Goal: Information Seeking & Learning: Find specific fact

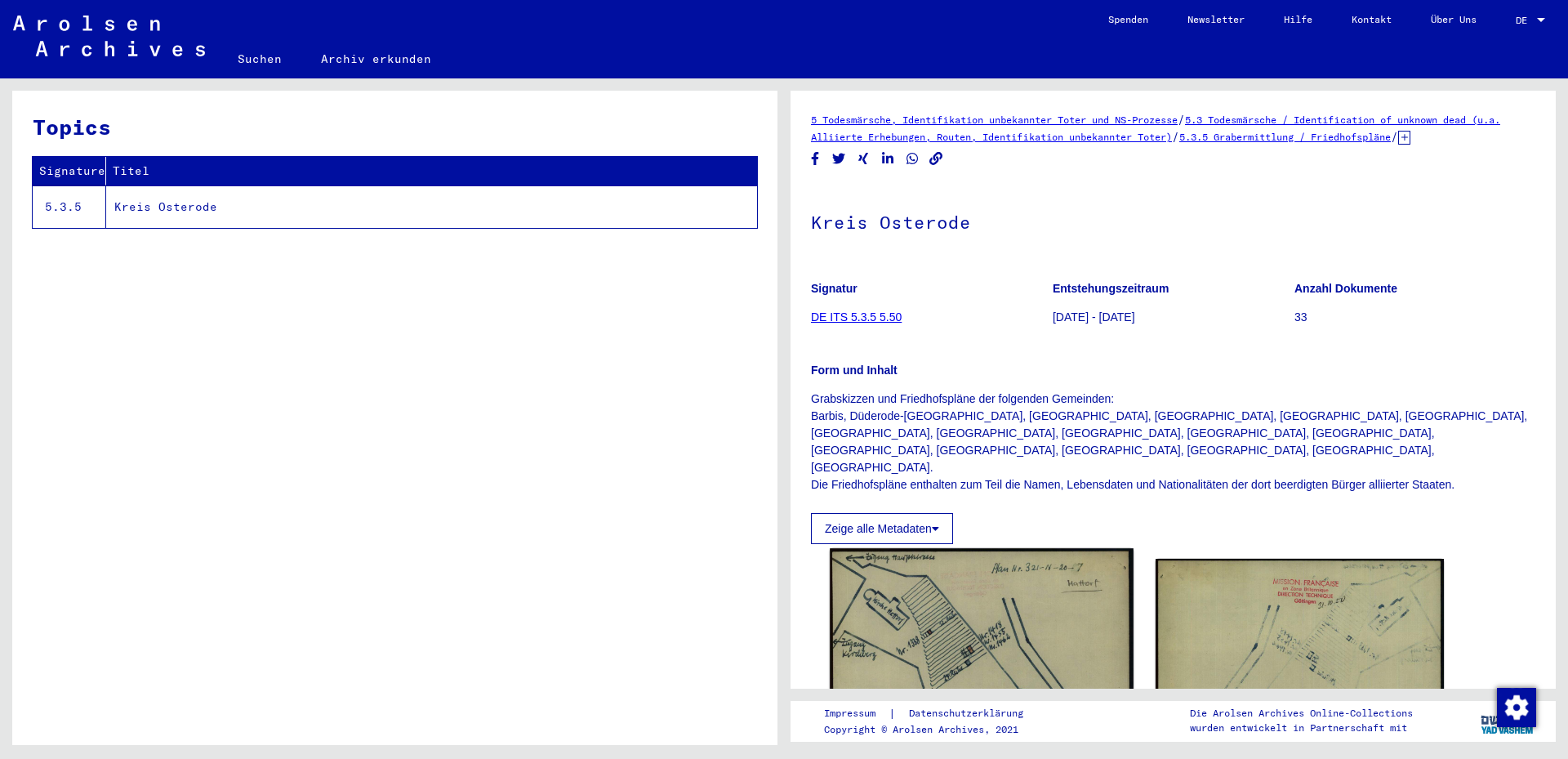
click at [983, 560] on img at bounding box center [981, 759] width 303 height 423
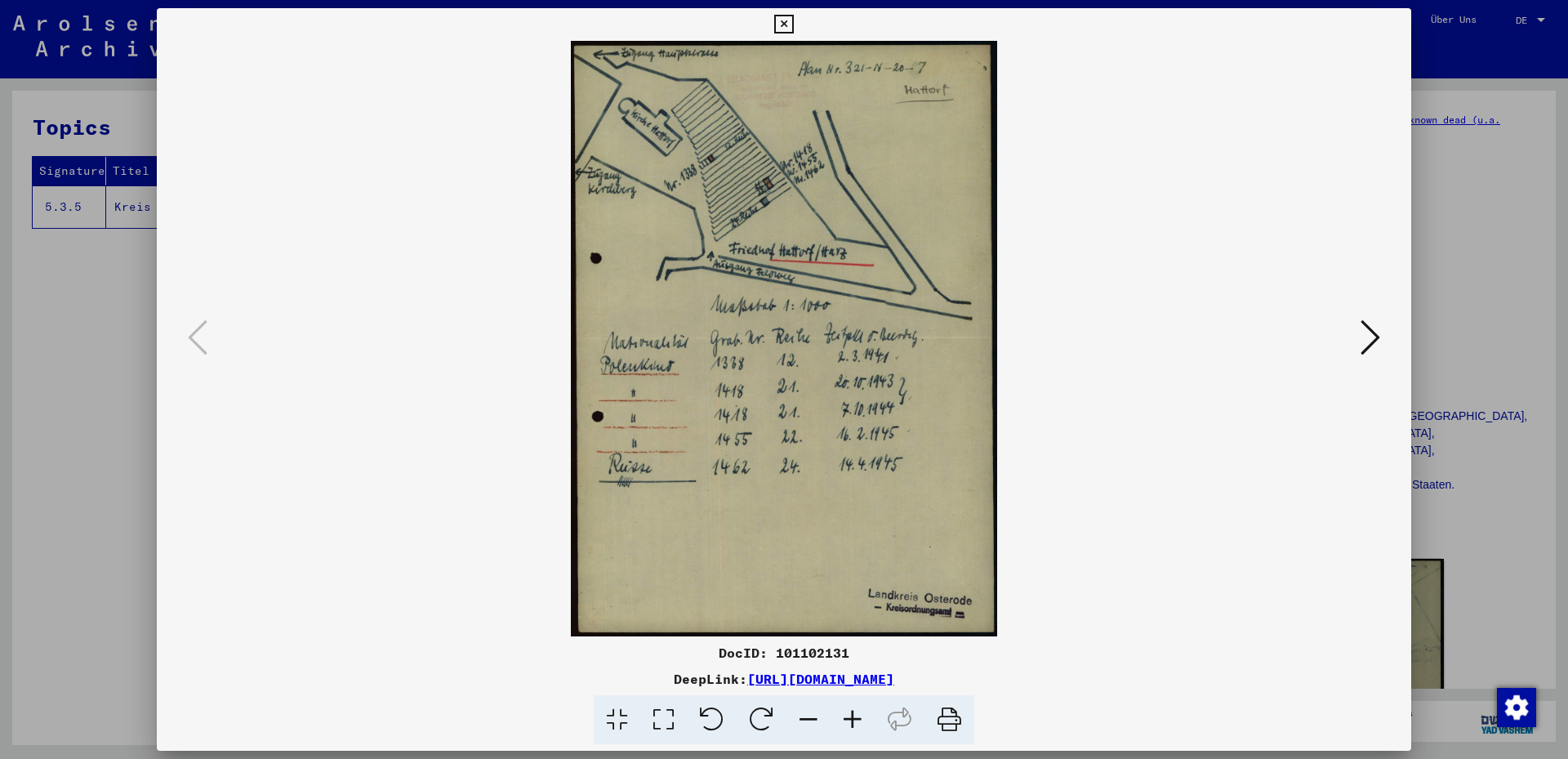
click at [793, 25] on icon at bounding box center [783, 25] width 19 height 20
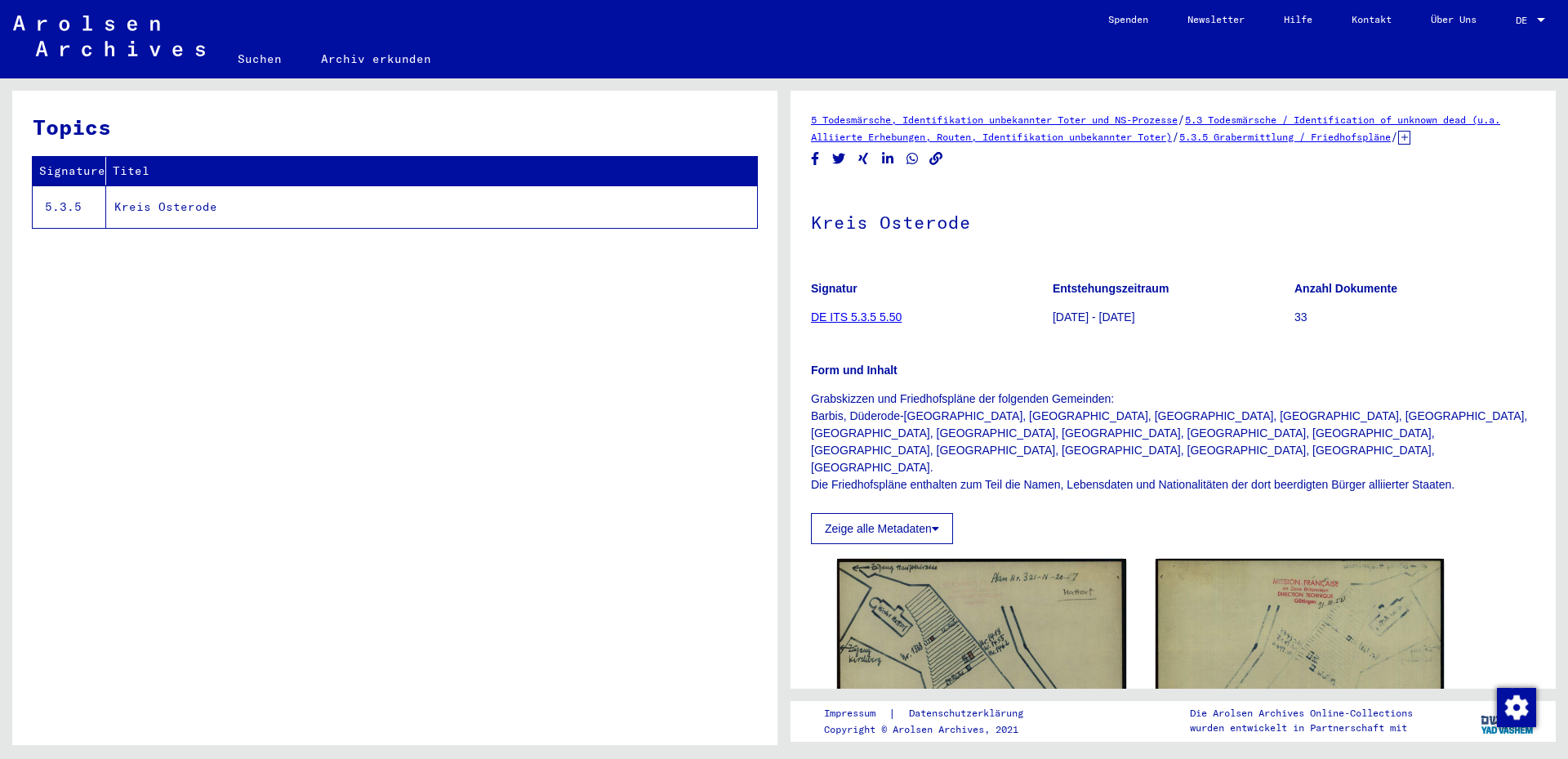
click at [197, 203] on td "Kreis Osterode" at bounding box center [431, 206] width 651 height 43
click at [179, 205] on td "Kreis Osterode" at bounding box center [431, 206] width 651 height 43
click at [1337, 134] on link "5.3.5 Grabermittlung / Friedhofspläne" at bounding box center [1285, 136] width 211 height 12
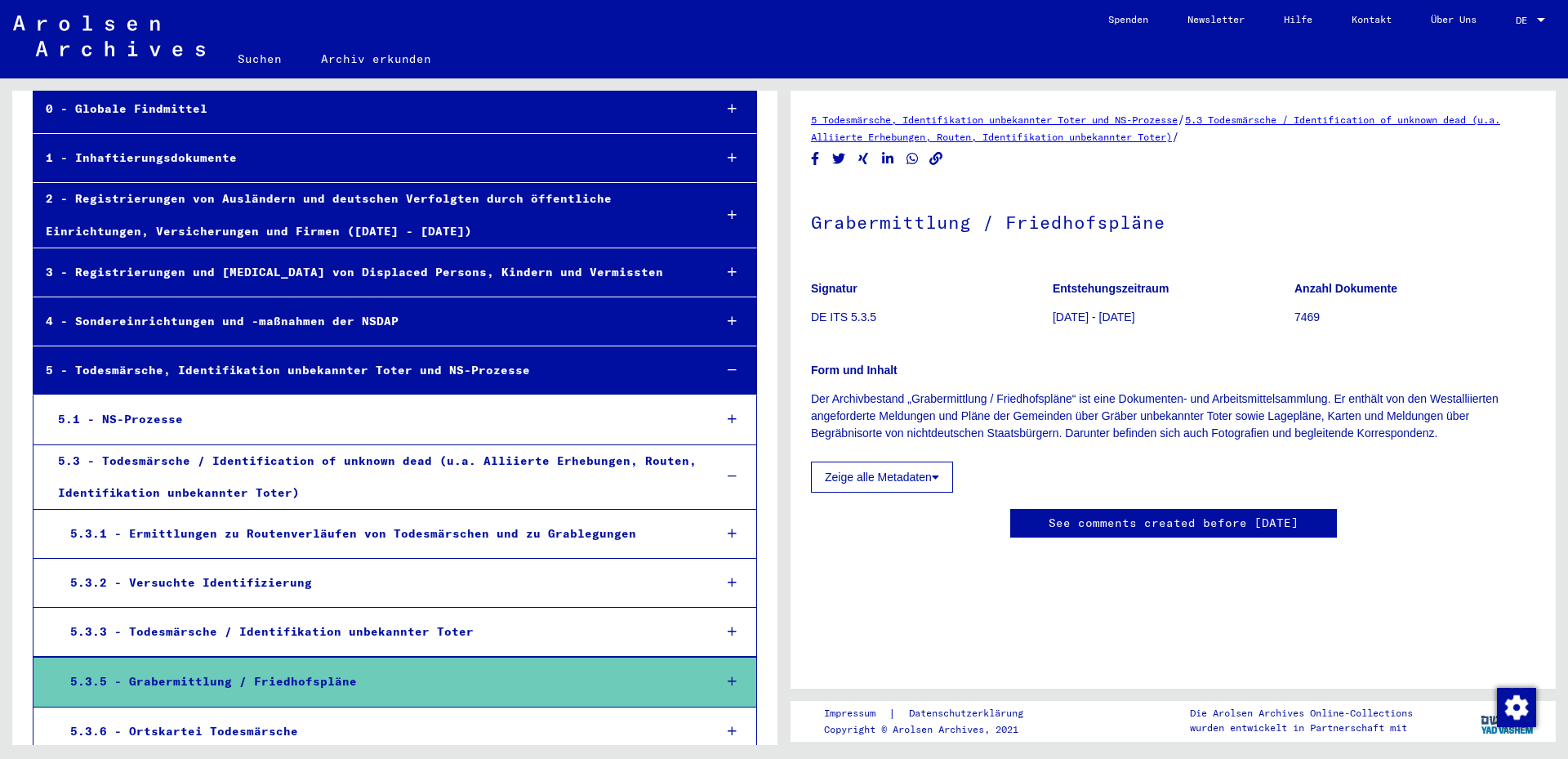
scroll to position [176, 0]
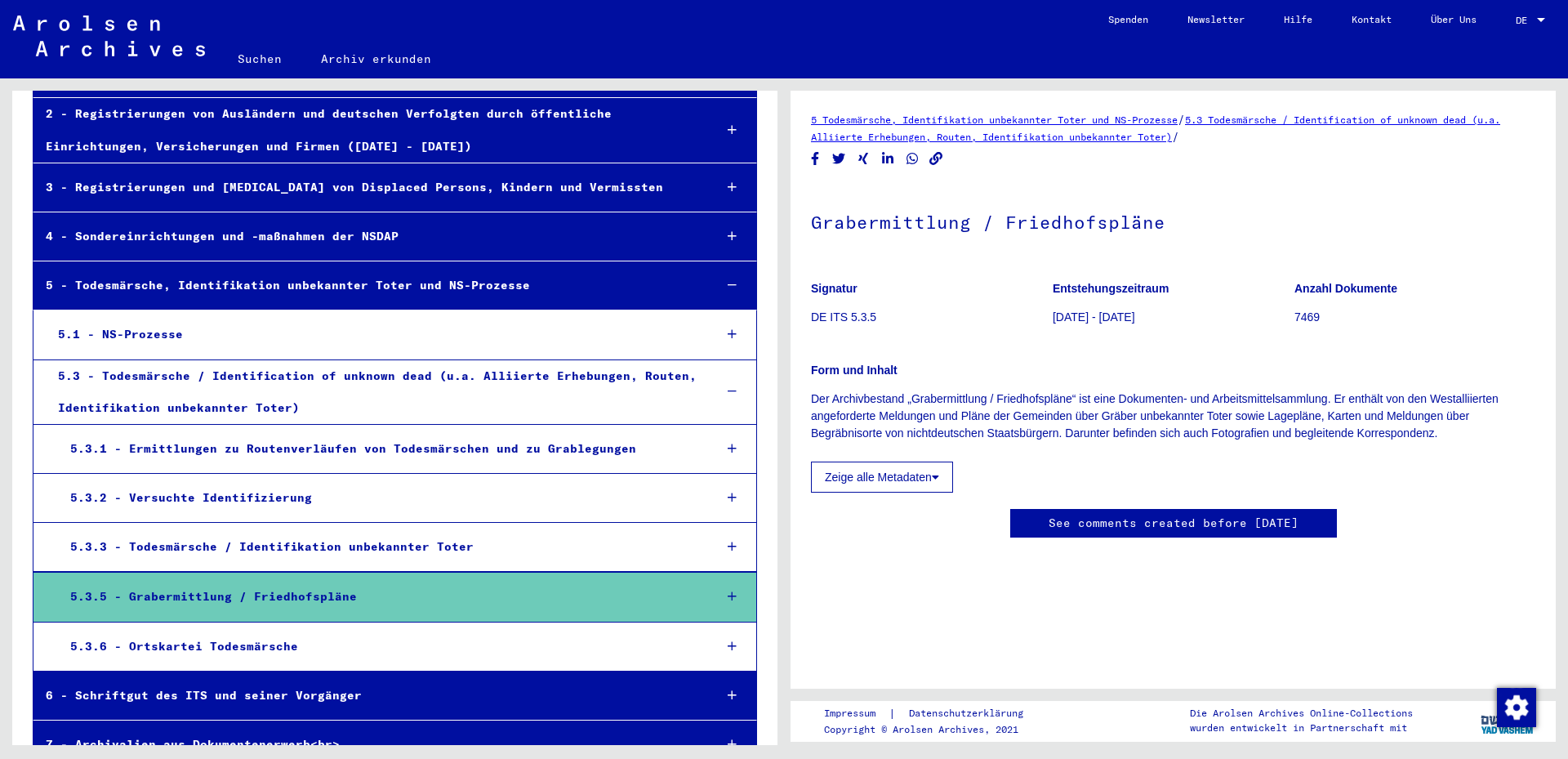
click at [314, 593] on div "5.3.5 - Grabermittlung / Friedhofspläne" at bounding box center [379, 597] width 643 height 32
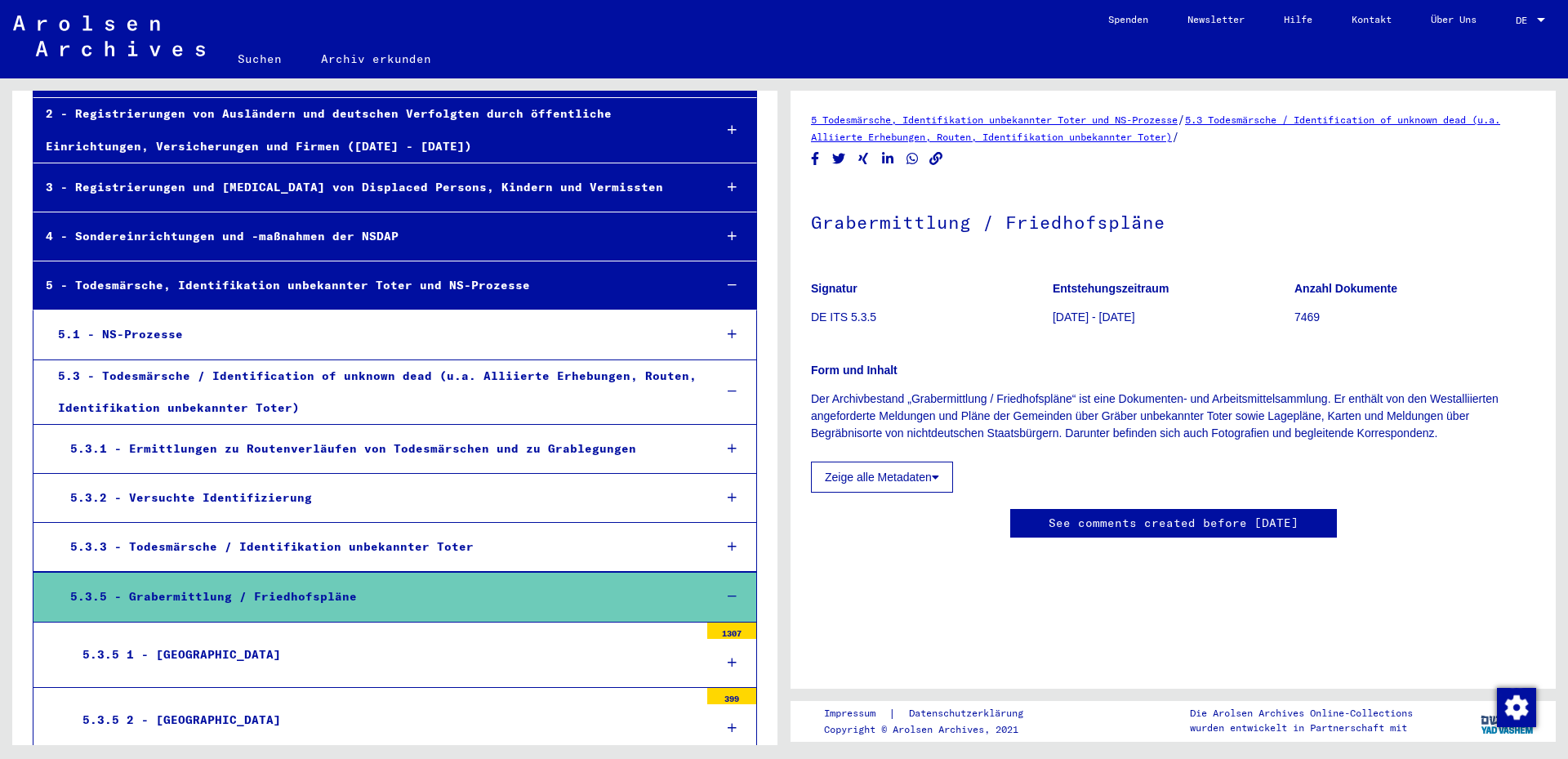
click at [728, 597] on icon at bounding box center [732, 596] width 9 height 11
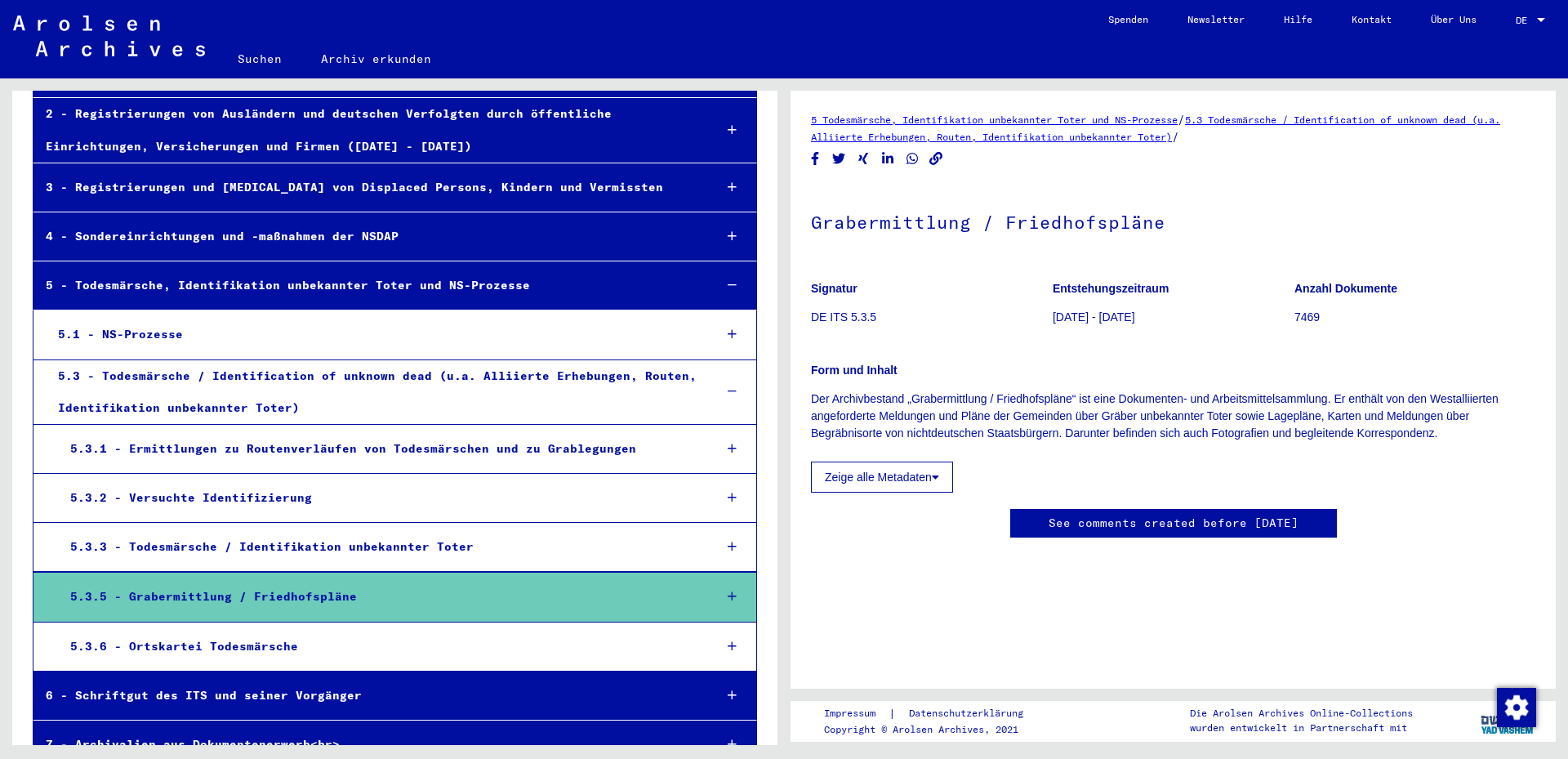
click at [521, 600] on div "5.3.5 - Grabermittlung / Friedhofspläne" at bounding box center [379, 597] width 643 height 32
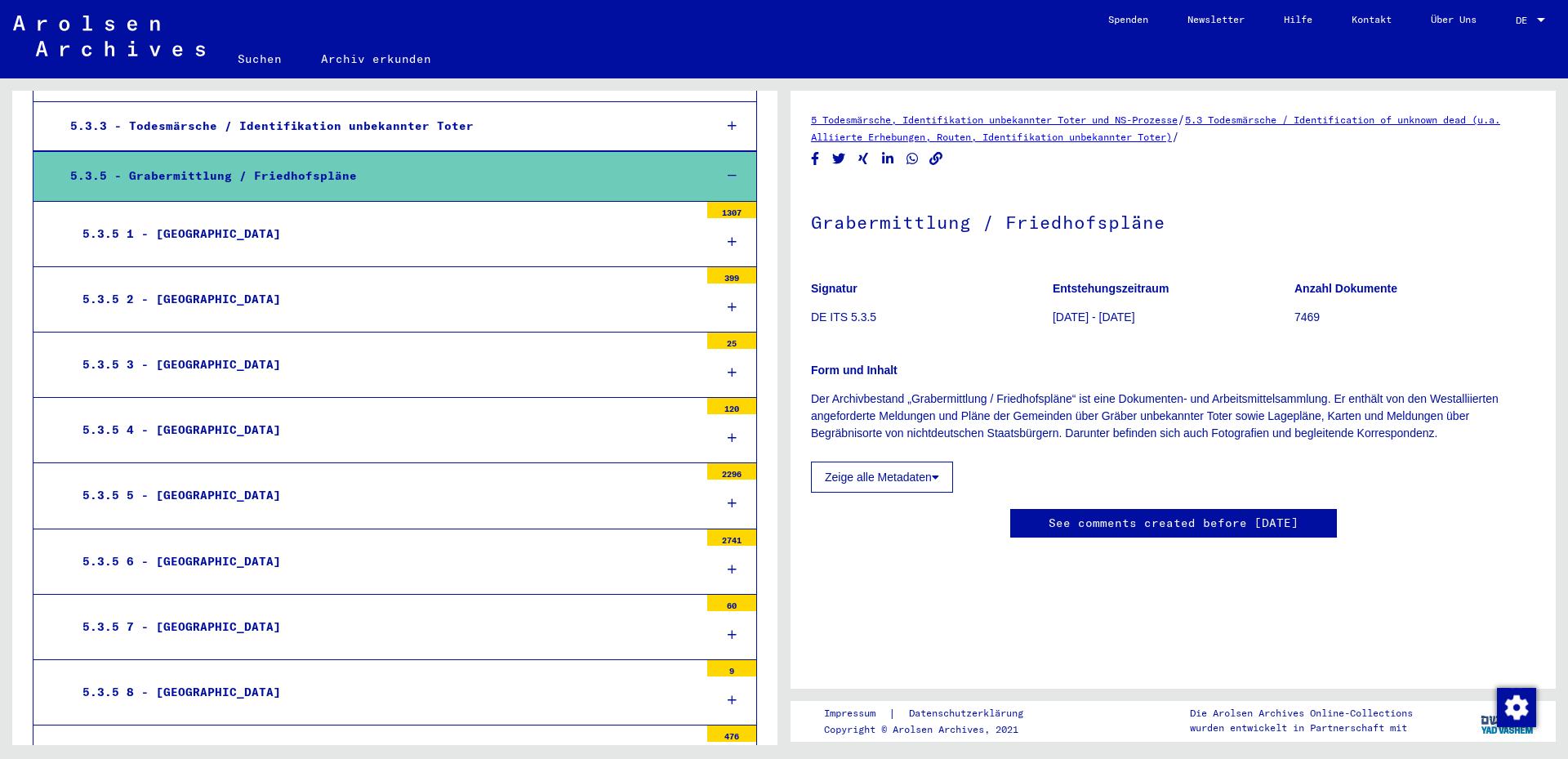
scroll to position [618, 0]
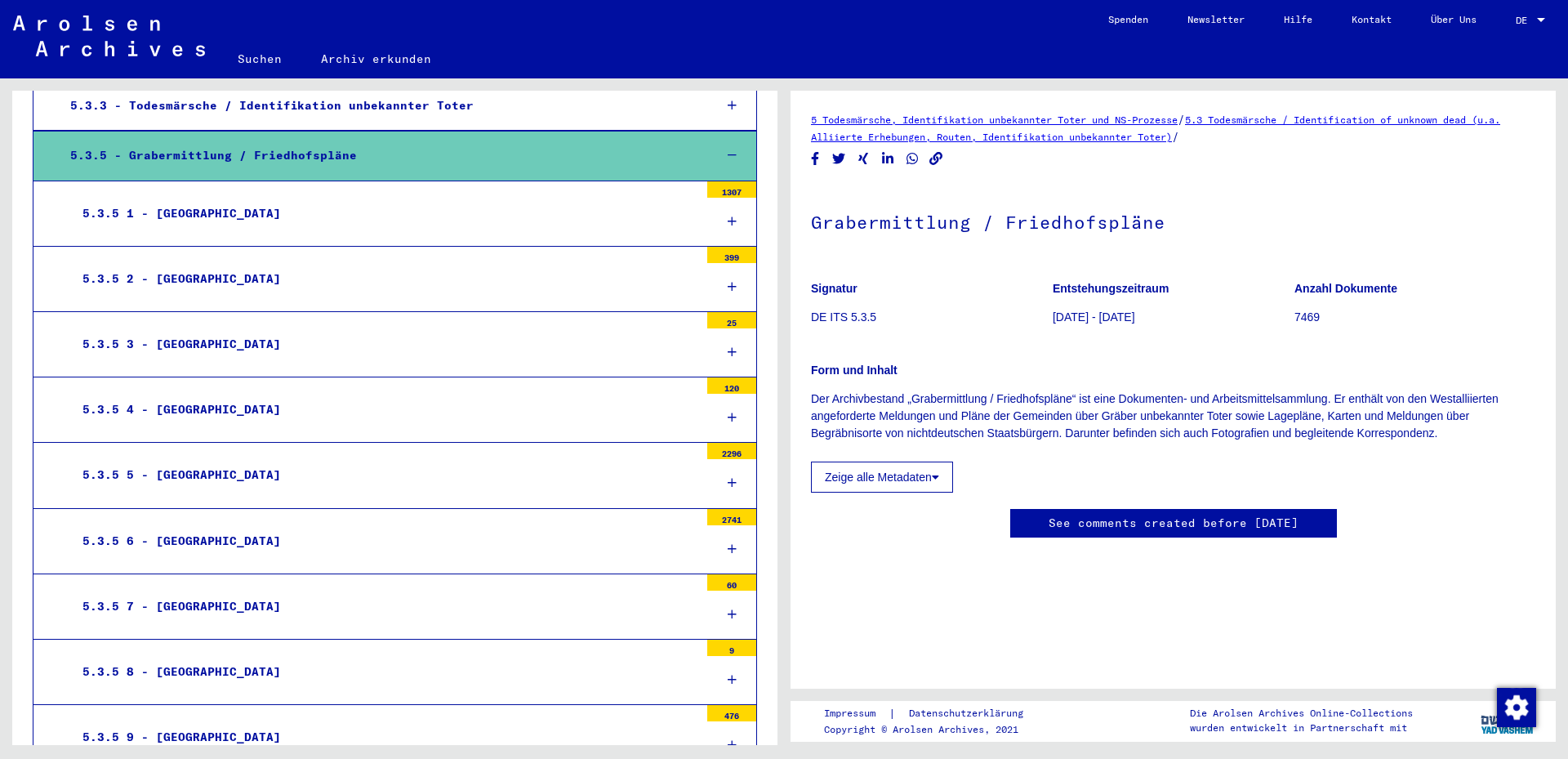
click at [638, 511] on mat-tree-node "5.3.5 6 - [GEOGRAPHIC_DATA] 2741" at bounding box center [394, 542] width 724 height 66
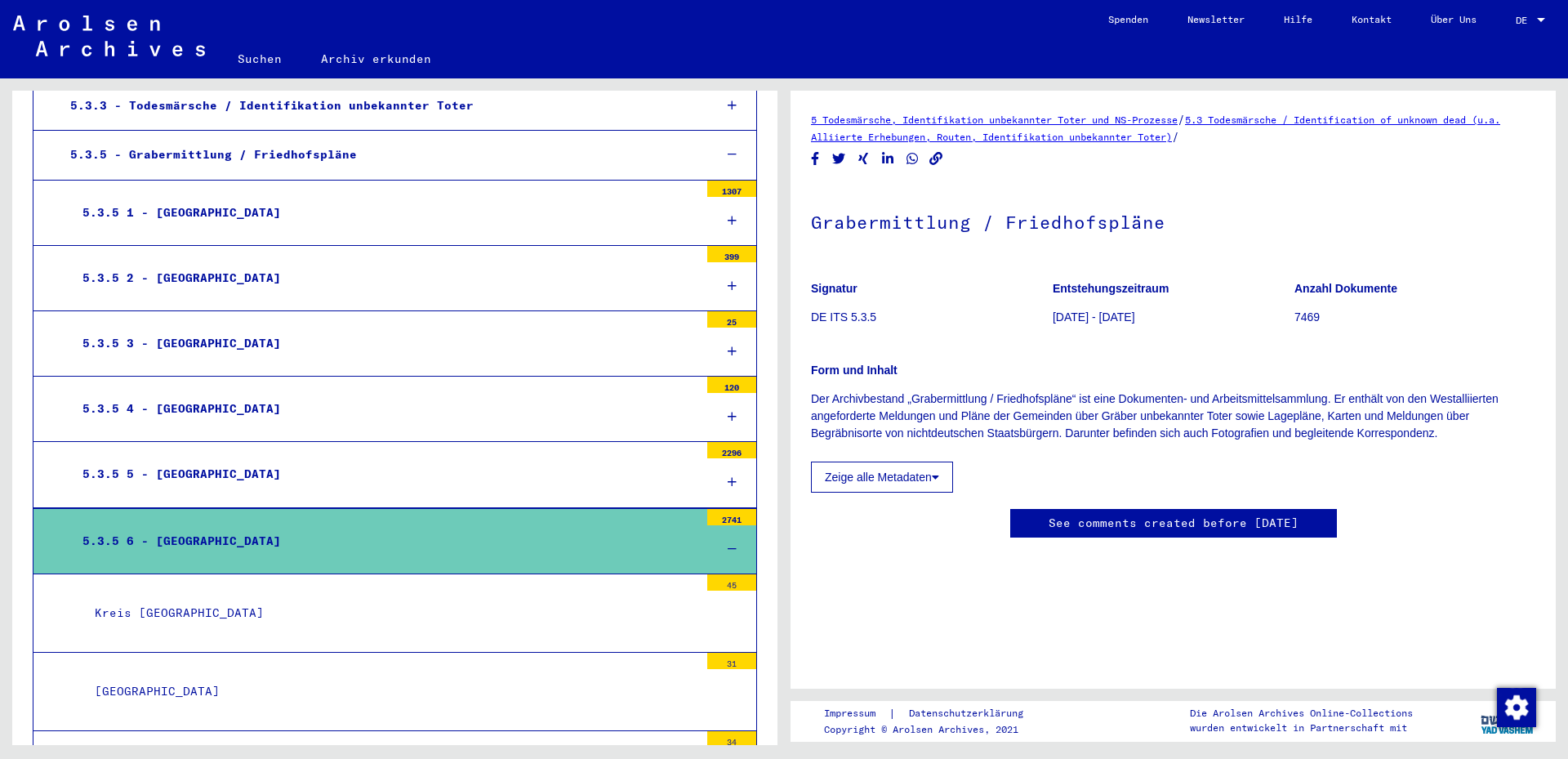
click at [619, 460] on div "5.3.5 5 - [GEOGRAPHIC_DATA]" at bounding box center [385, 474] width 629 height 32
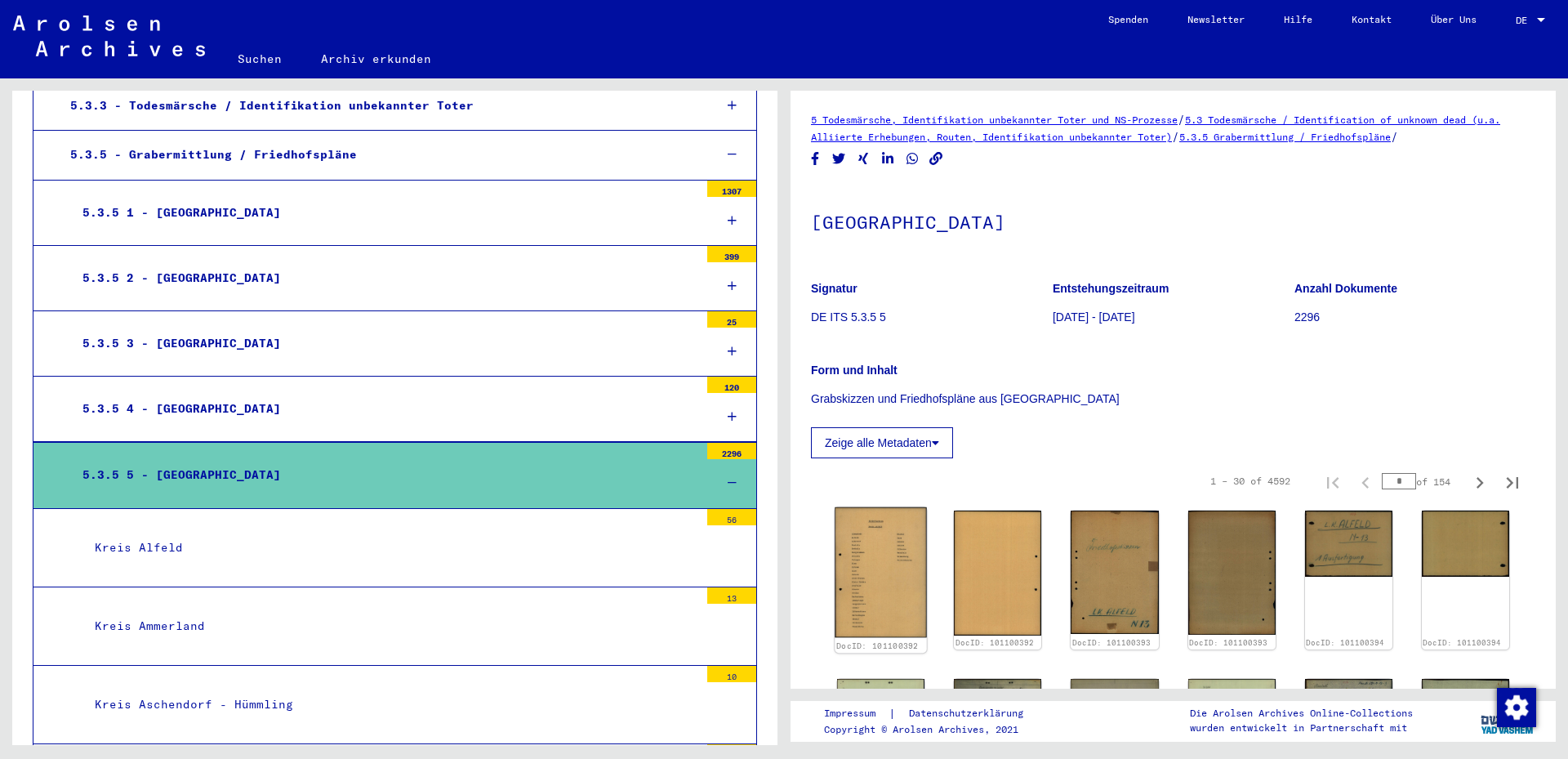
click at [898, 559] on img at bounding box center [881, 572] width 93 height 129
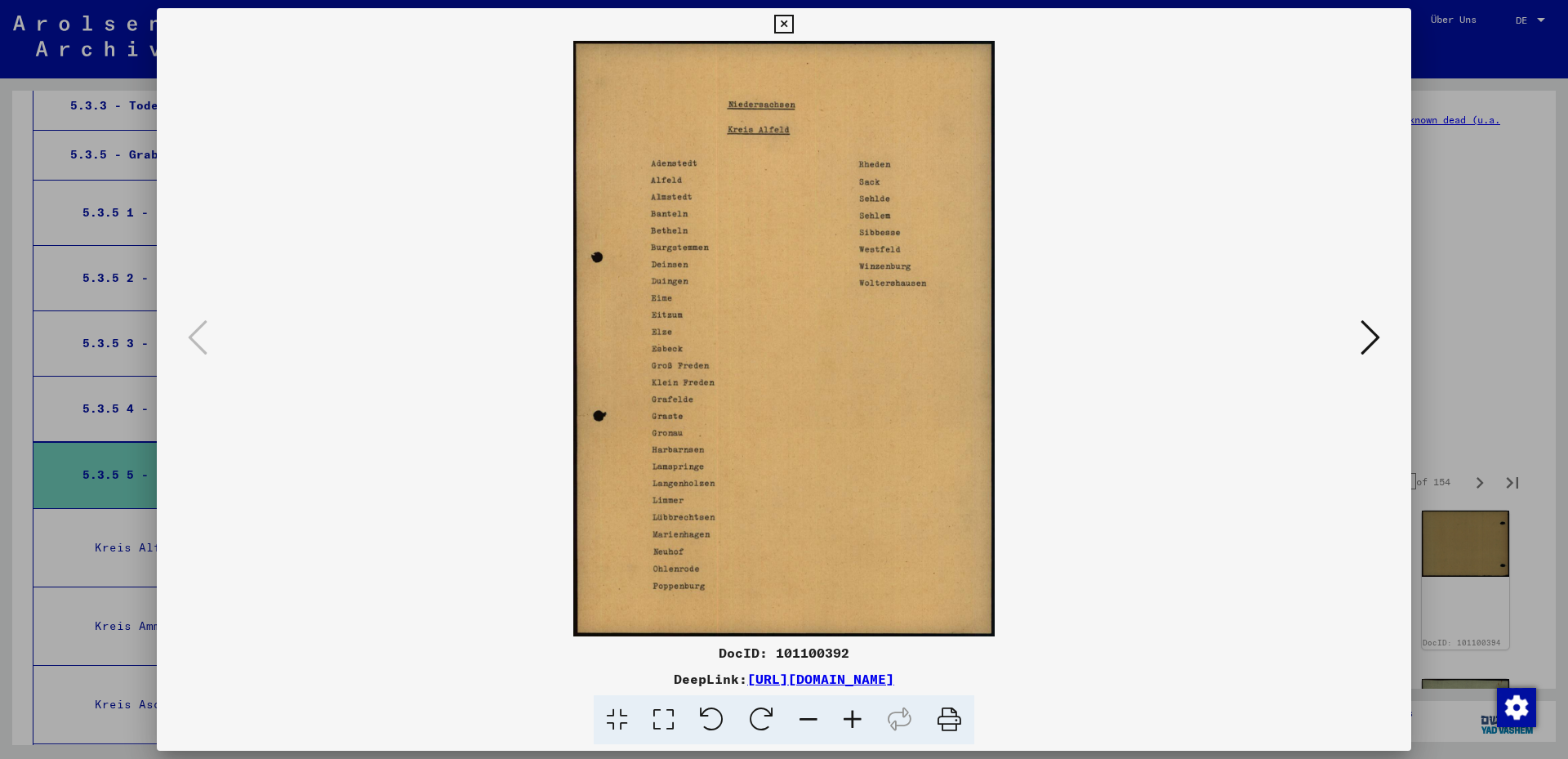
click at [793, 20] on icon at bounding box center [783, 25] width 19 height 20
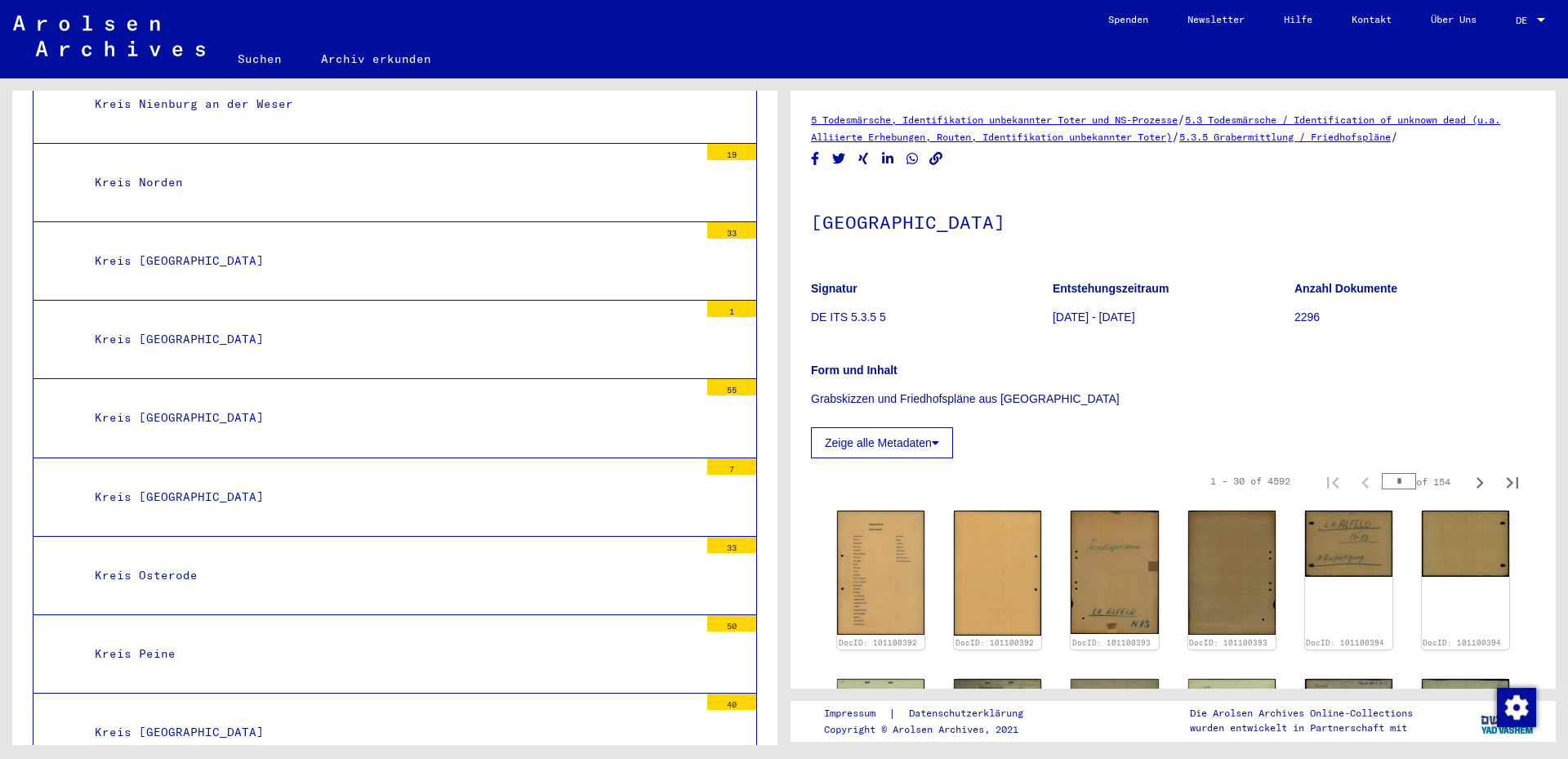
scroll to position [4498, 0]
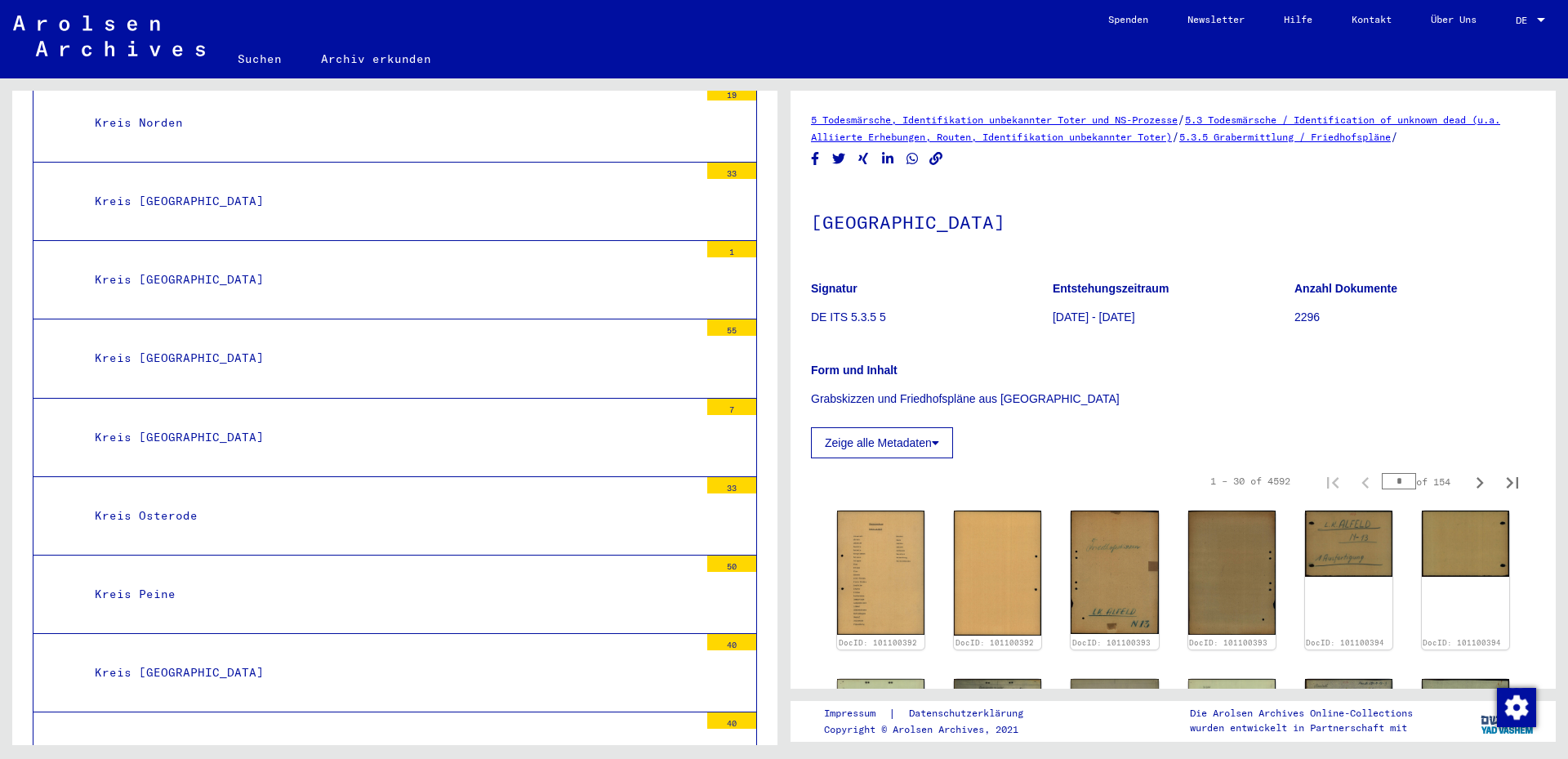
click at [203, 500] on div "Kreis Osterode" at bounding box center [391, 516] width 617 height 32
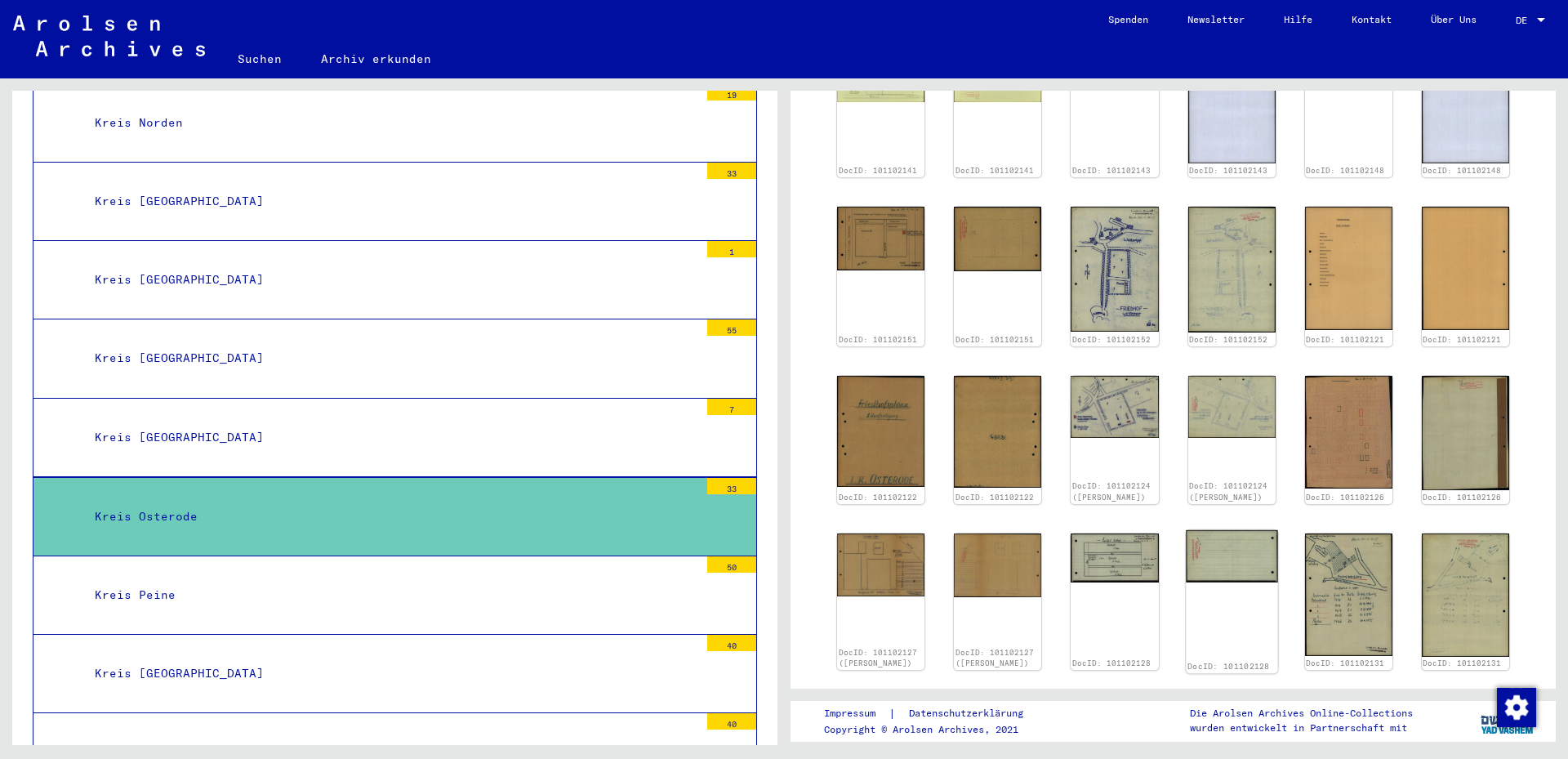
scroll to position [618, 0]
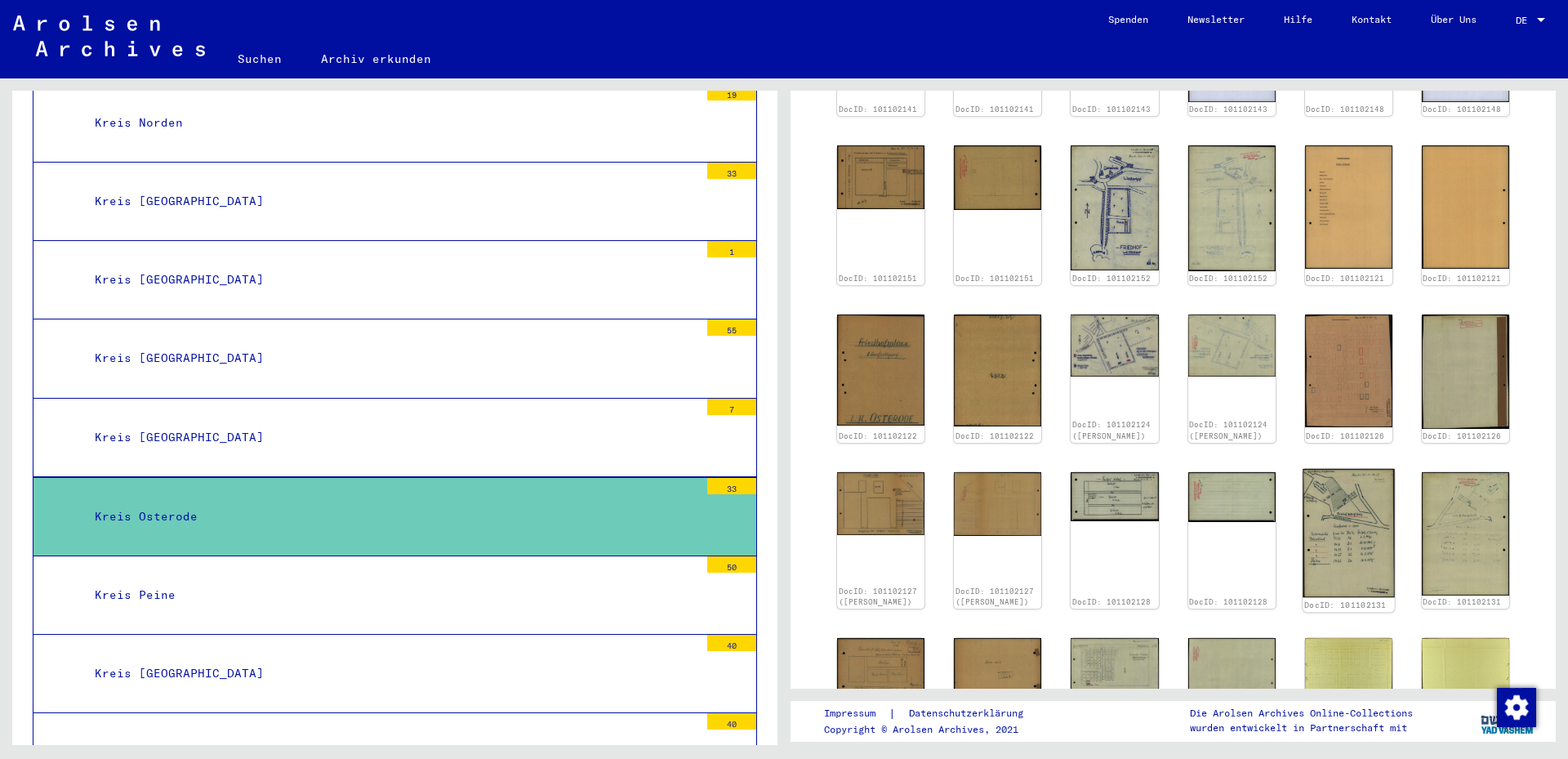
click at [1332, 486] on img at bounding box center [1349, 533] width 93 height 128
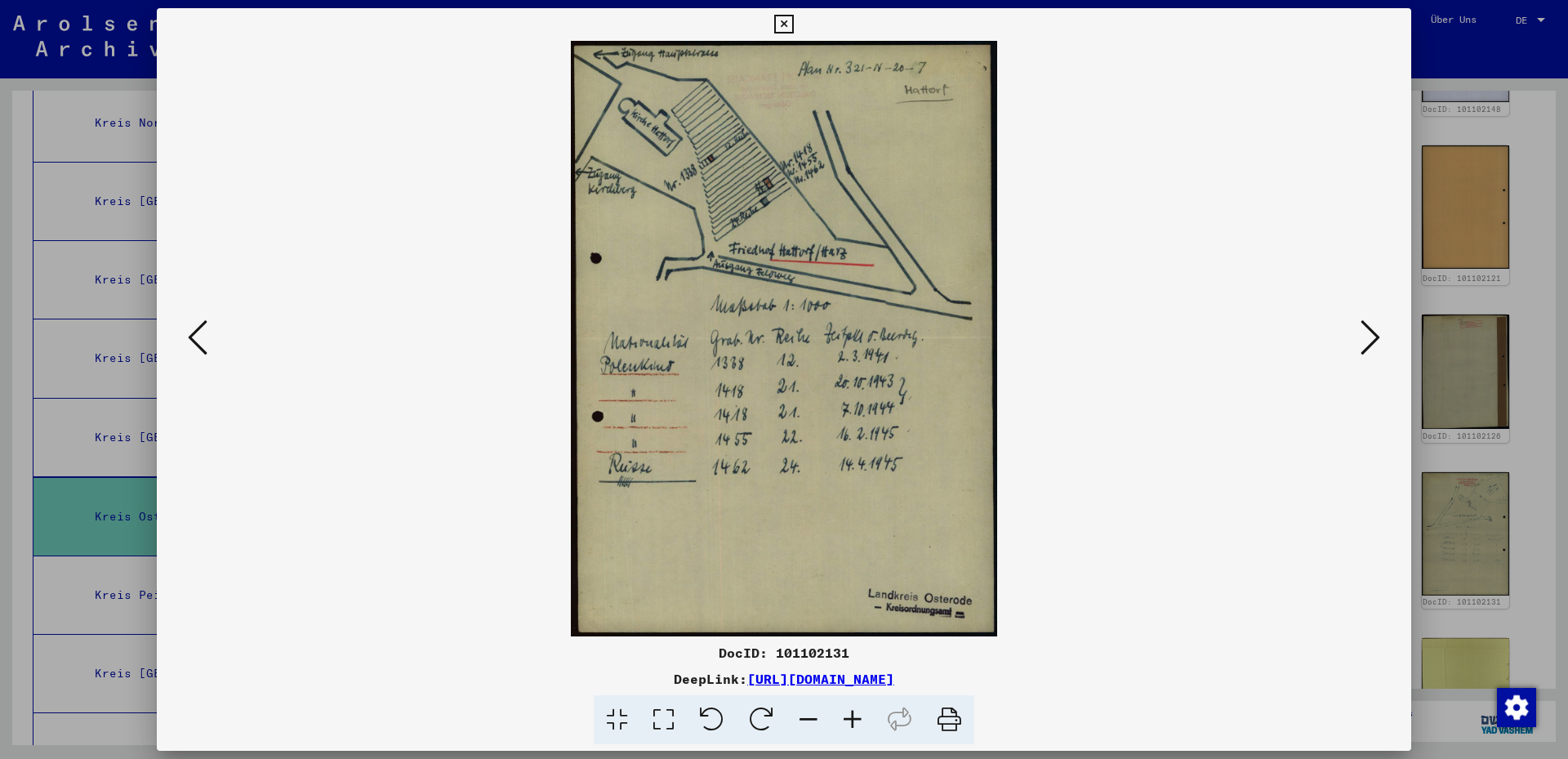
click at [1380, 340] on icon at bounding box center [1371, 337] width 20 height 39
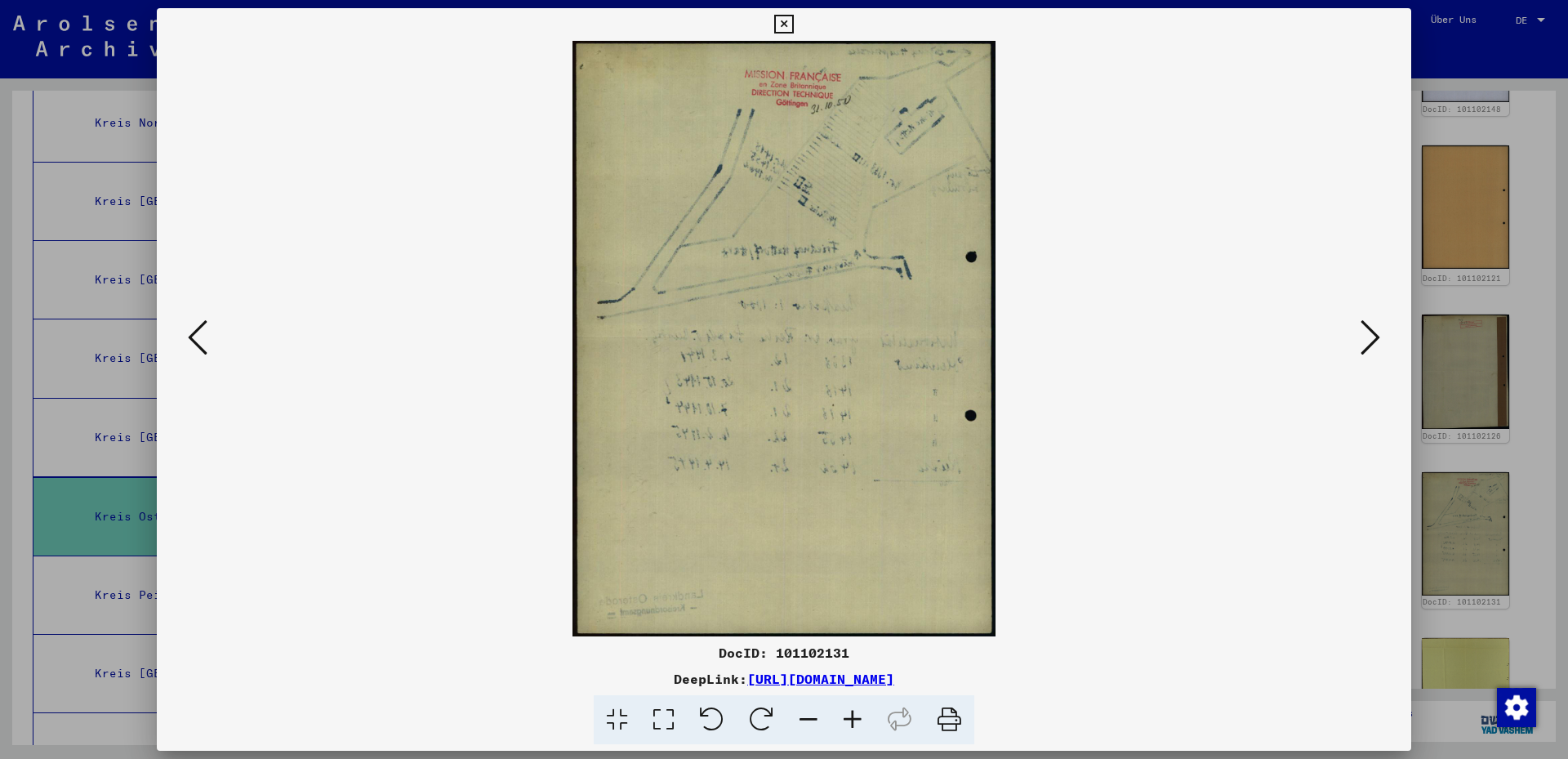
click at [1380, 341] on icon at bounding box center [1371, 337] width 20 height 39
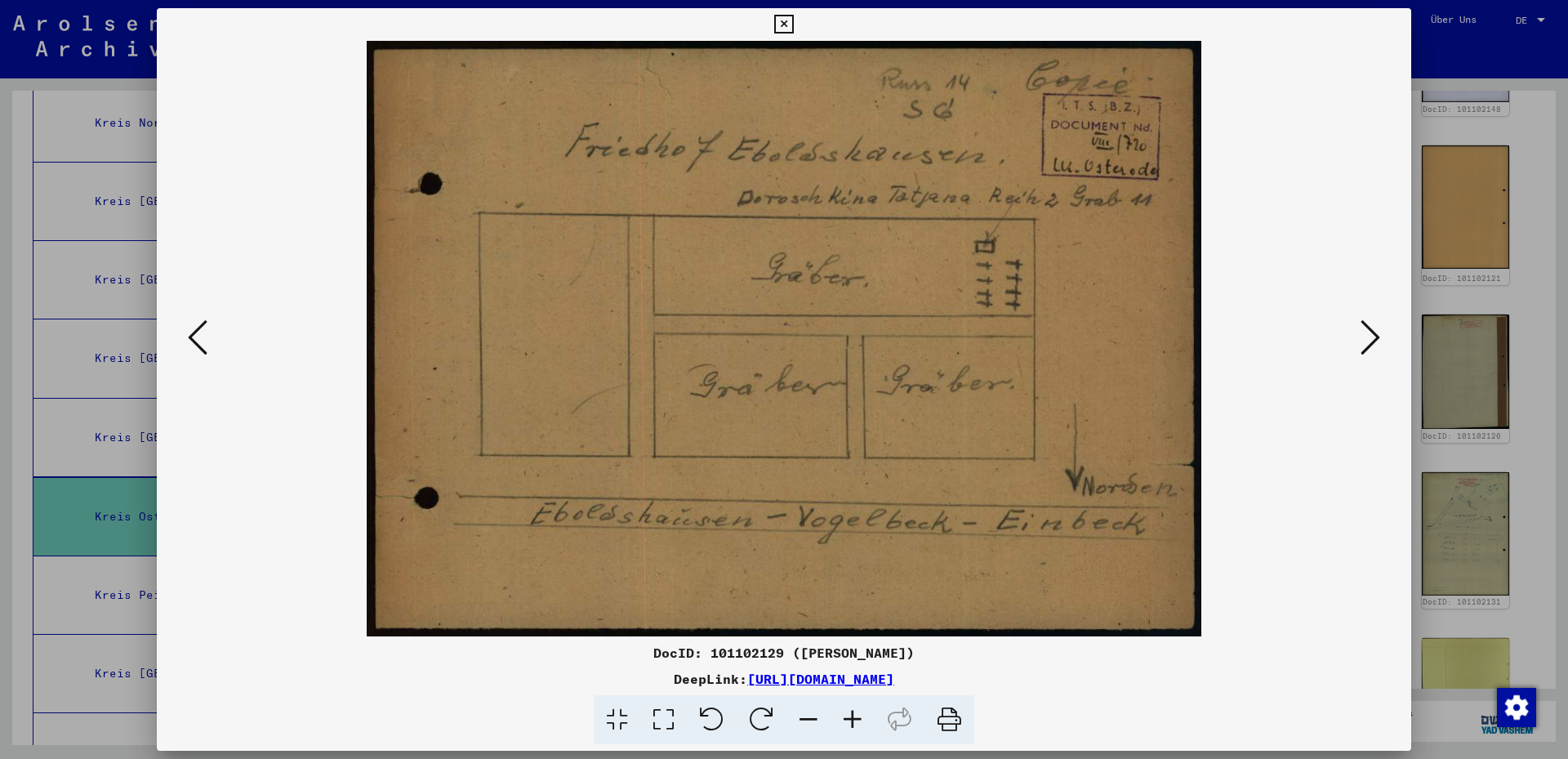
click at [1380, 341] on icon at bounding box center [1371, 337] width 20 height 39
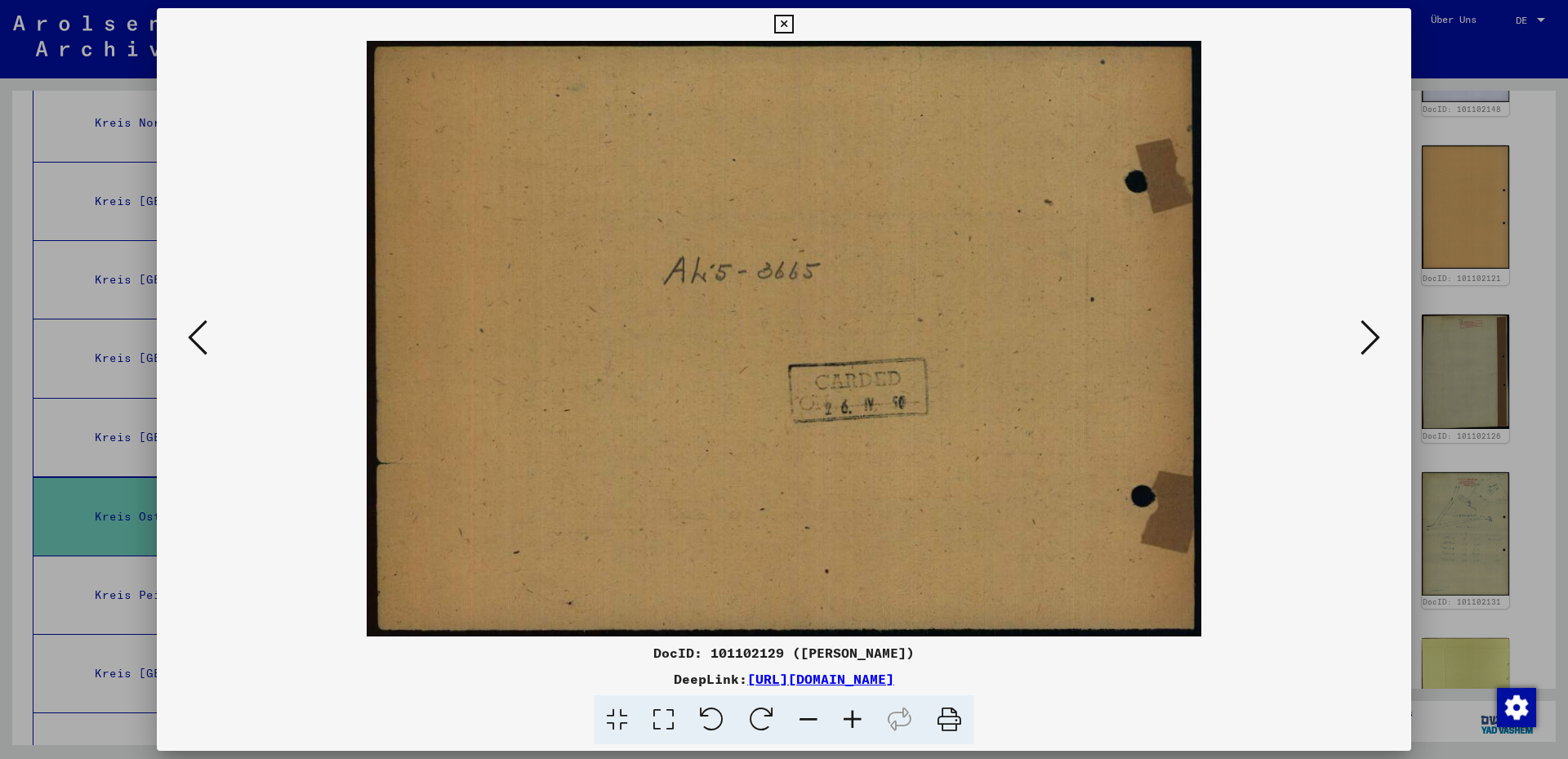
click at [1380, 341] on icon at bounding box center [1371, 337] width 20 height 39
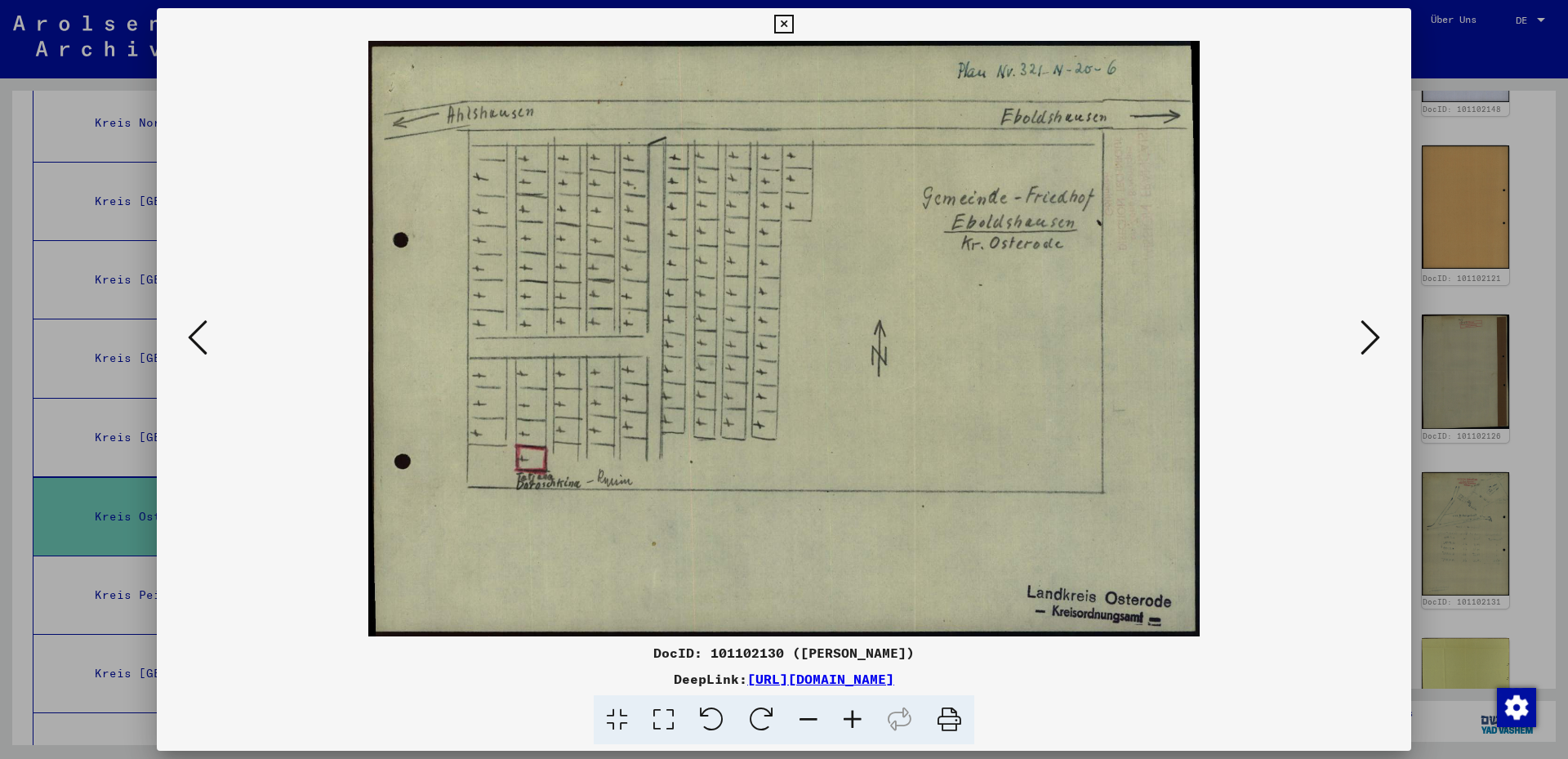
click at [1377, 341] on icon at bounding box center [1371, 337] width 20 height 39
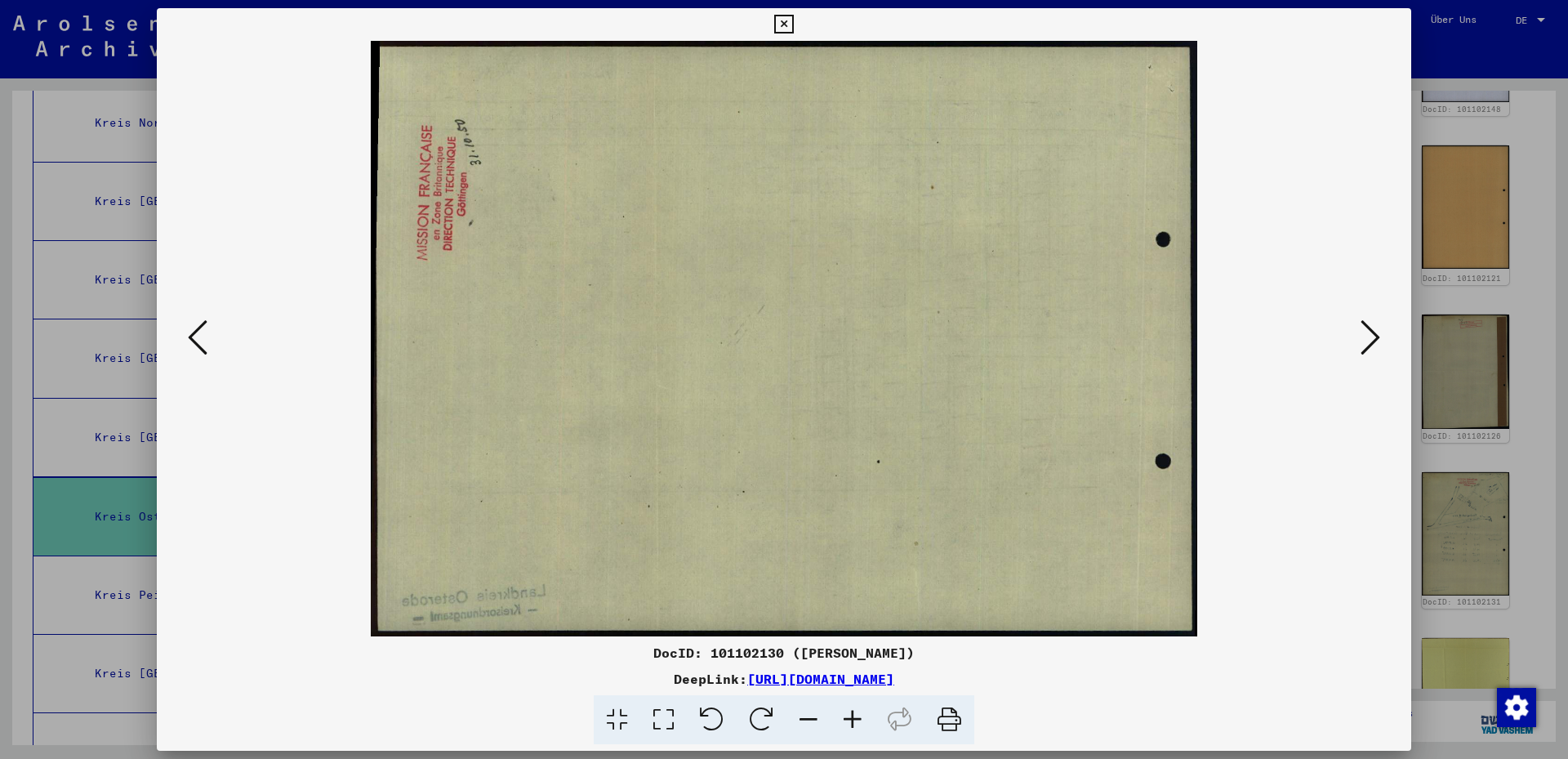
click at [1377, 341] on icon at bounding box center [1371, 337] width 20 height 39
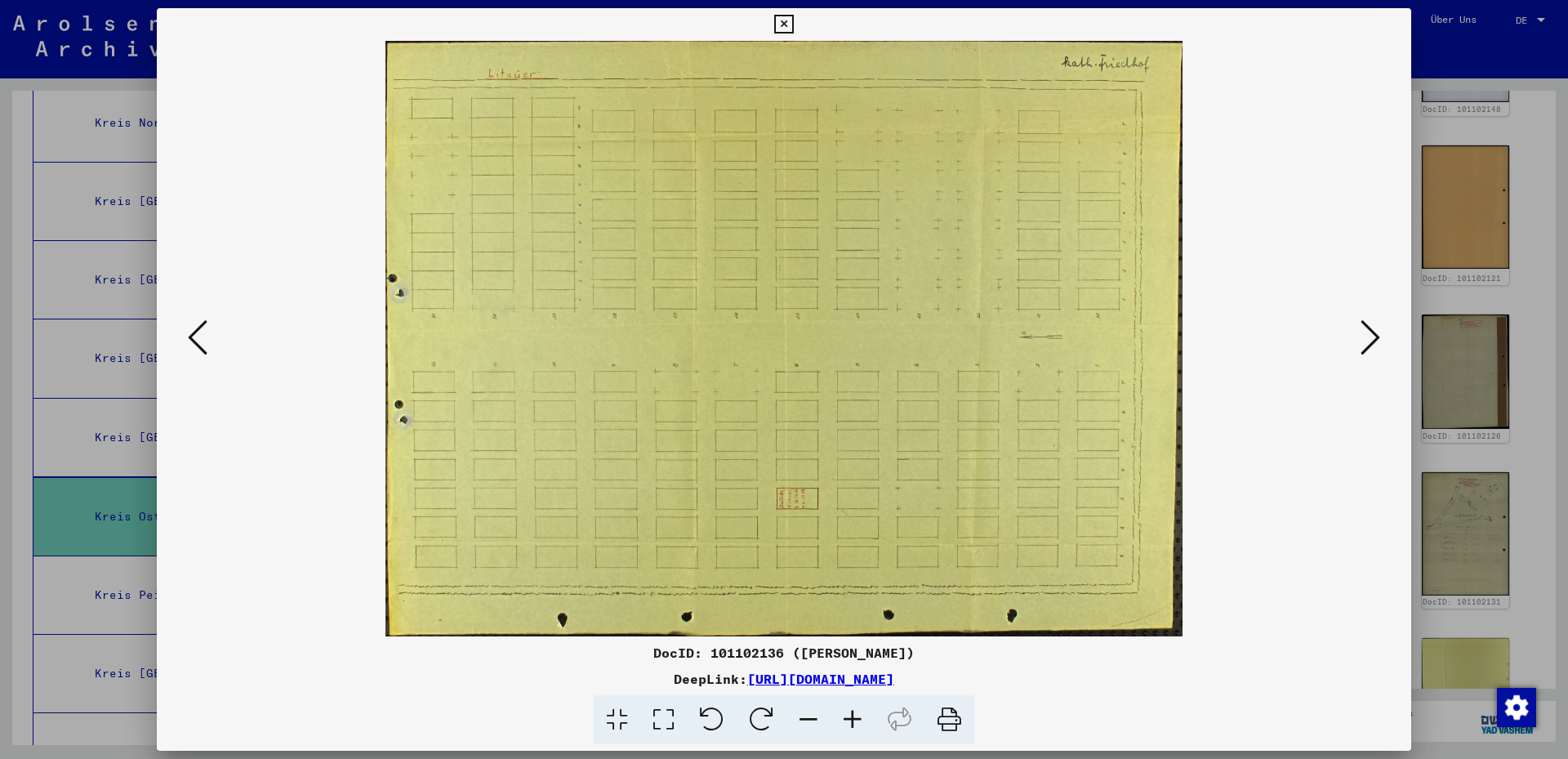
click at [1374, 341] on icon at bounding box center [1371, 337] width 20 height 39
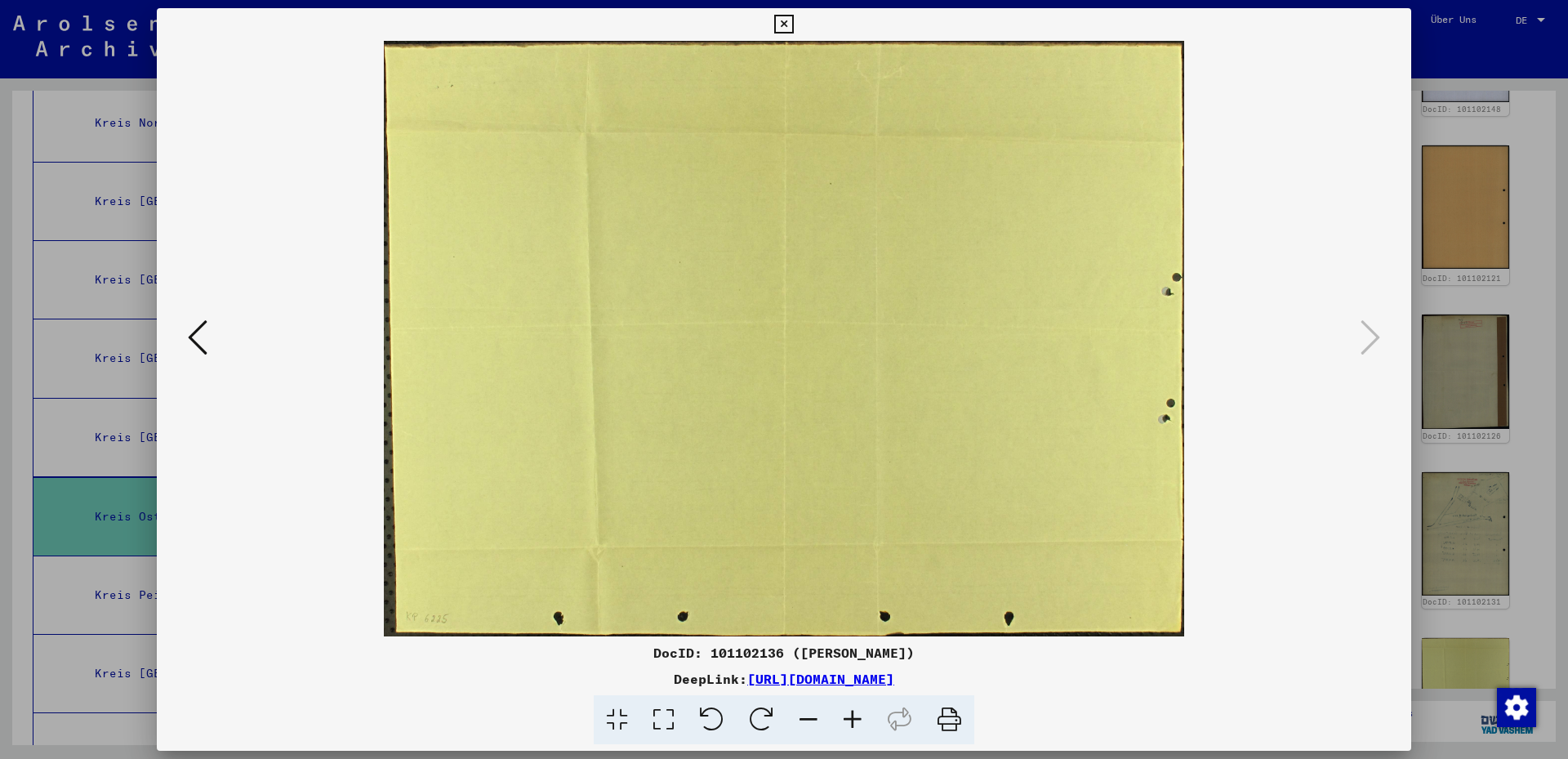
drag, startPoint x: 1401, startPoint y: 22, endPoint x: 1402, endPoint y: 39, distance: 17.0
click at [793, 23] on icon at bounding box center [783, 25] width 19 height 20
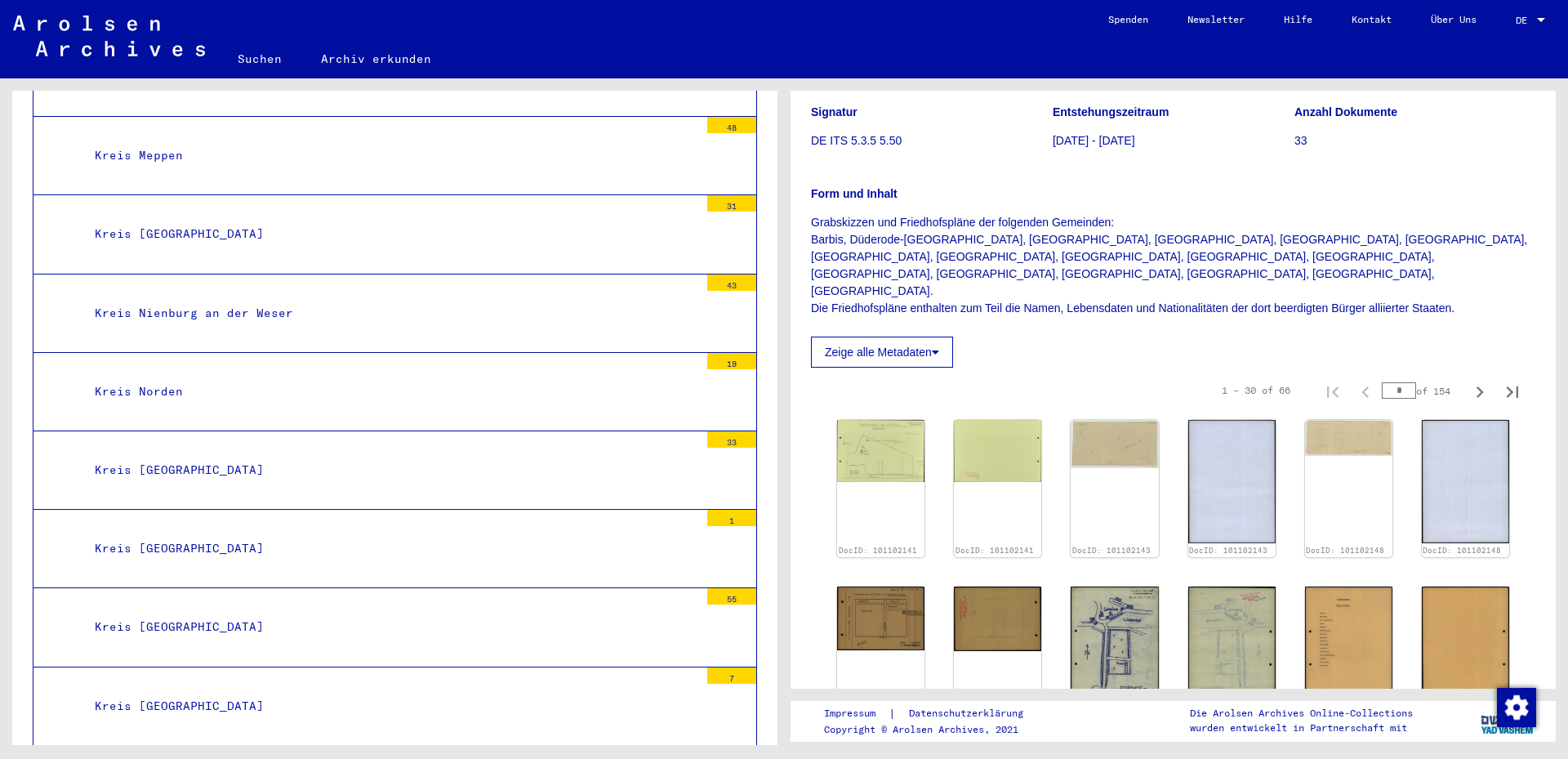
scroll to position [4321, 0]
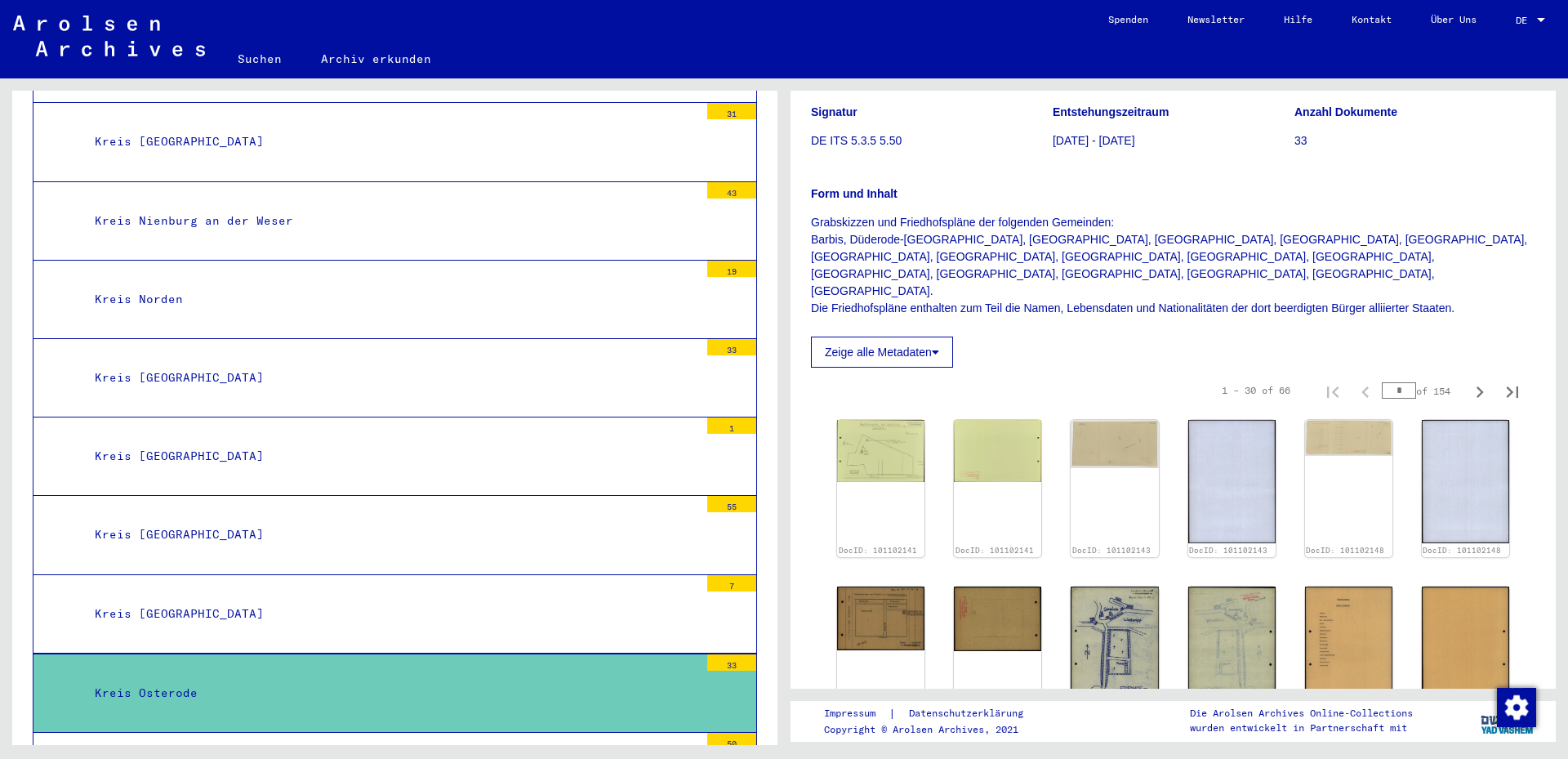
click at [165, 362] on div "Kreis [GEOGRAPHIC_DATA]" at bounding box center [391, 378] width 617 height 32
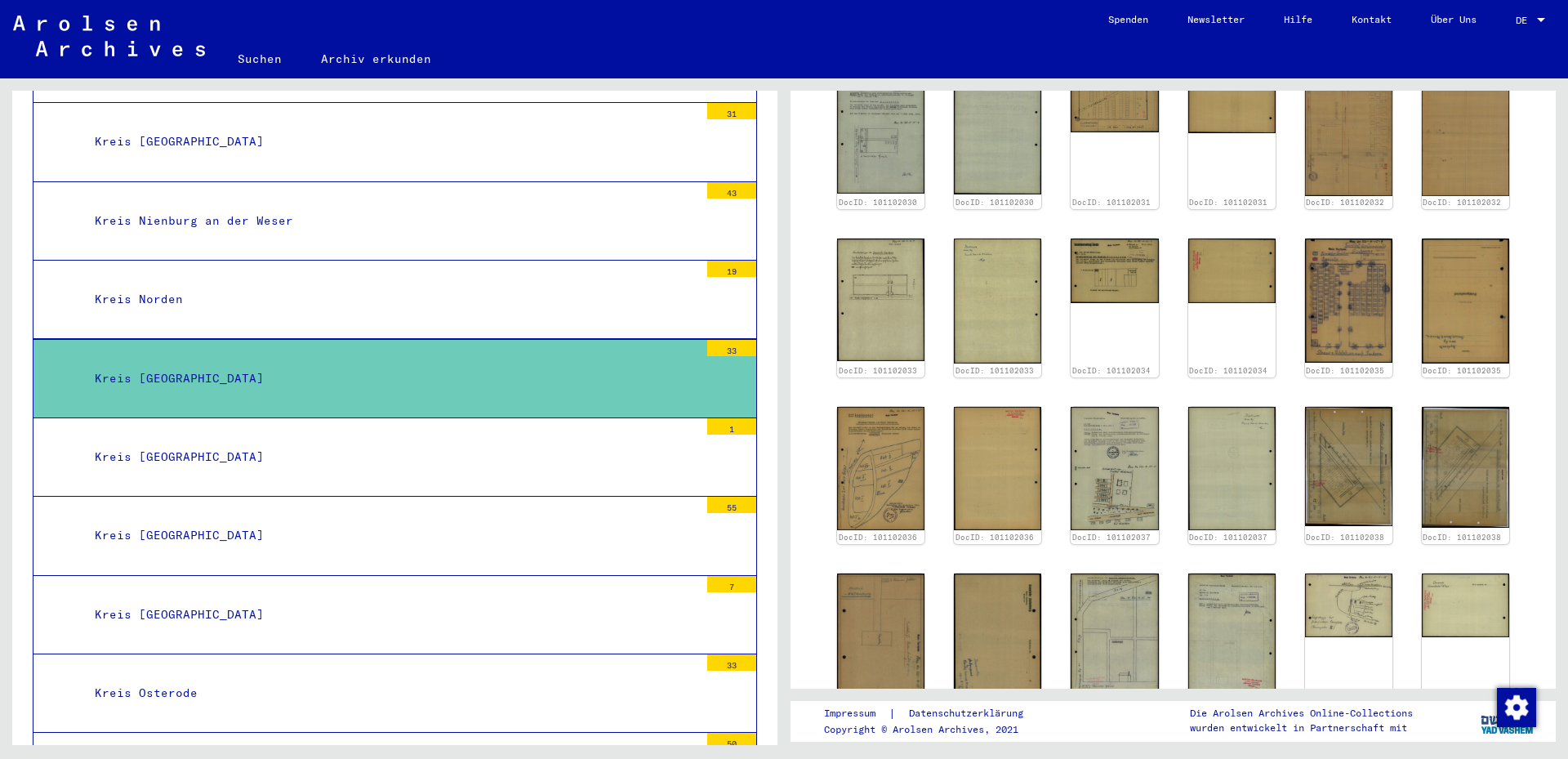
scroll to position [794, 0]
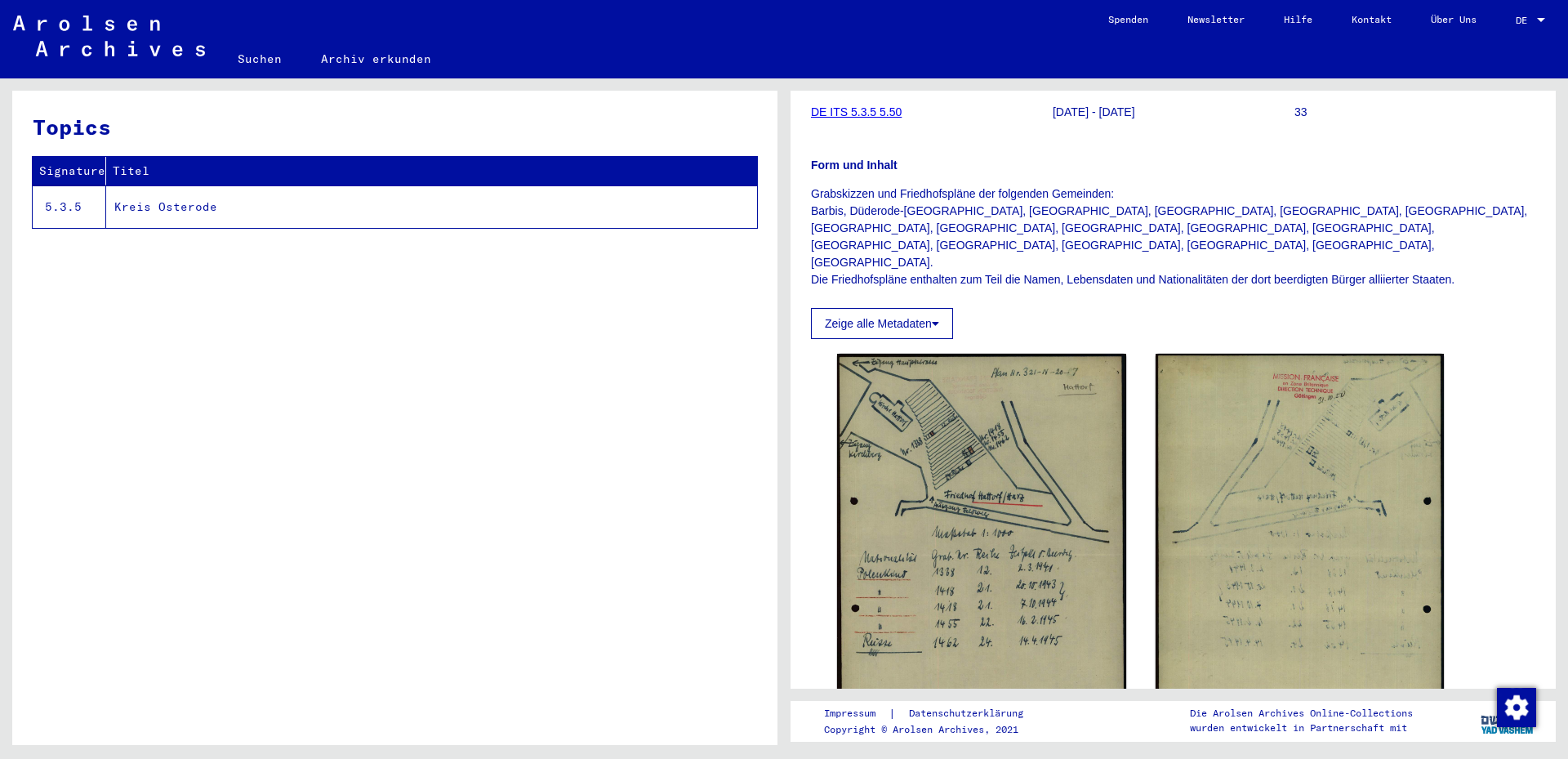
scroll to position [176, 0]
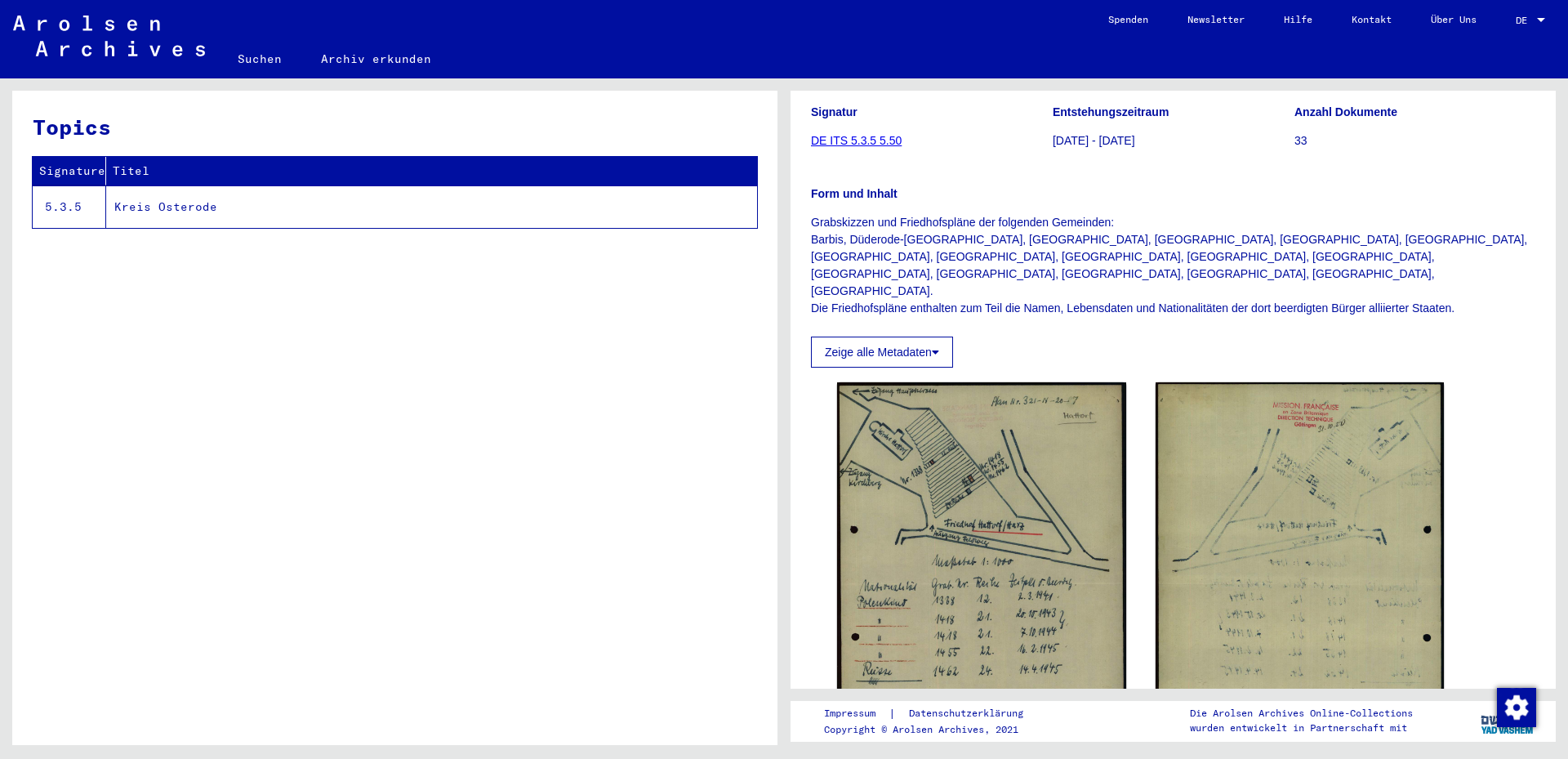
click at [1091, 252] on p "Grabskizzen und Friedhofspläne der folgenden Gemeinden: [GEOGRAPHIC_DATA], [GEO…" at bounding box center [1173, 265] width 724 height 103
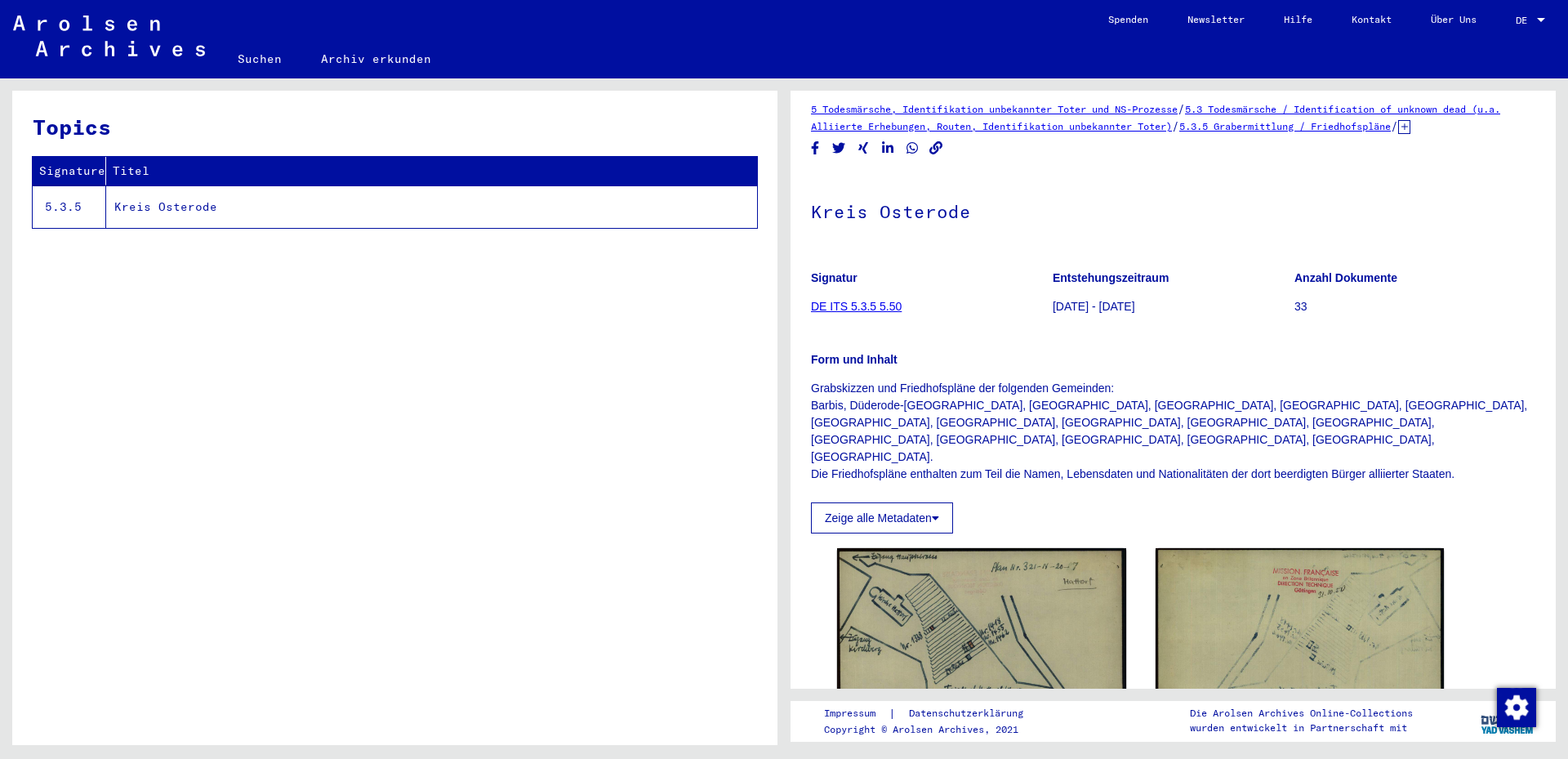
scroll to position [0, 0]
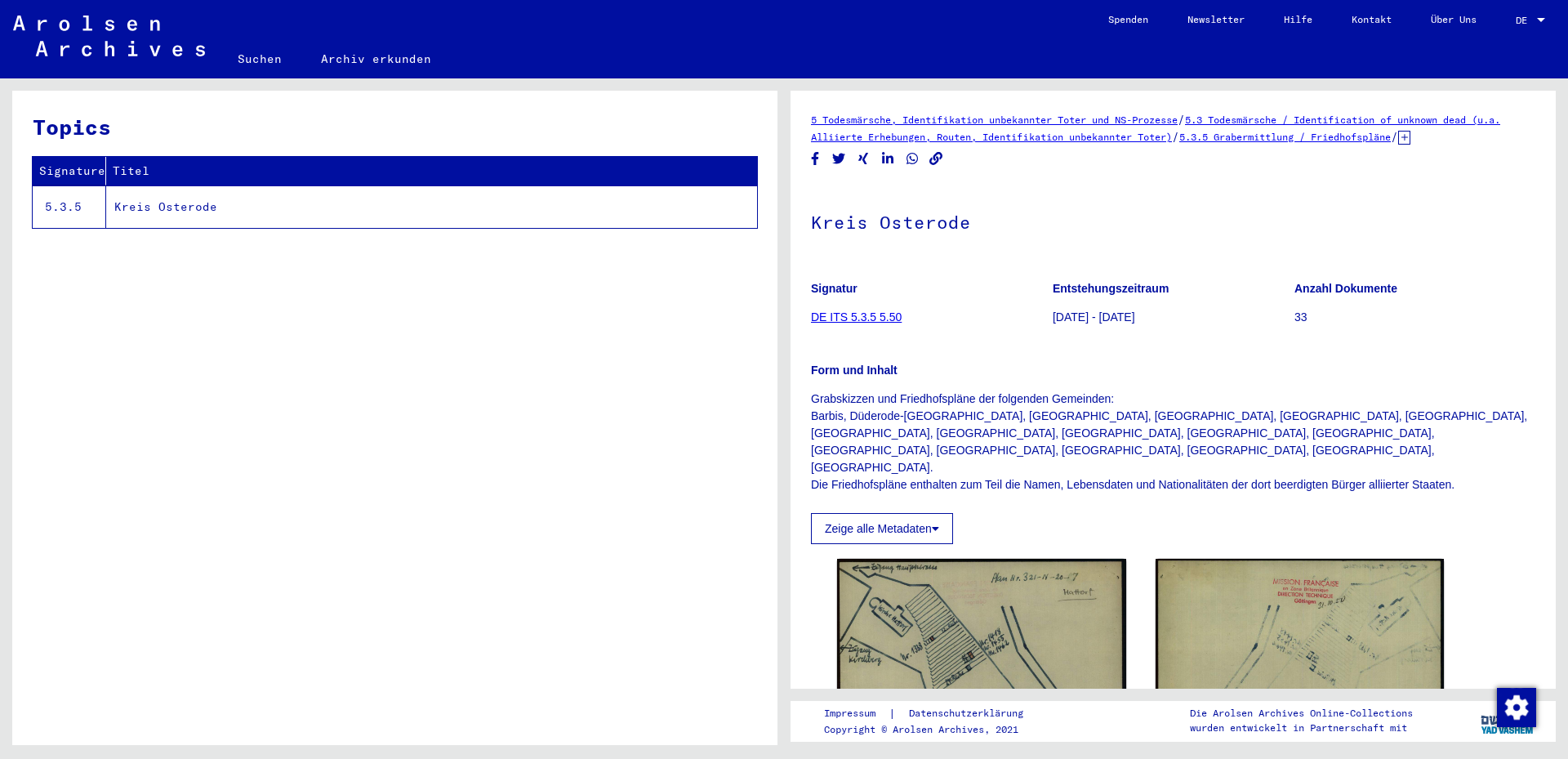
click at [1411, 138] on icon at bounding box center [1405, 137] width 12 height 14
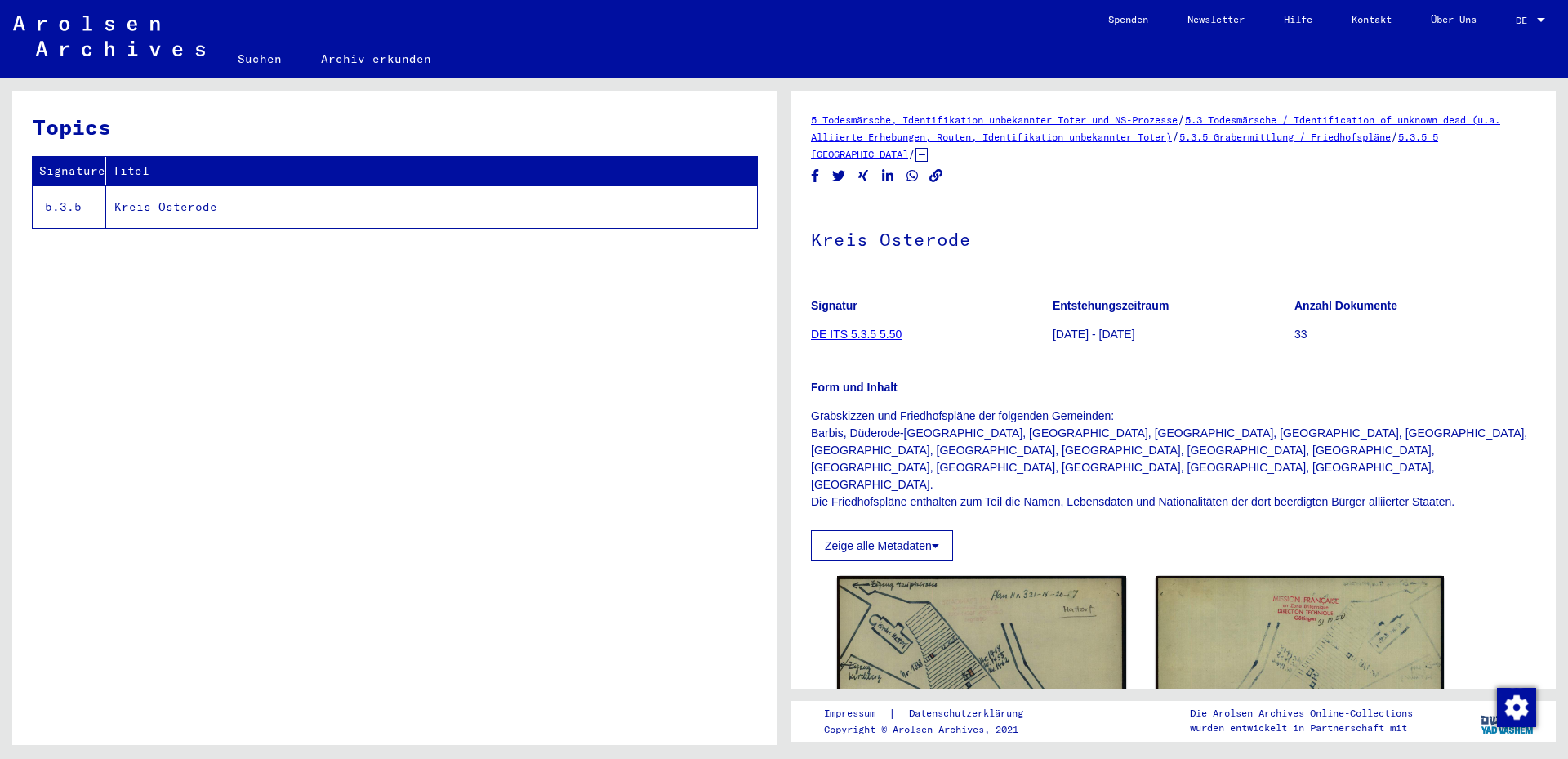
click at [906, 149] on link "5.3.5 5 [GEOGRAPHIC_DATA]" at bounding box center [1125, 145] width 628 height 30
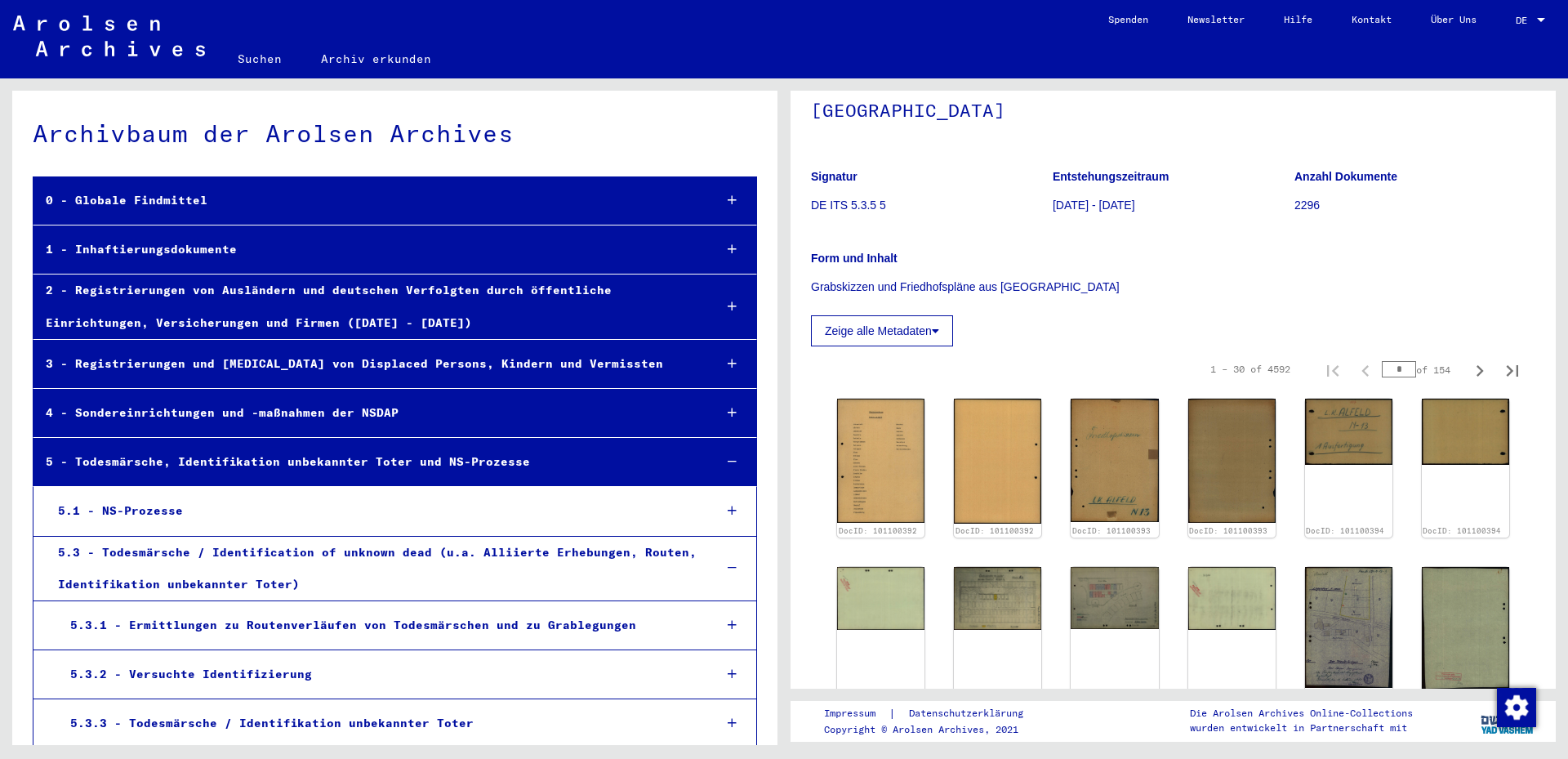
scroll to position [89, 0]
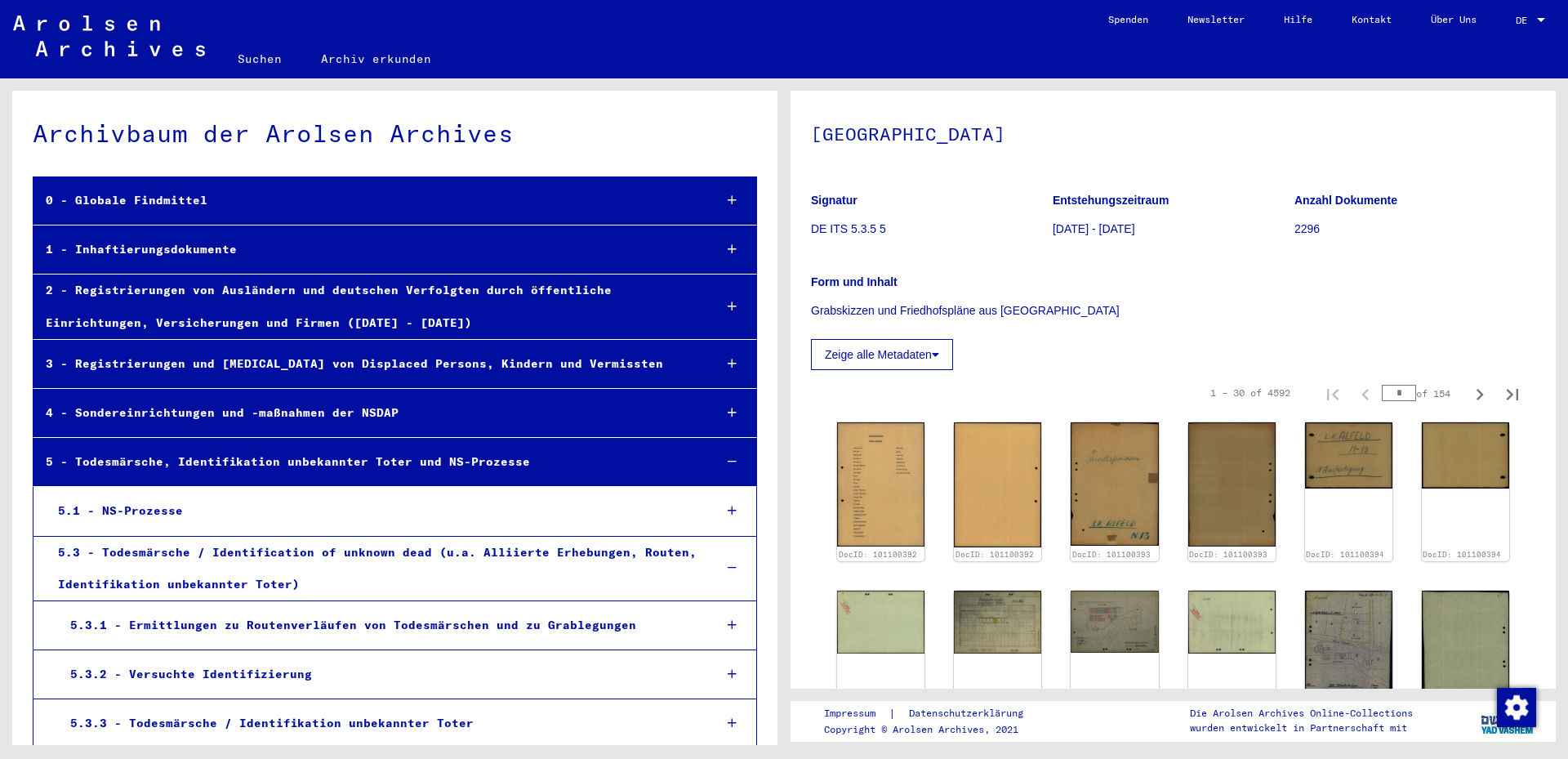
click at [873, 414] on div "1 – 30 of 4592 * of 154" at bounding box center [1173, 392] width 724 height 46
click at [871, 476] on img at bounding box center [881, 484] width 93 height 129
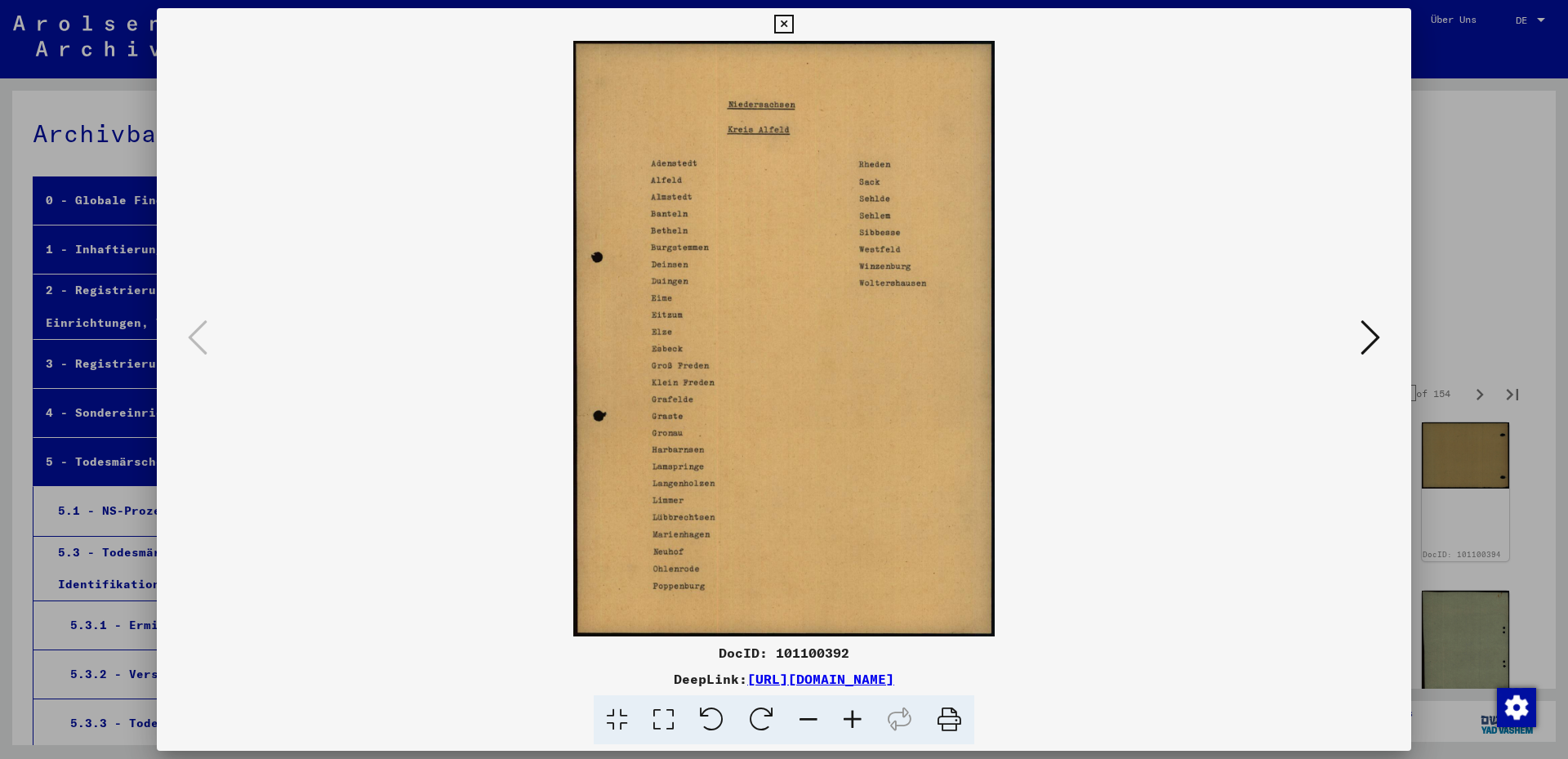
click at [1372, 339] on icon at bounding box center [1371, 337] width 20 height 39
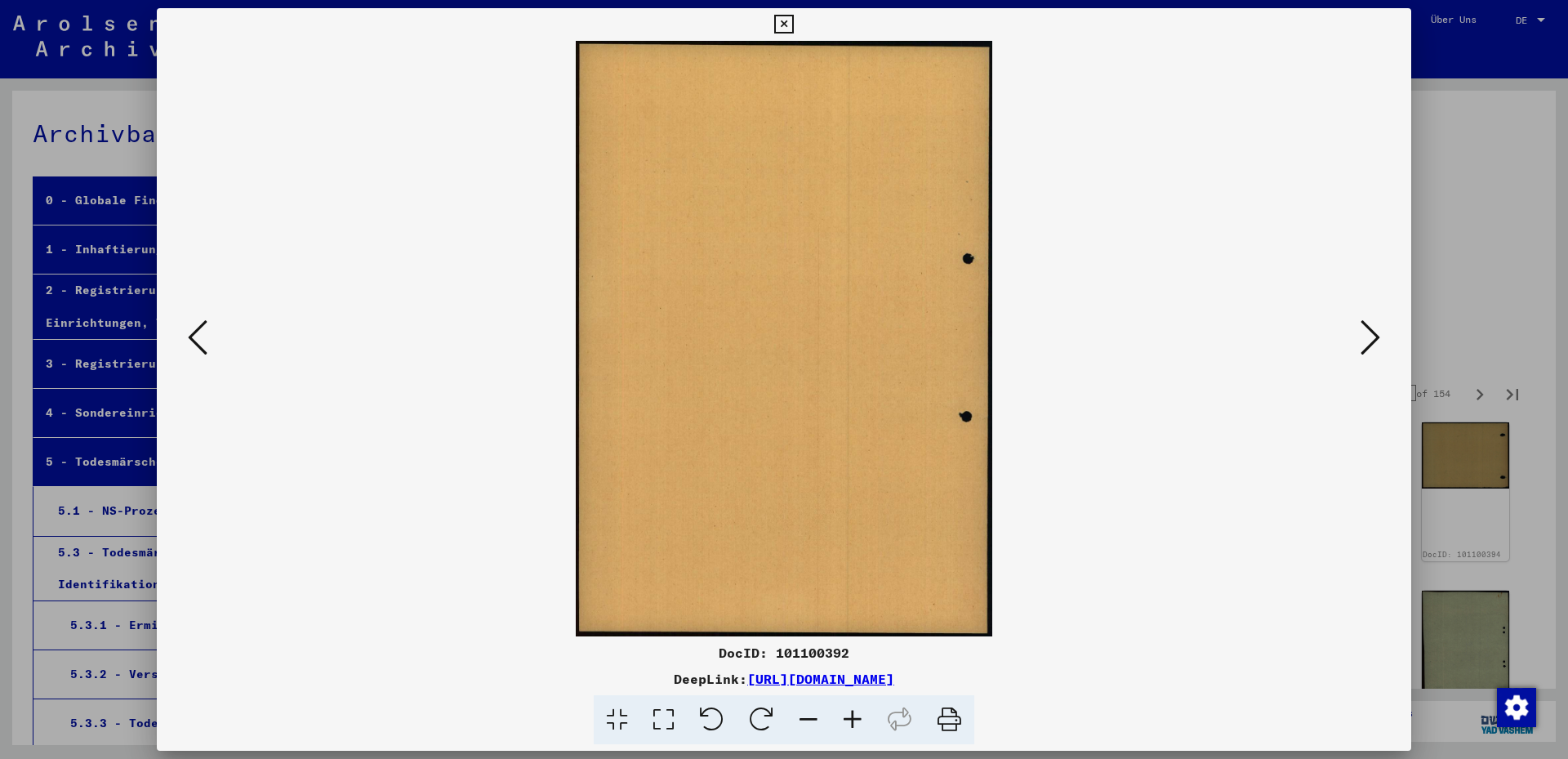
click at [1372, 339] on icon at bounding box center [1371, 337] width 20 height 39
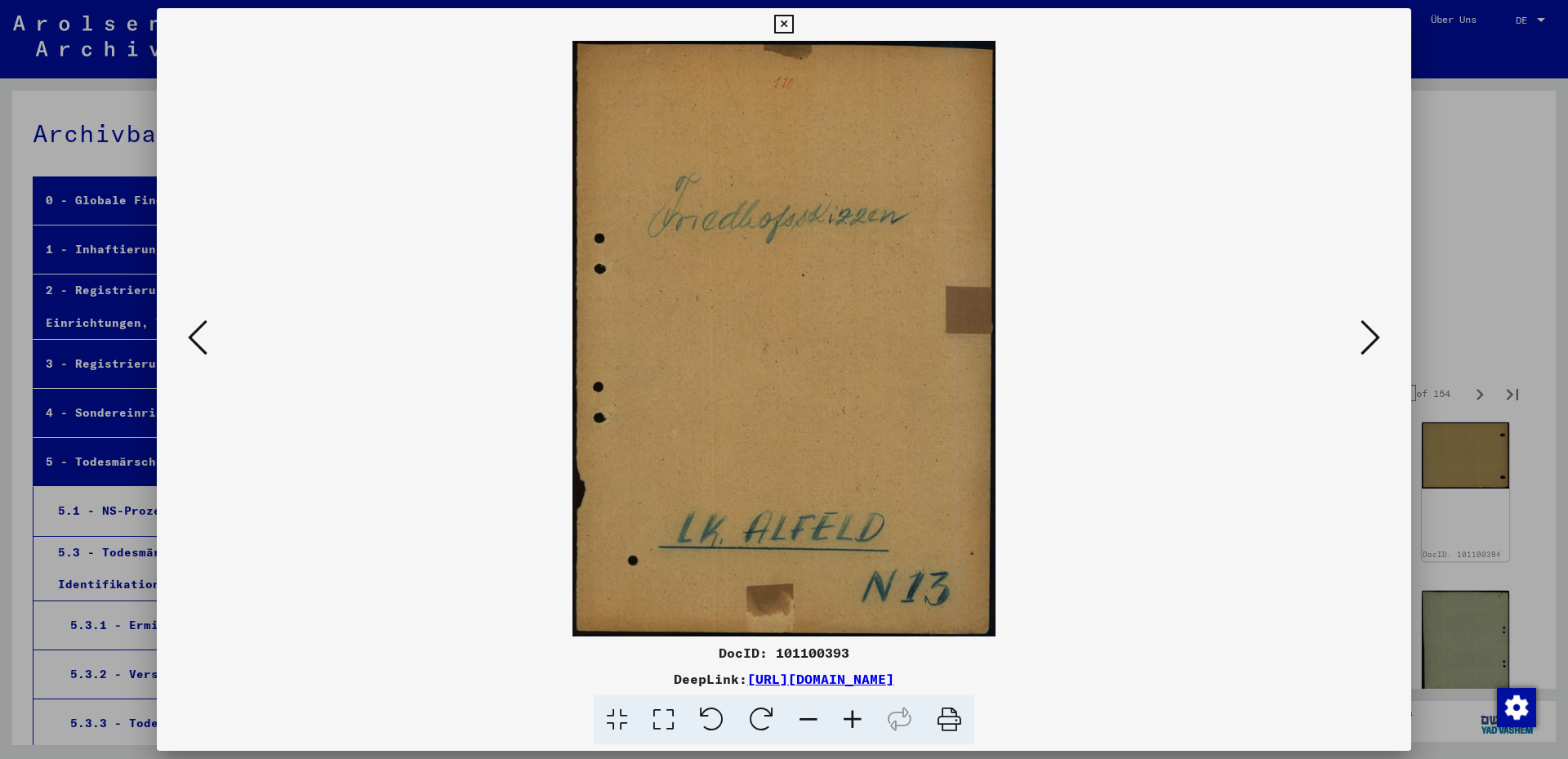
click at [1373, 339] on icon at bounding box center [1371, 337] width 20 height 39
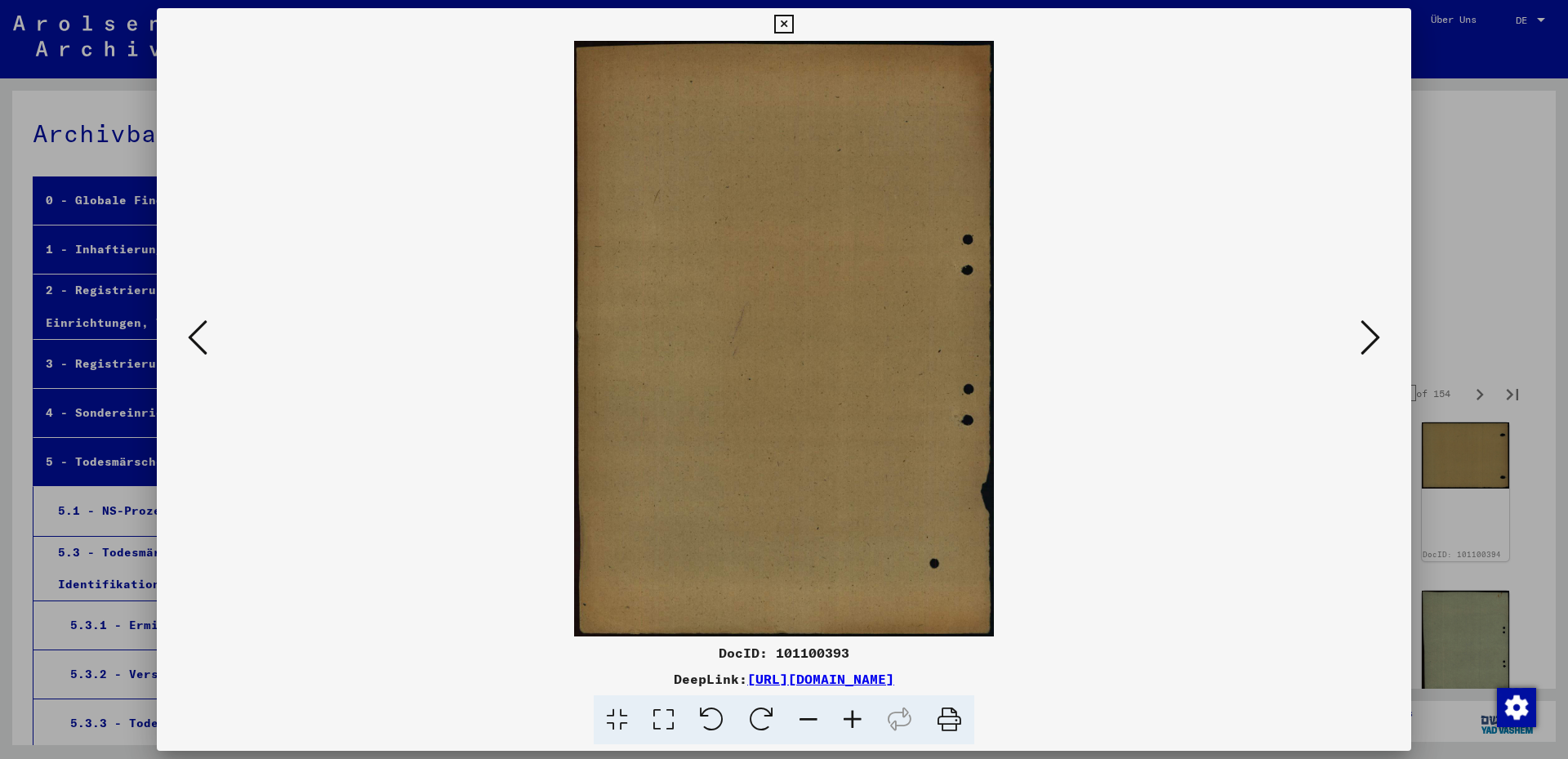
click at [1372, 339] on icon at bounding box center [1371, 337] width 20 height 39
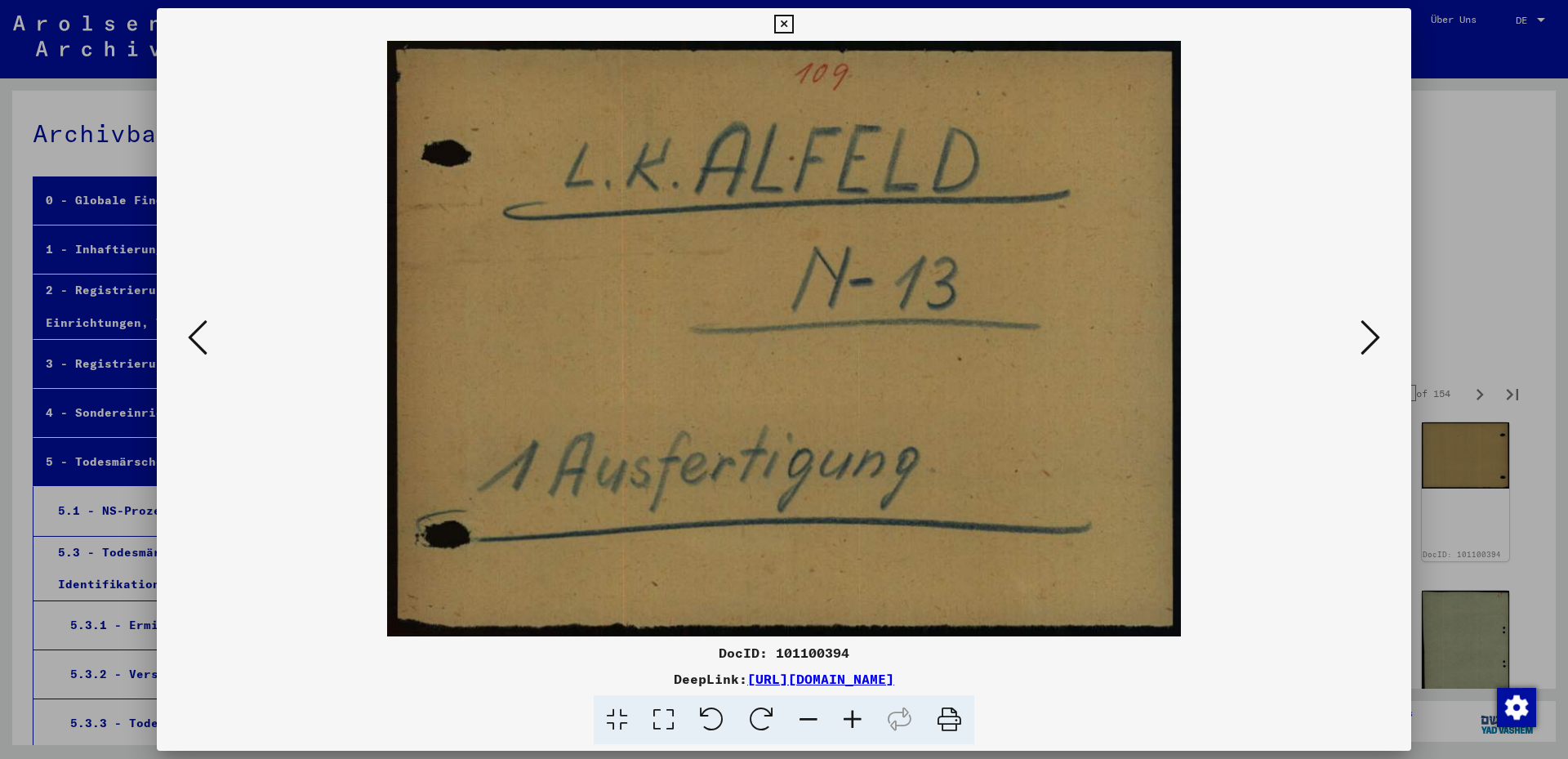
click at [1372, 339] on icon at bounding box center [1371, 337] width 20 height 39
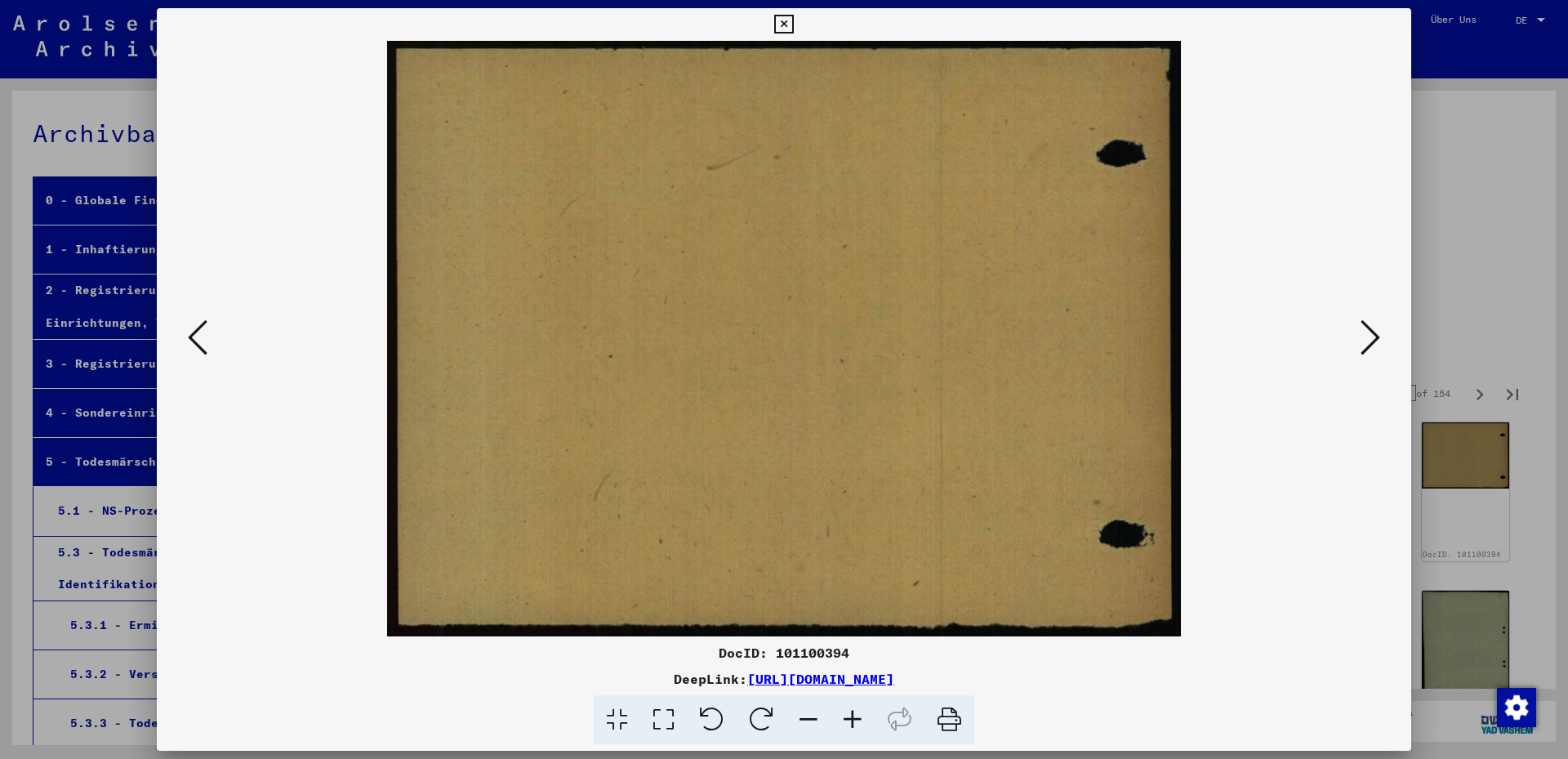
click at [1372, 339] on icon at bounding box center [1371, 337] width 20 height 39
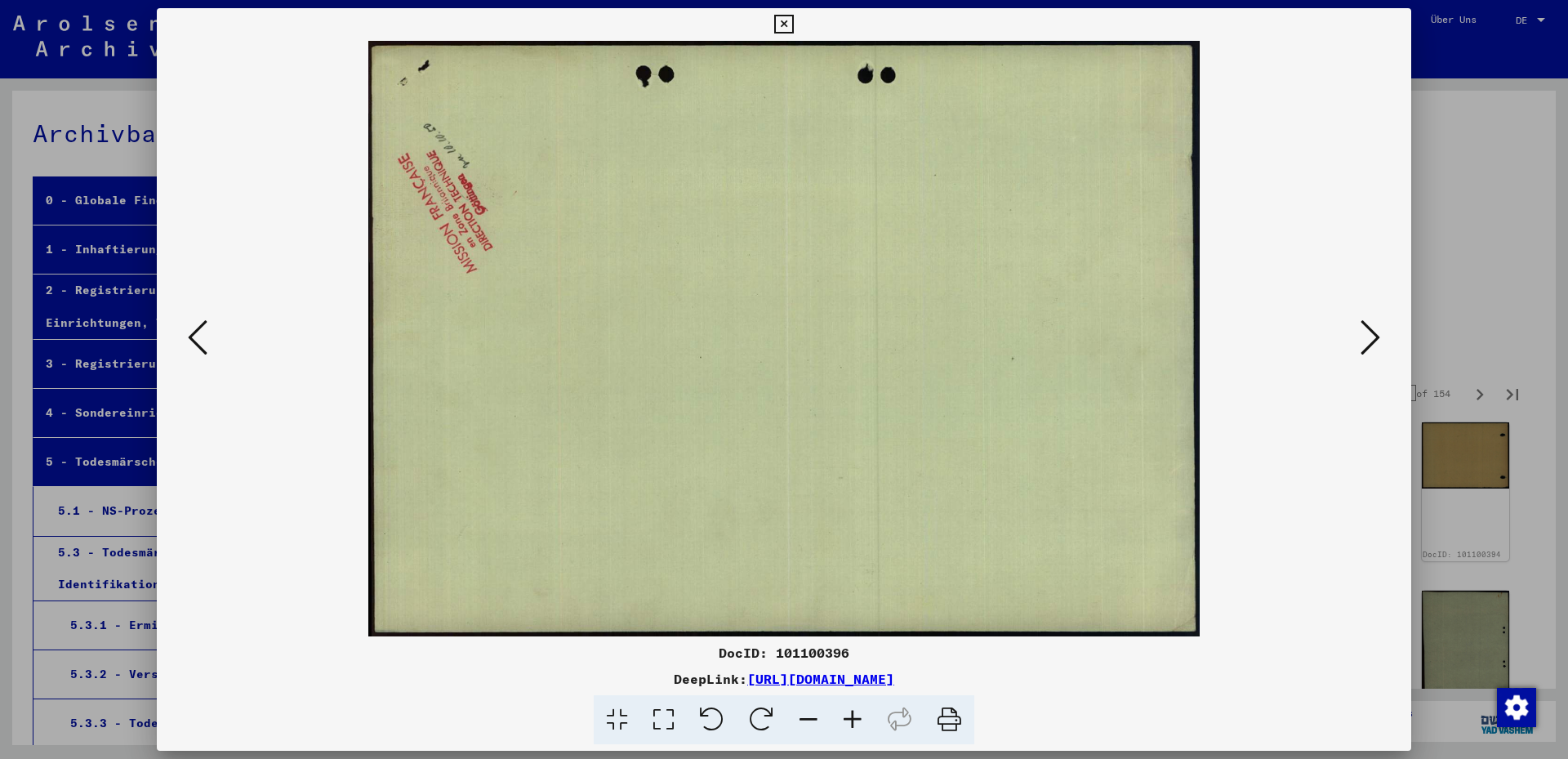
click at [1372, 339] on icon at bounding box center [1371, 337] width 20 height 39
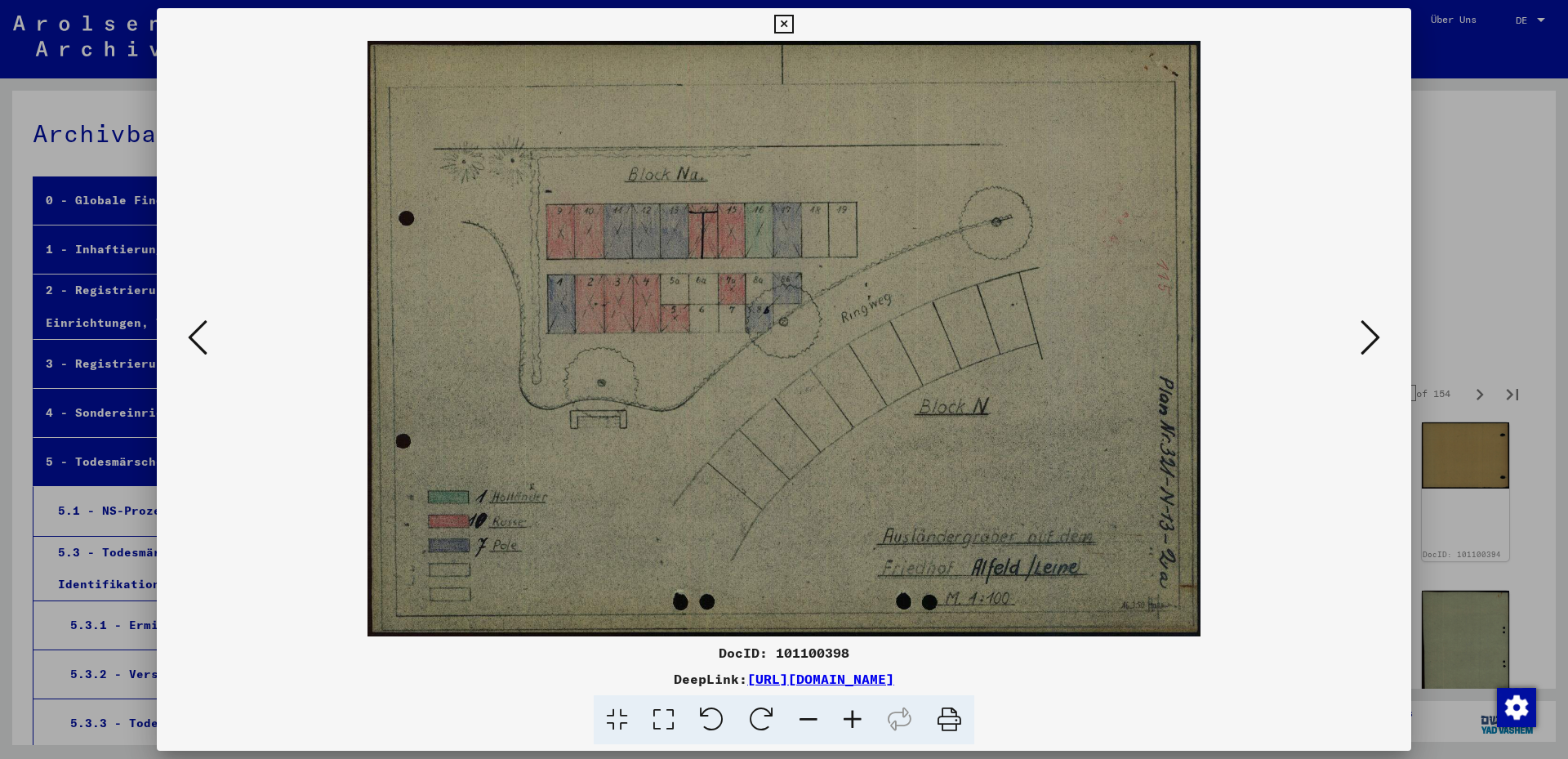
click at [1372, 339] on icon at bounding box center [1371, 337] width 20 height 39
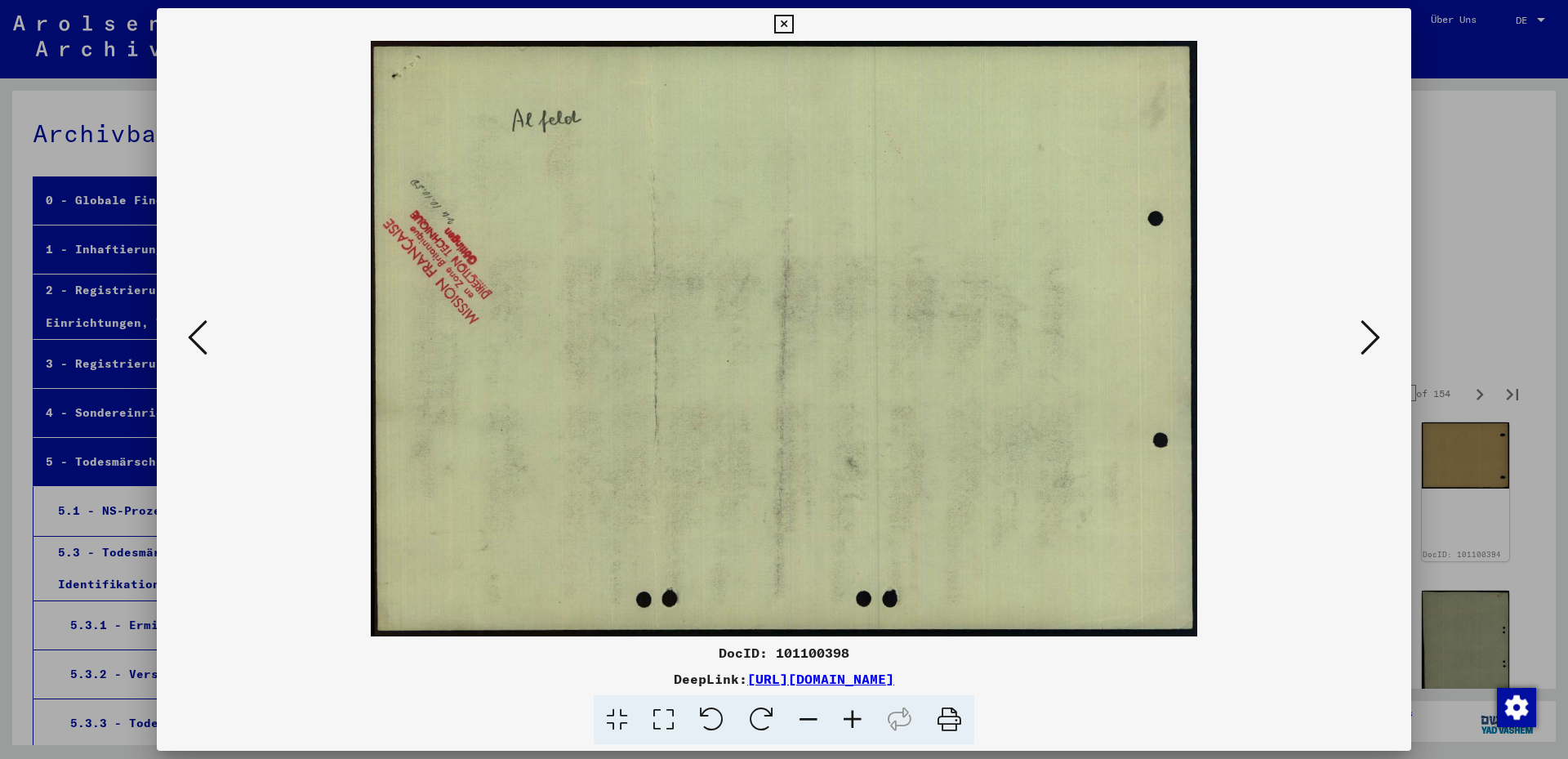
click at [1372, 339] on icon at bounding box center [1371, 337] width 20 height 39
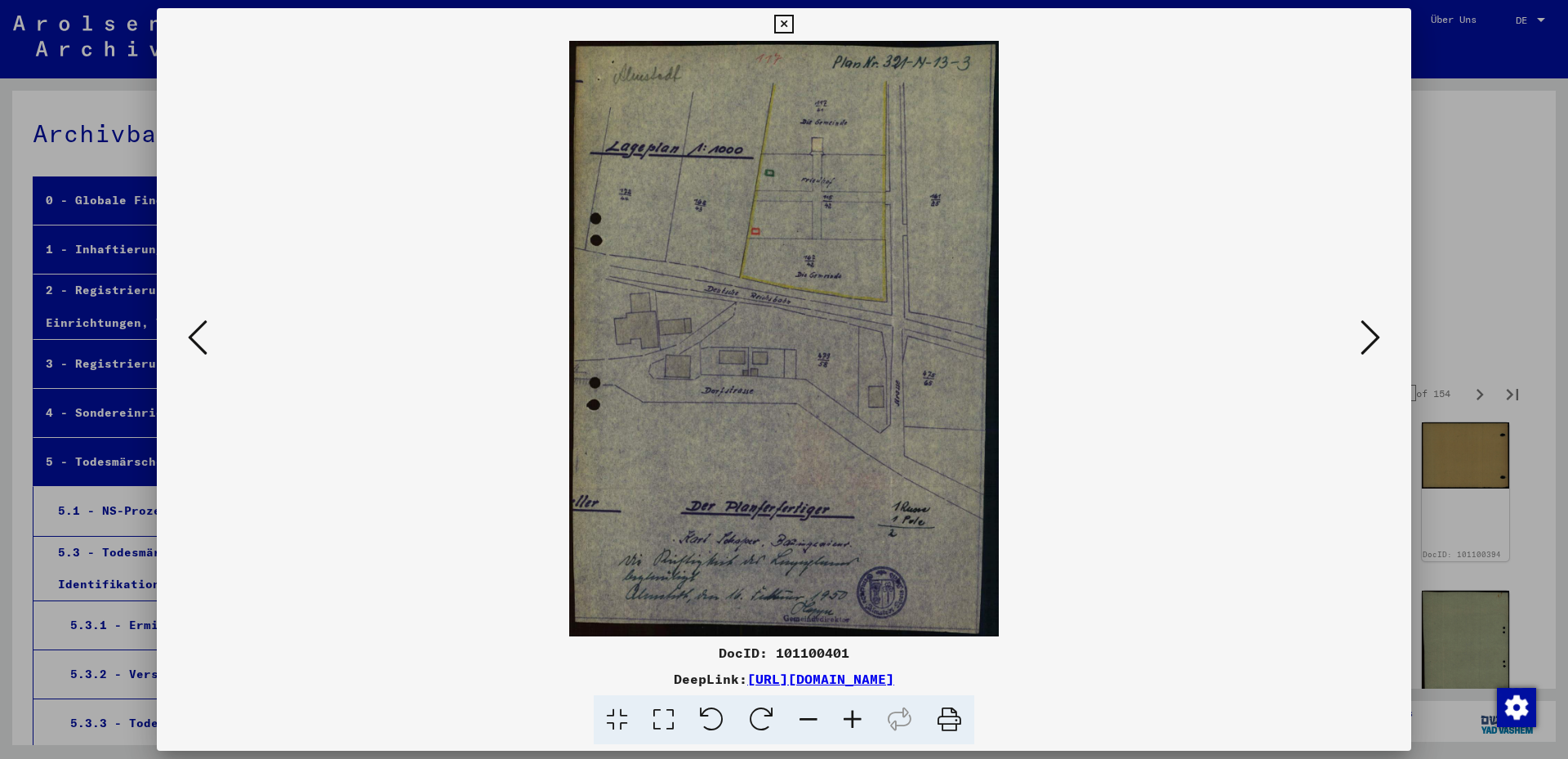
click at [1372, 339] on icon at bounding box center [1371, 337] width 20 height 39
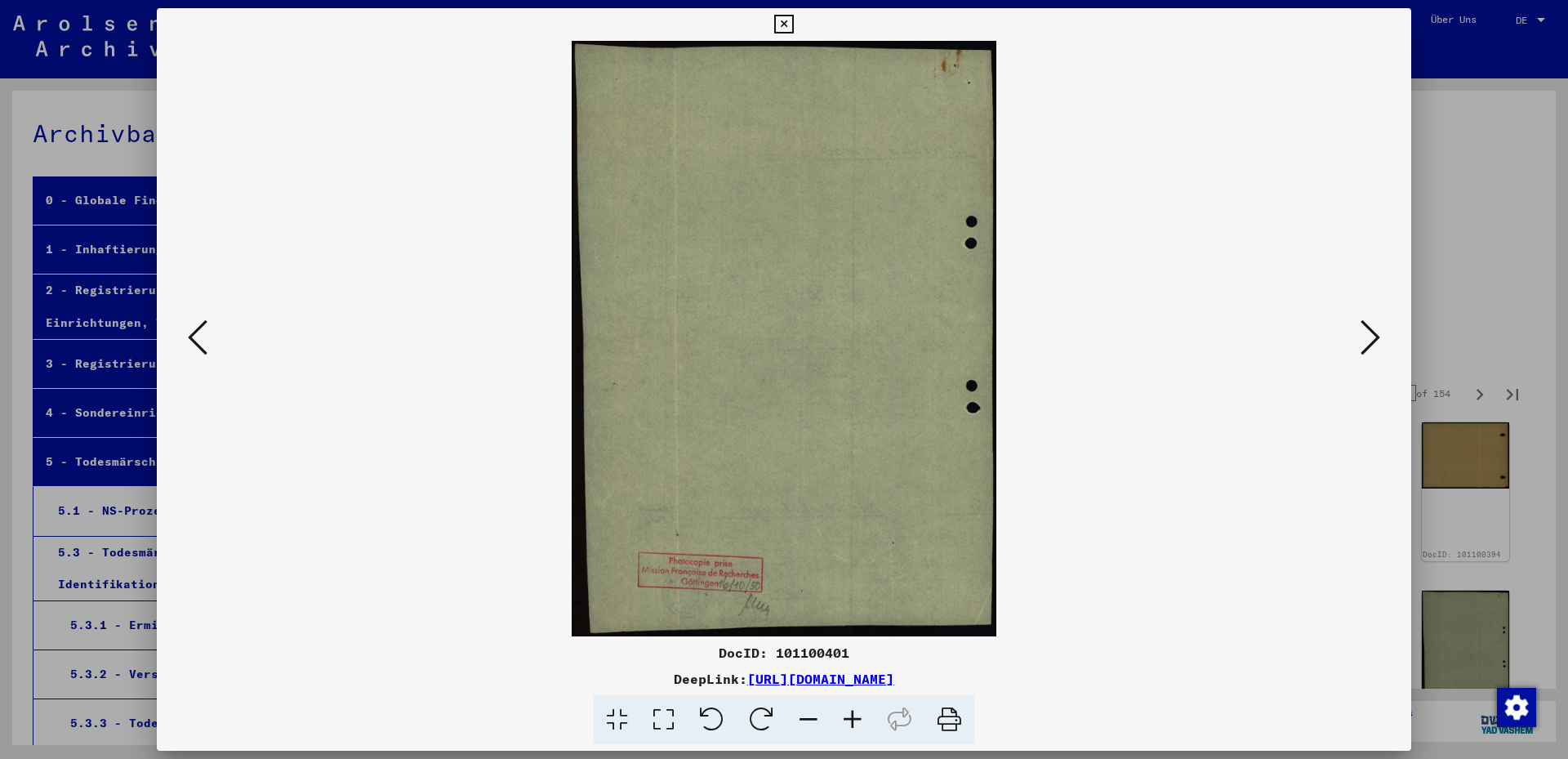
click at [1372, 339] on icon at bounding box center [1371, 337] width 20 height 39
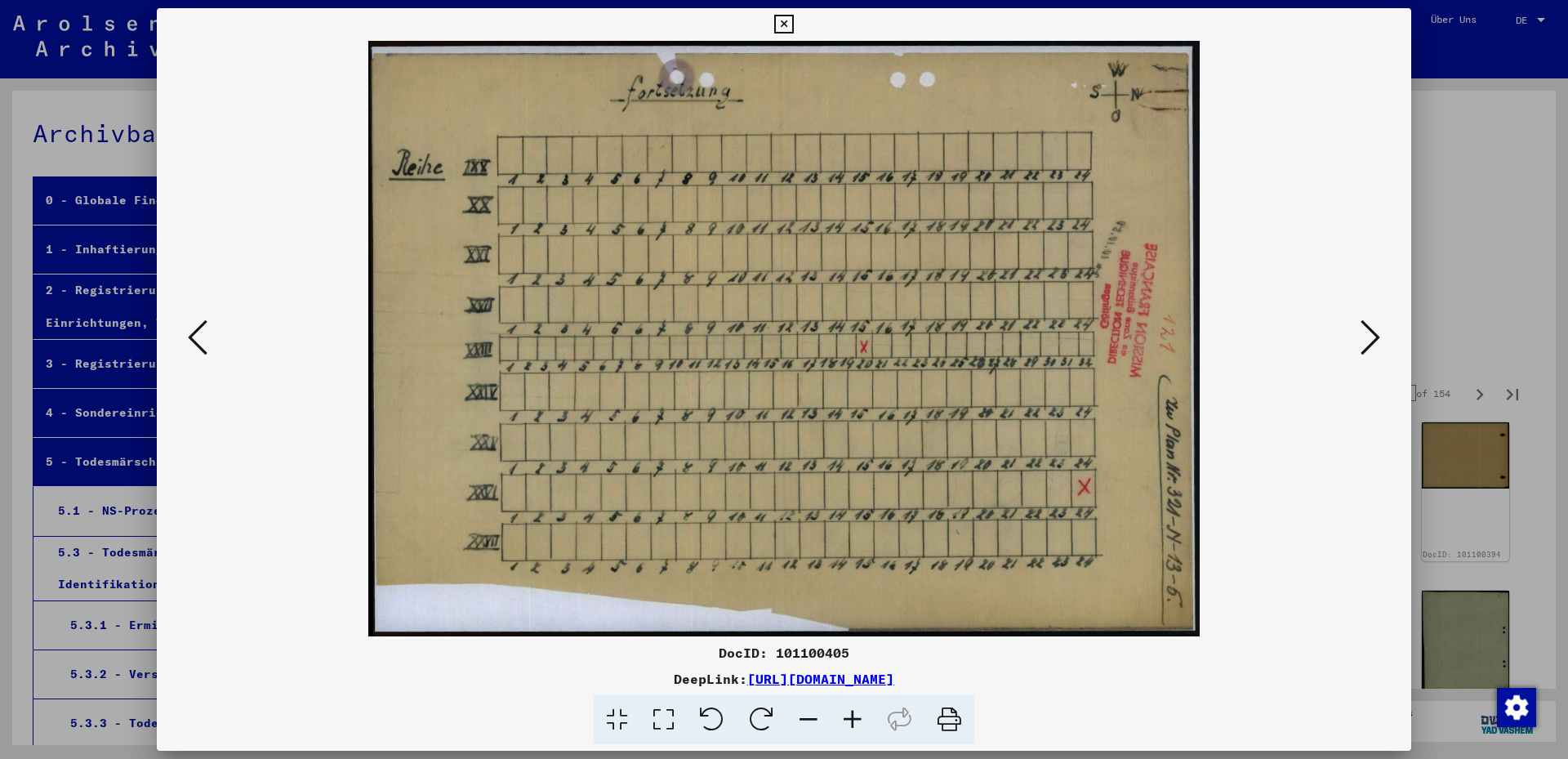
click at [1372, 339] on icon at bounding box center [1371, 337] width 20 height 39
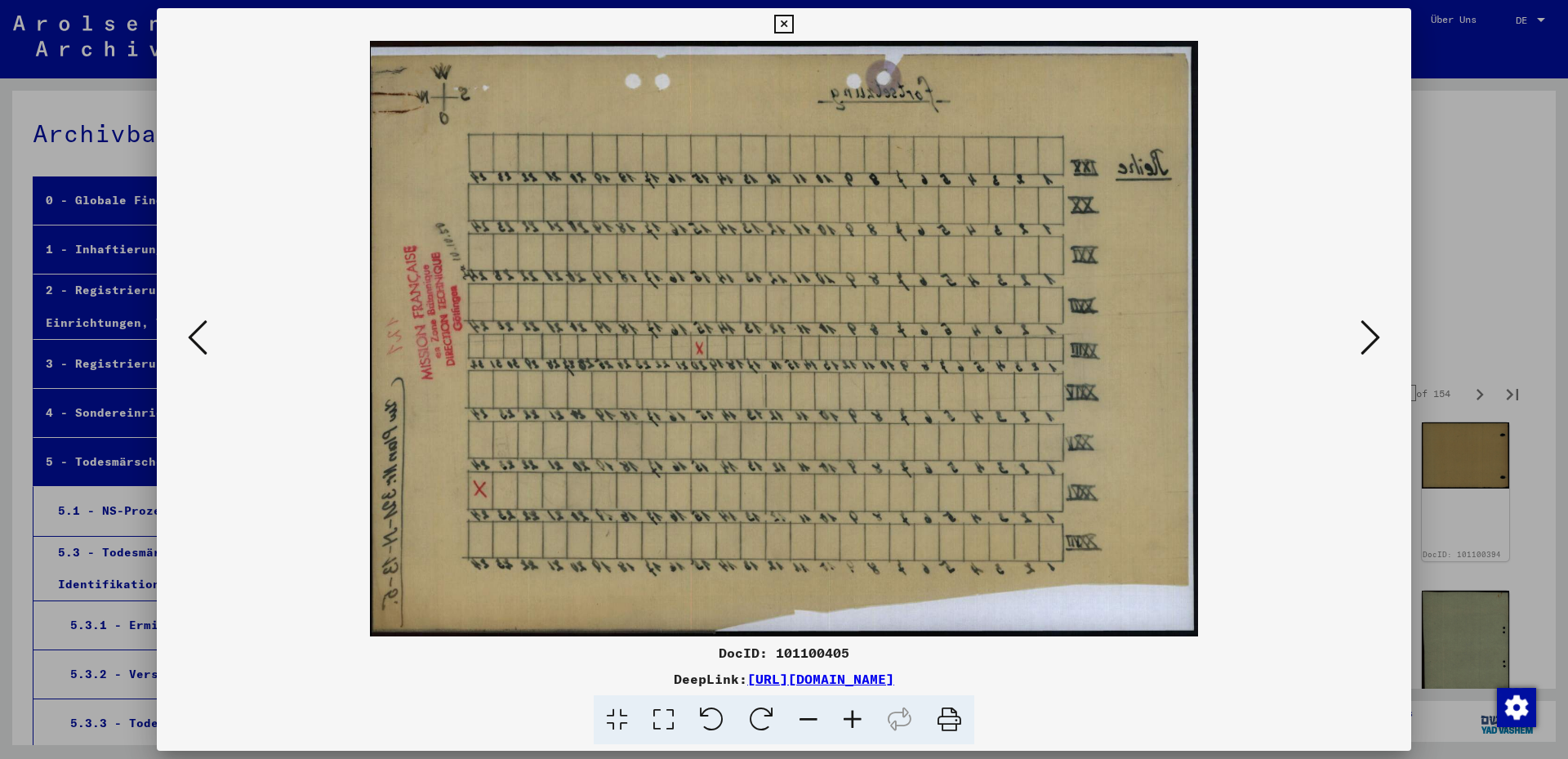
click at [1372, 339] on icon at bounding box center [1371, 337] width 20 height 39
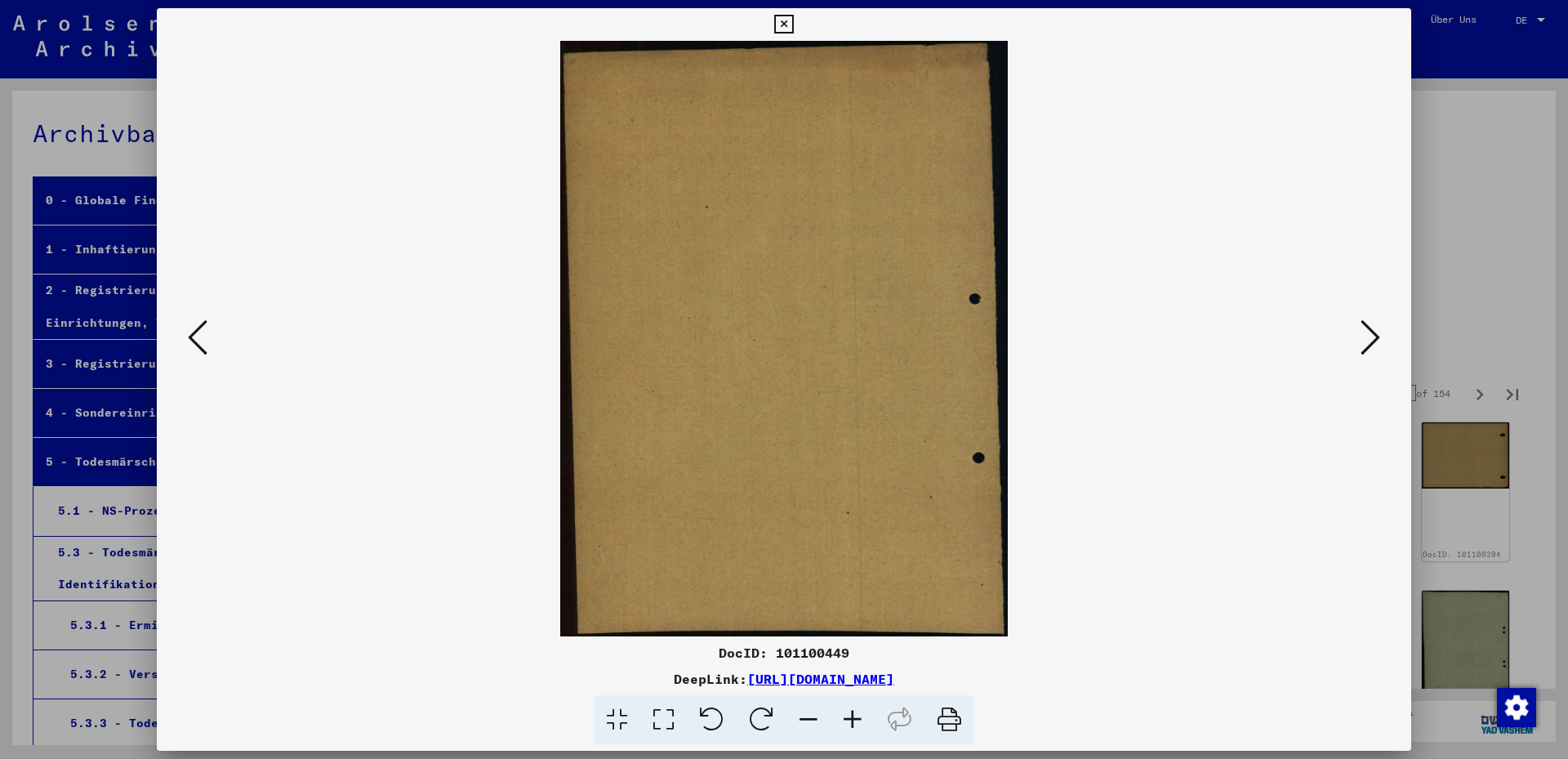
click at [1372, 339] on icon at bounding box center [1371, 337] width 20 height 39
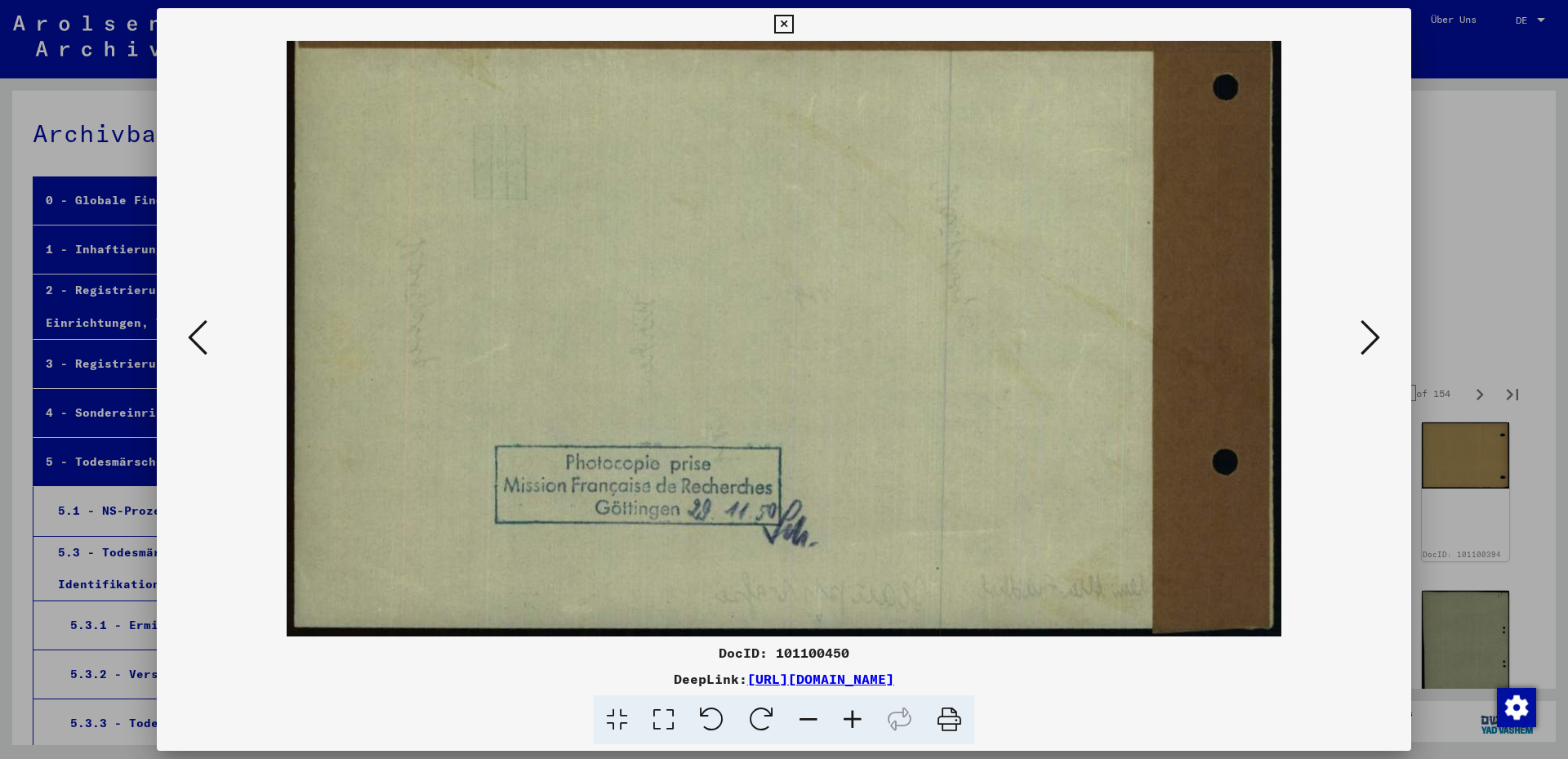
click at [1372, 339] on icon at bounding box center [1371, 337] width 20 height 39
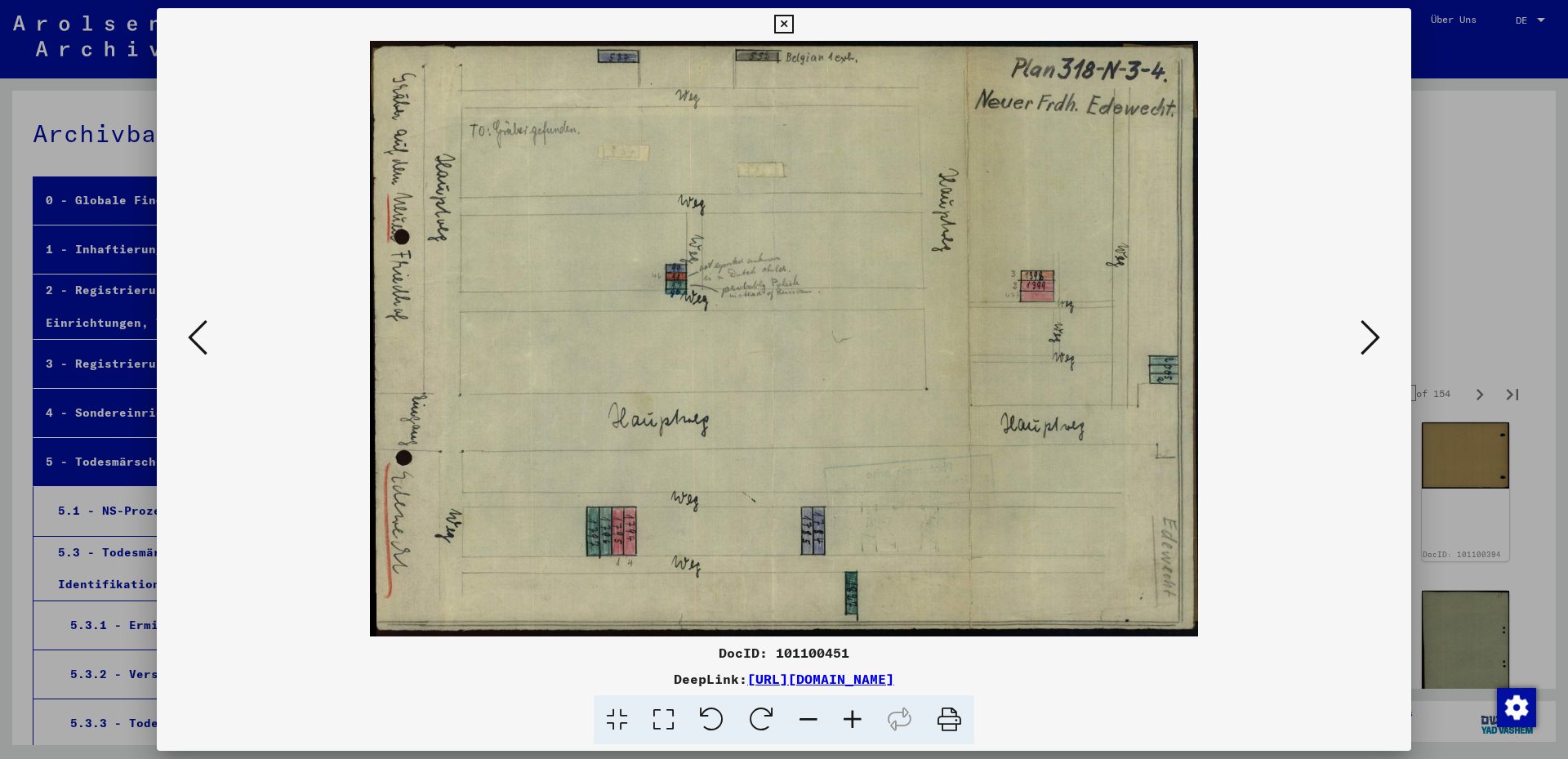
click at [1372, 339] on icon at bounding box center [1371, 337] width 20 height 39
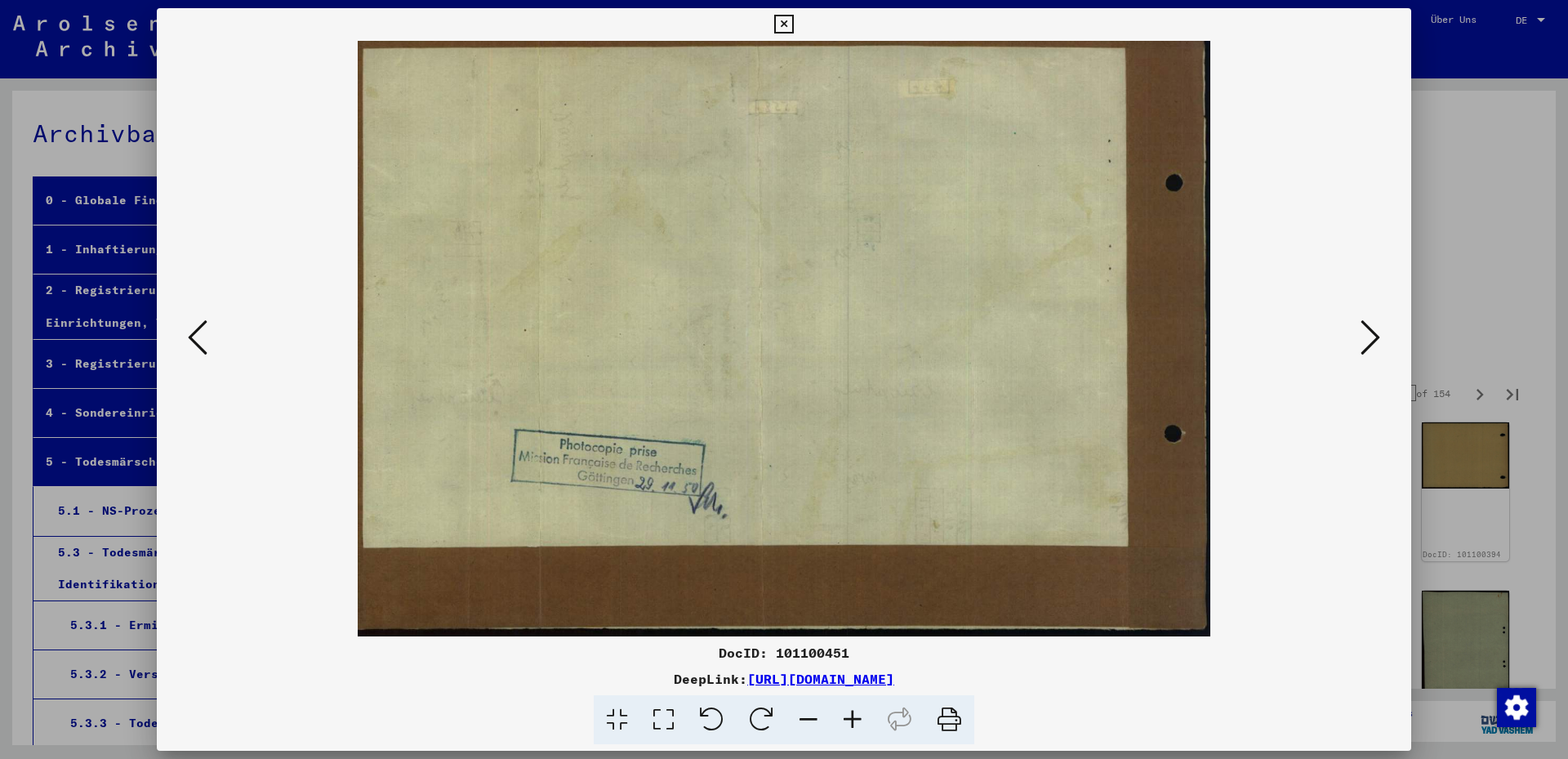
click at [1372, 339] on icon at bounding box center [1371, 337] width 20 height 39
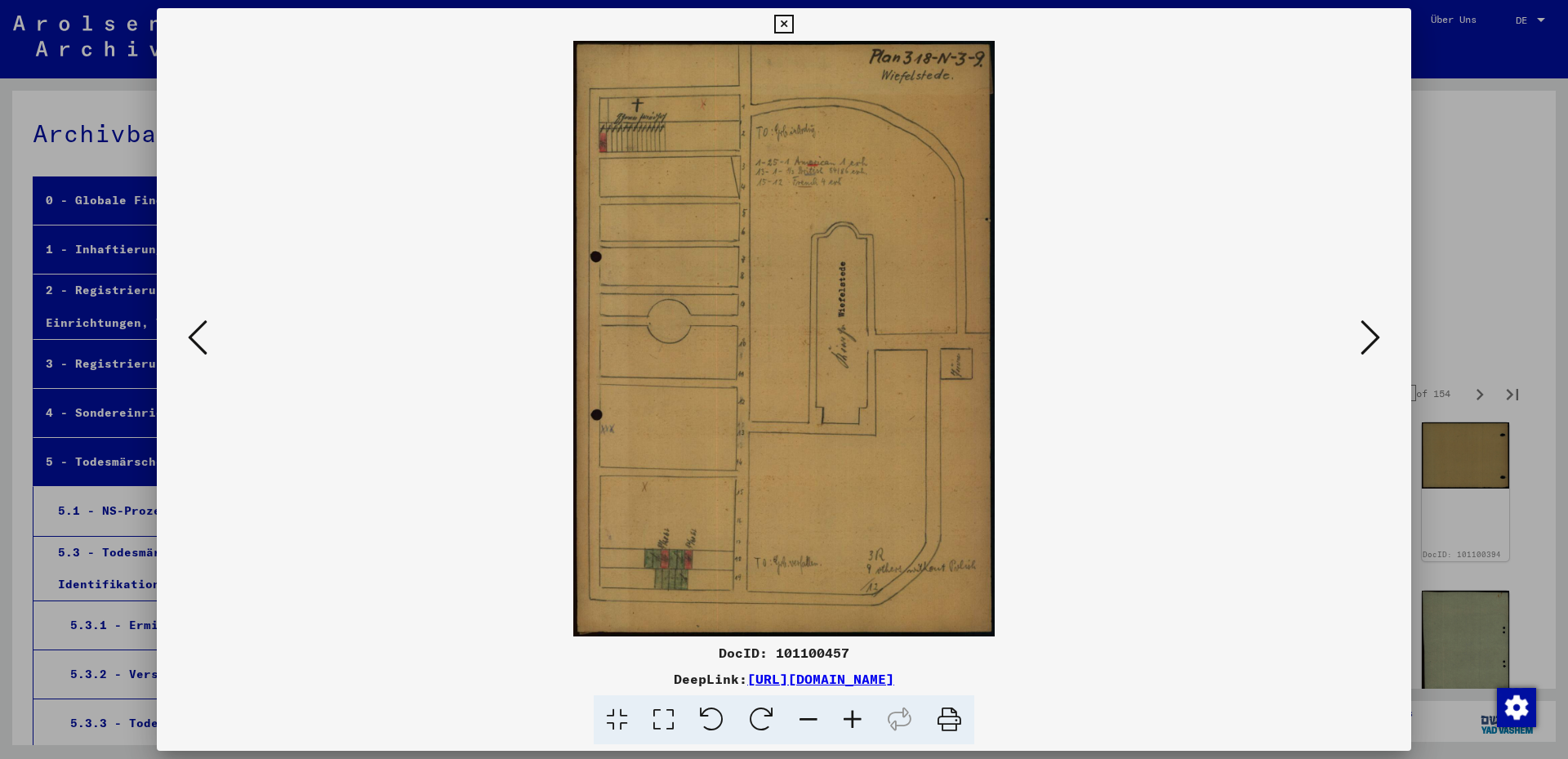
click at [1372, 339] on icon at bounding box center [1371, 337] width 20 height 39
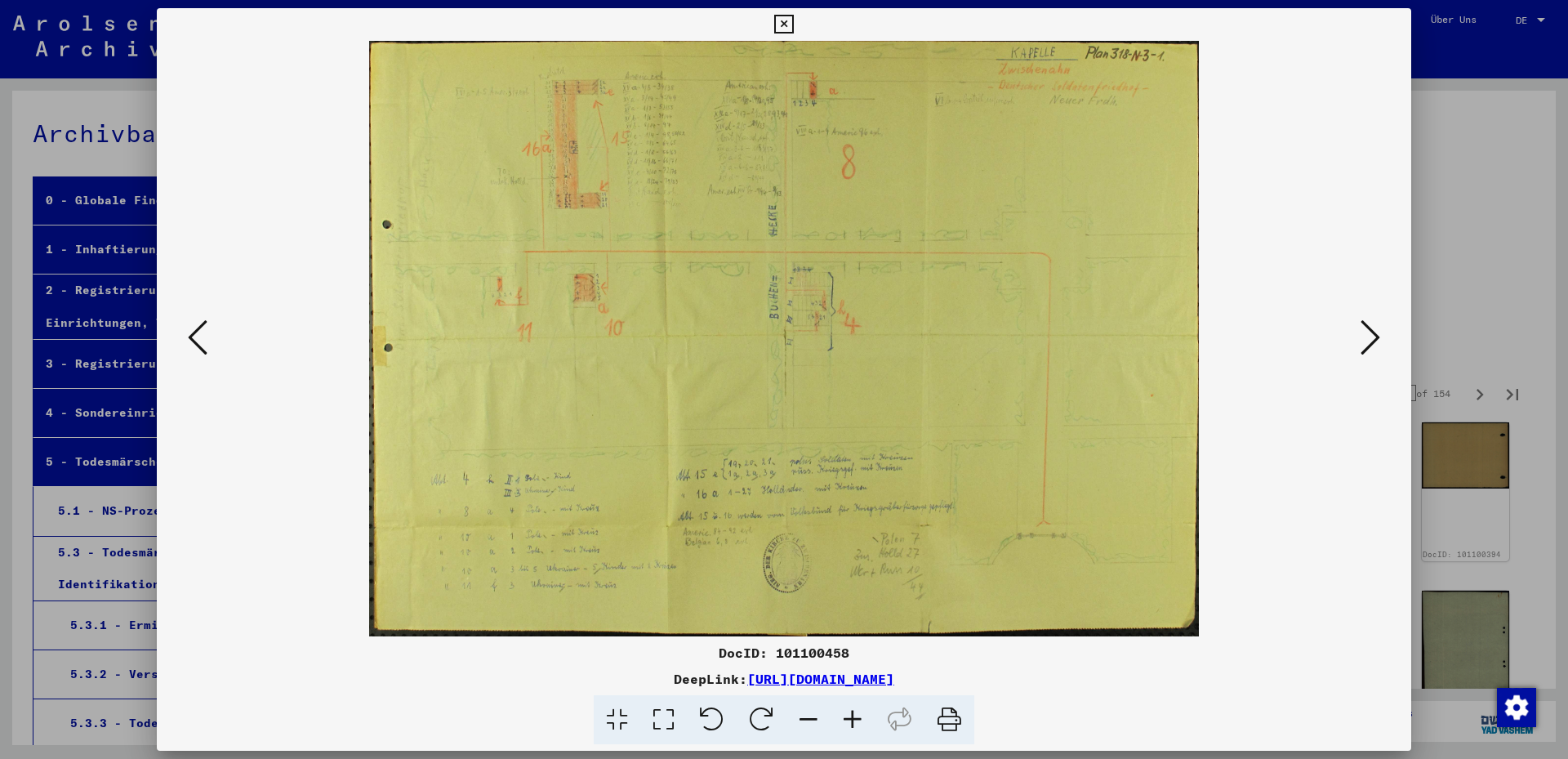
click at [1372, 339] on icon at bounding box center [1371, 337] width 20 height 39
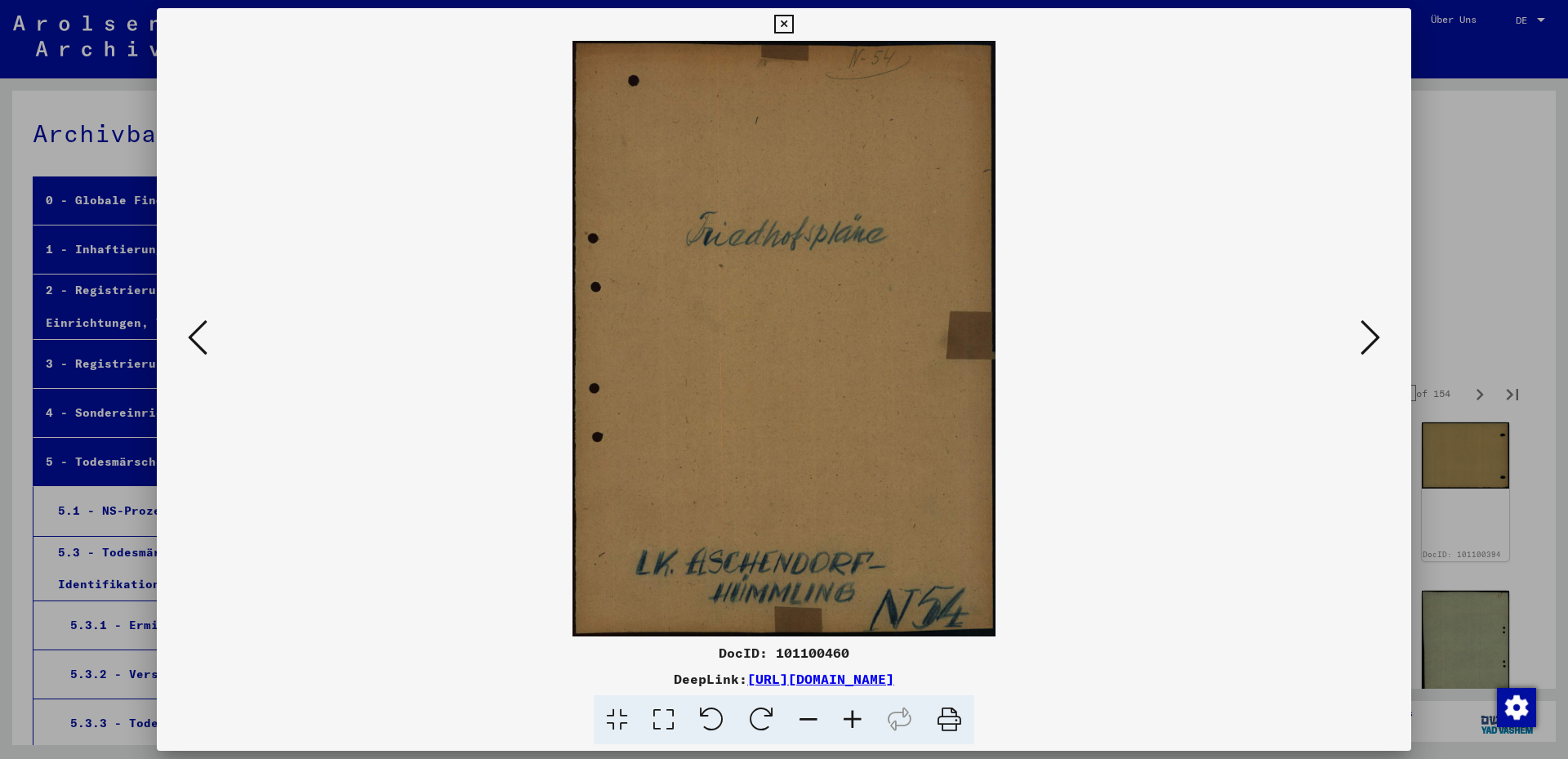
click at [1372, 338] on icon at bounding box center [1371, 337] width 20 height 39
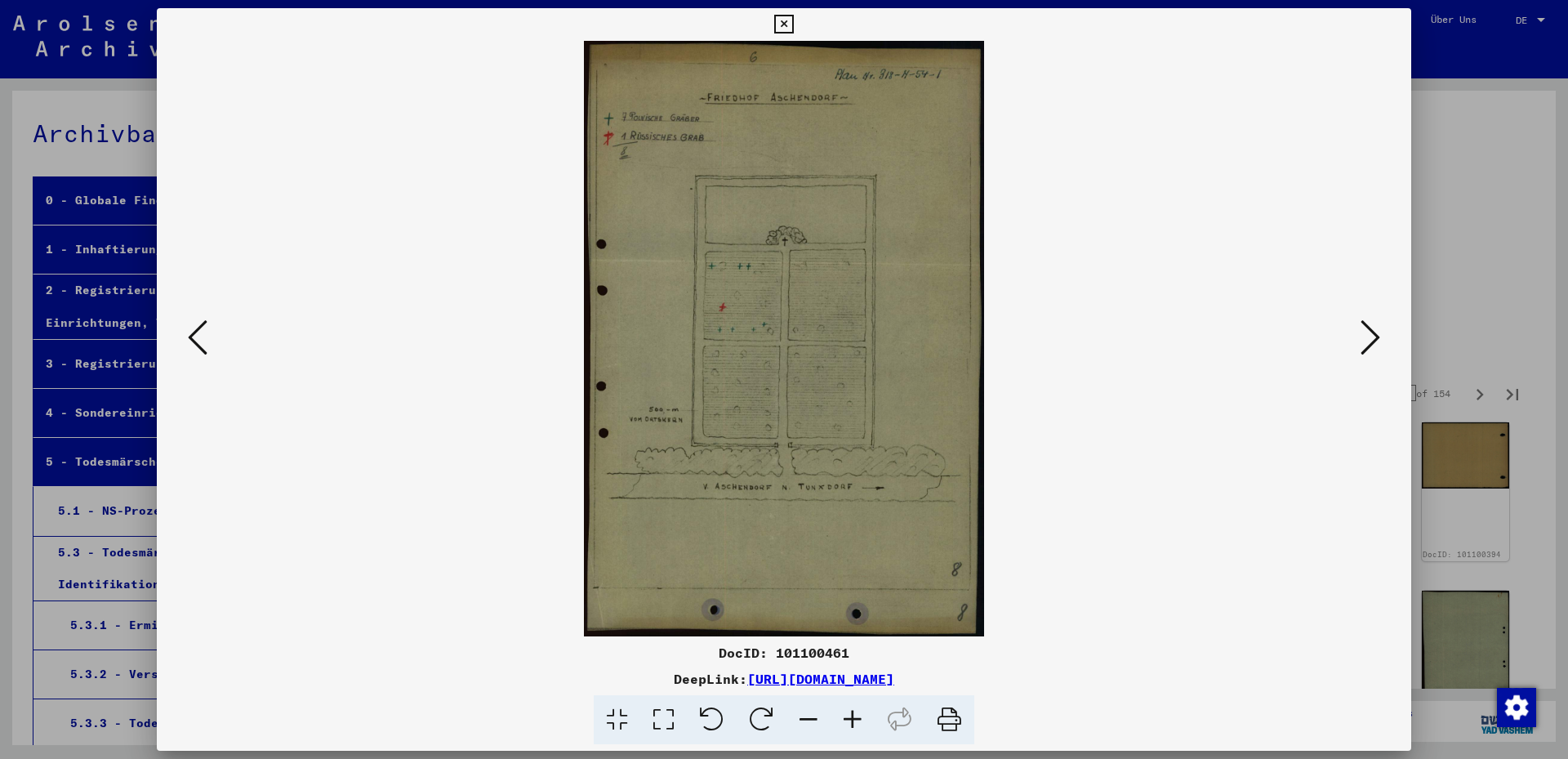
click at [1372, 338] on icon at bounding box center [1371, 337] width 20 height 39
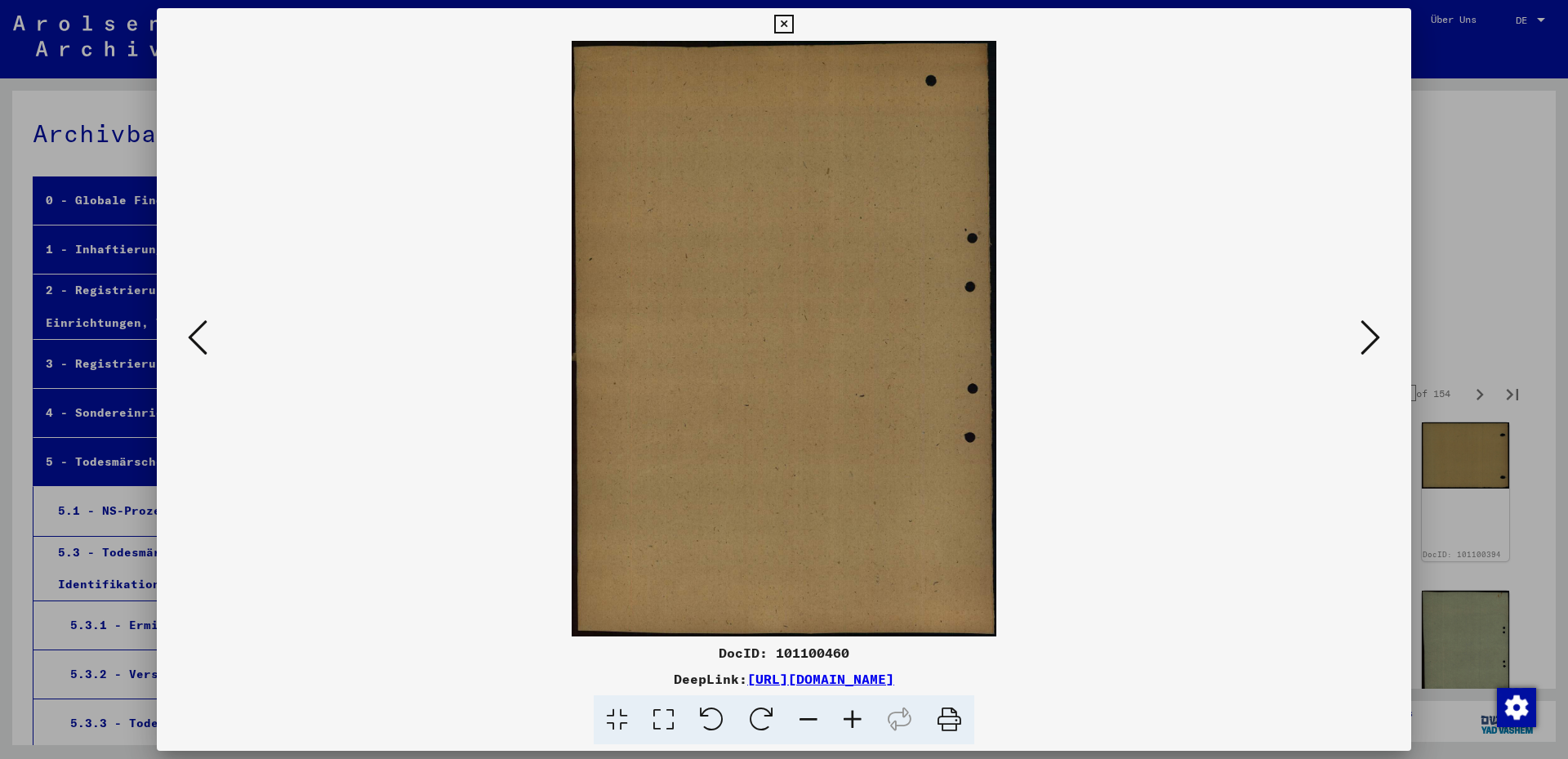
click at [1372, 339] on icon at bounding box center [1371, 337] width 20 height 39
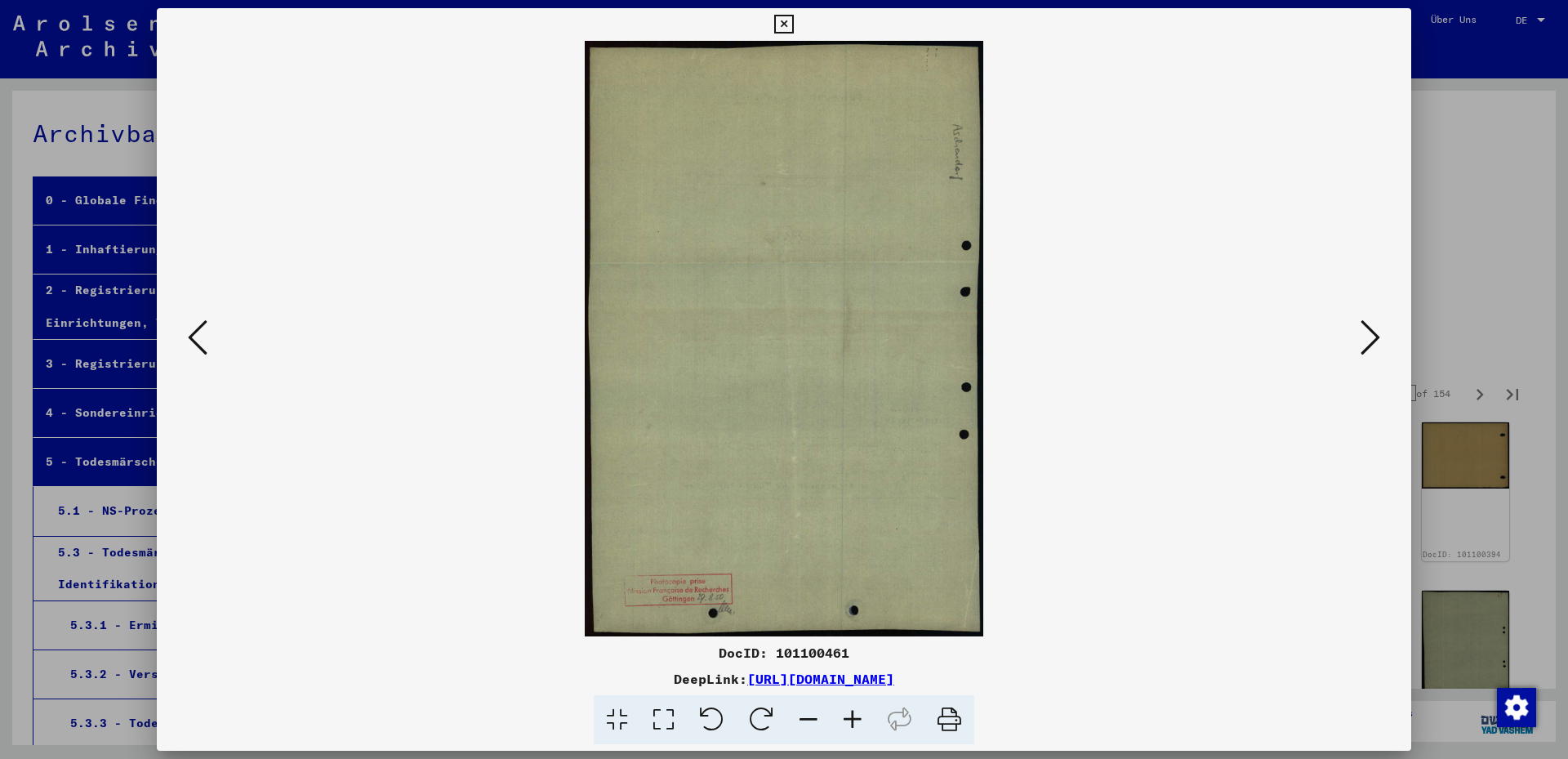
click at [1372, 338] on icon at bounding box center [1371, 337] width 20 height 39
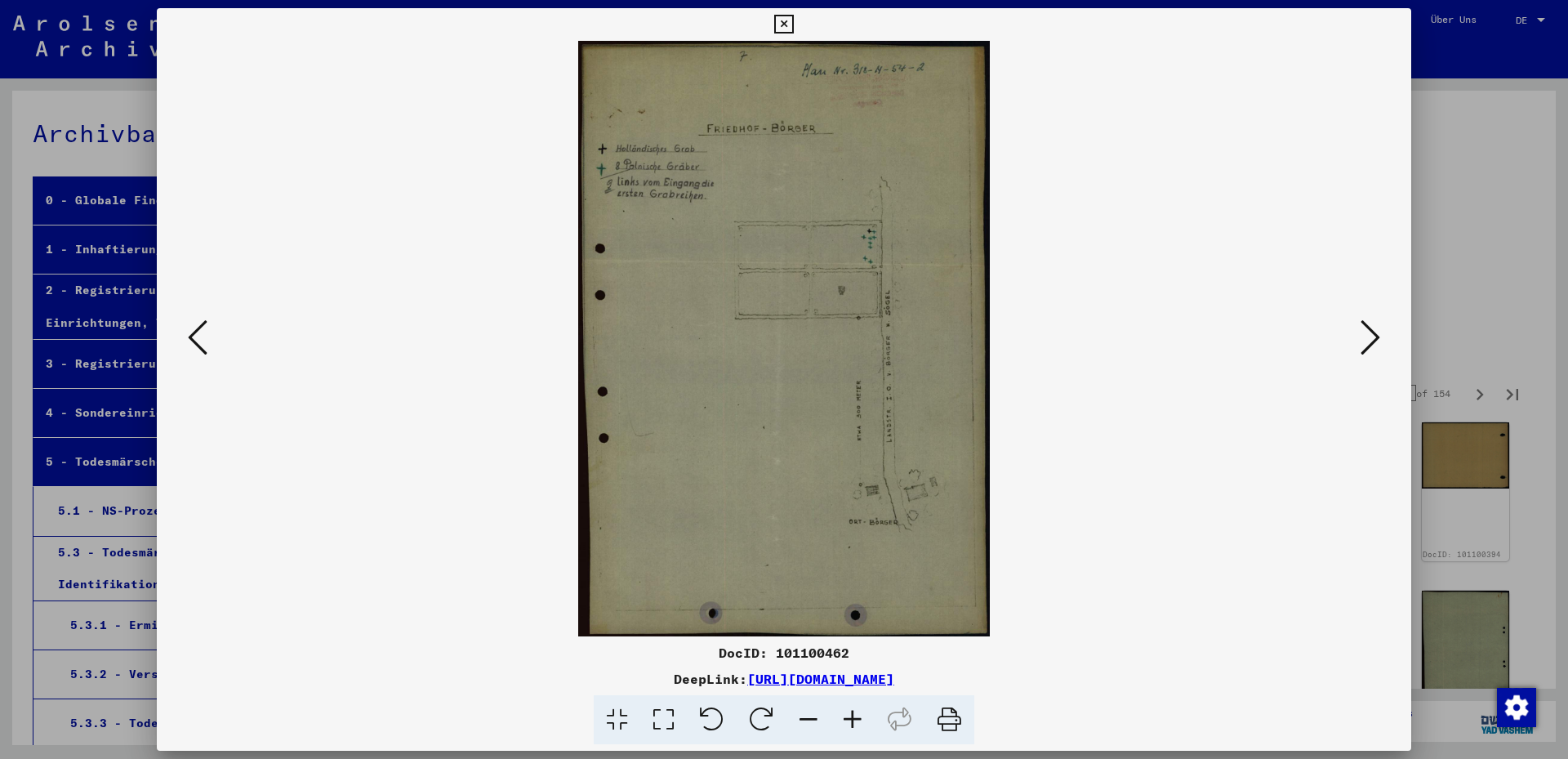
click at [1372, 339] on icon at bounding box center [1371, 337] width 20 height 39
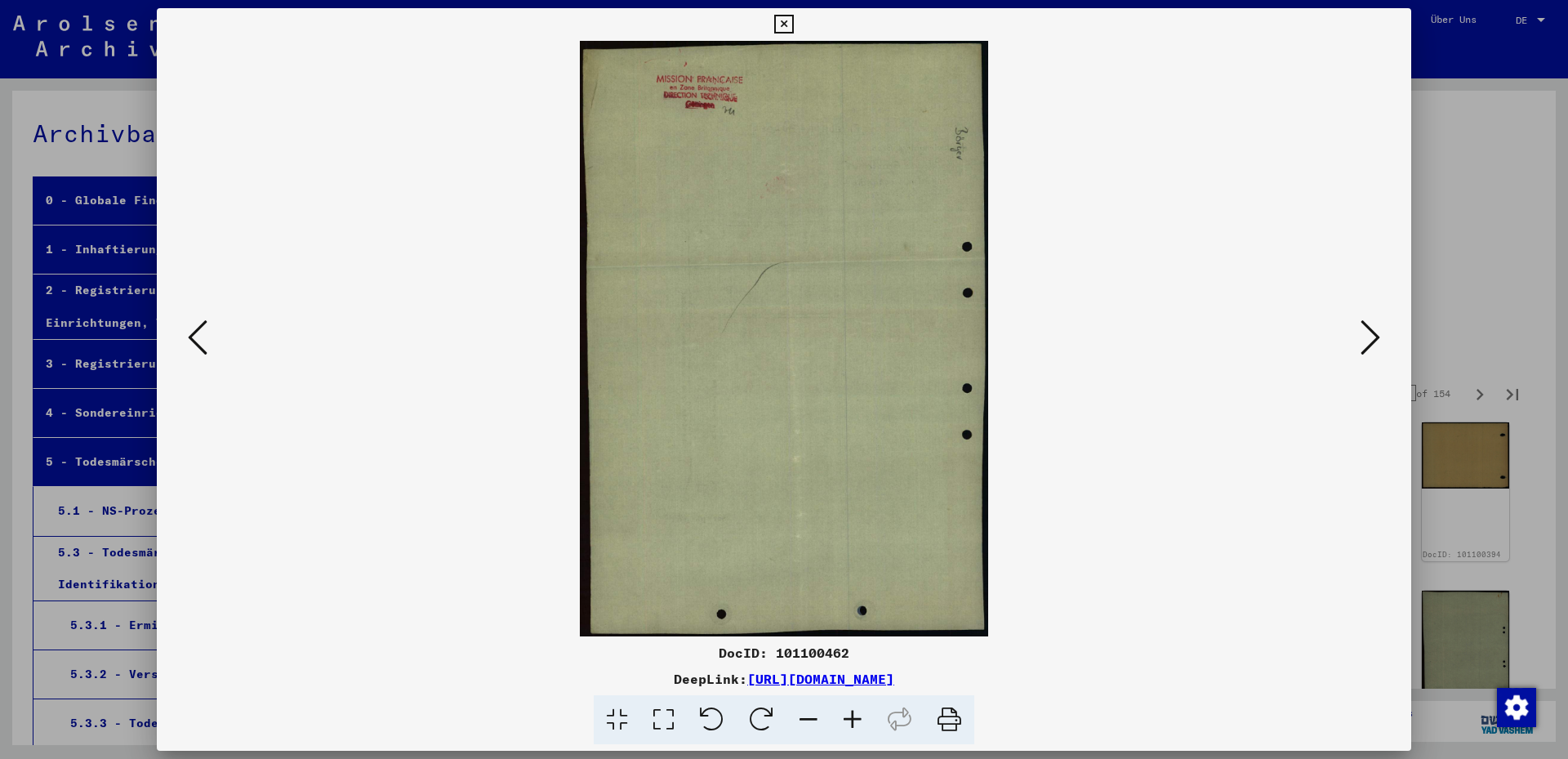
click at [1372, 339] on icon at bounding box center [1371, 337] width 20 height 39
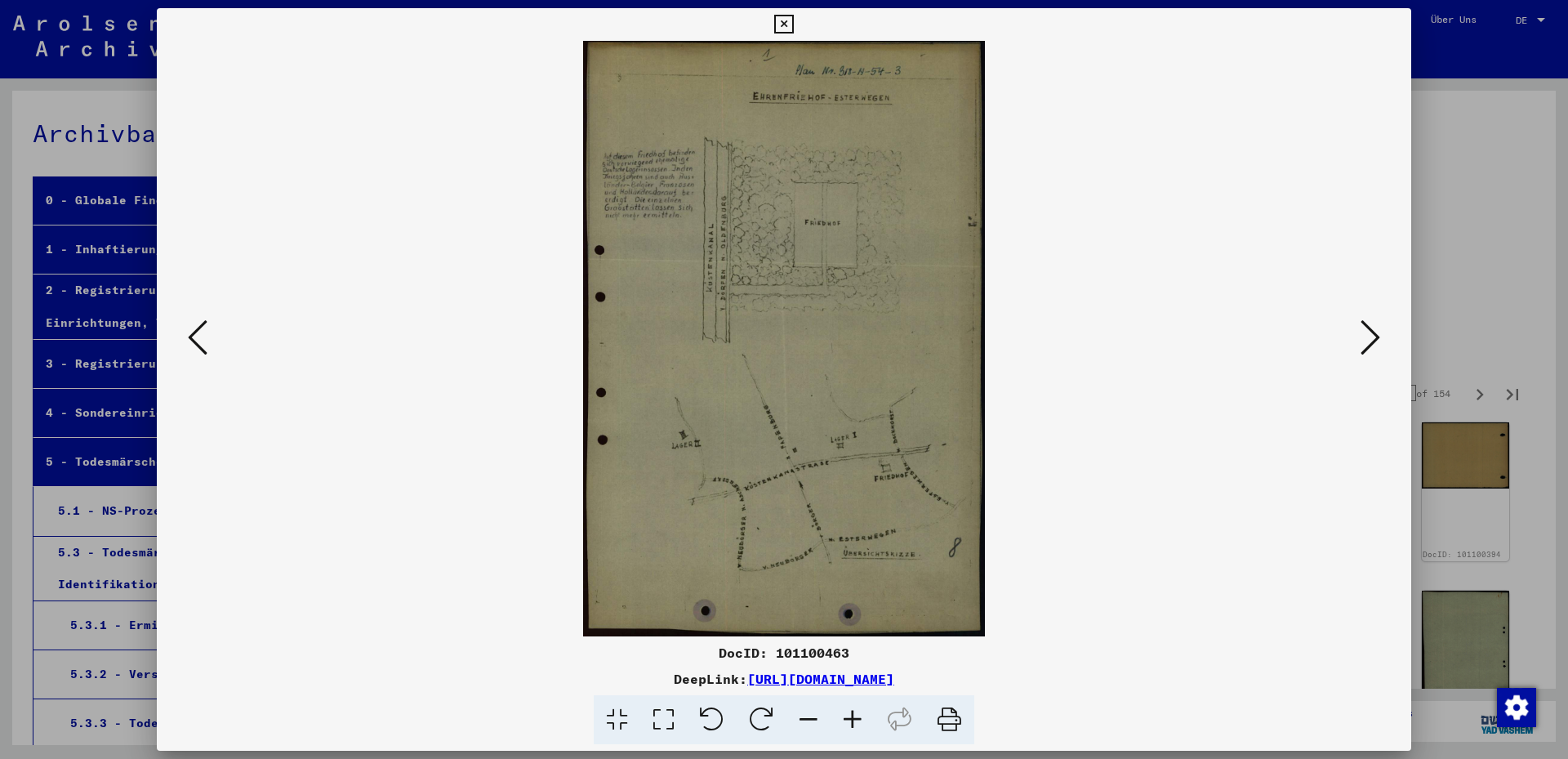
click at [1372, 339] on icon at bounding box center [1371, 337] width 20 height 39
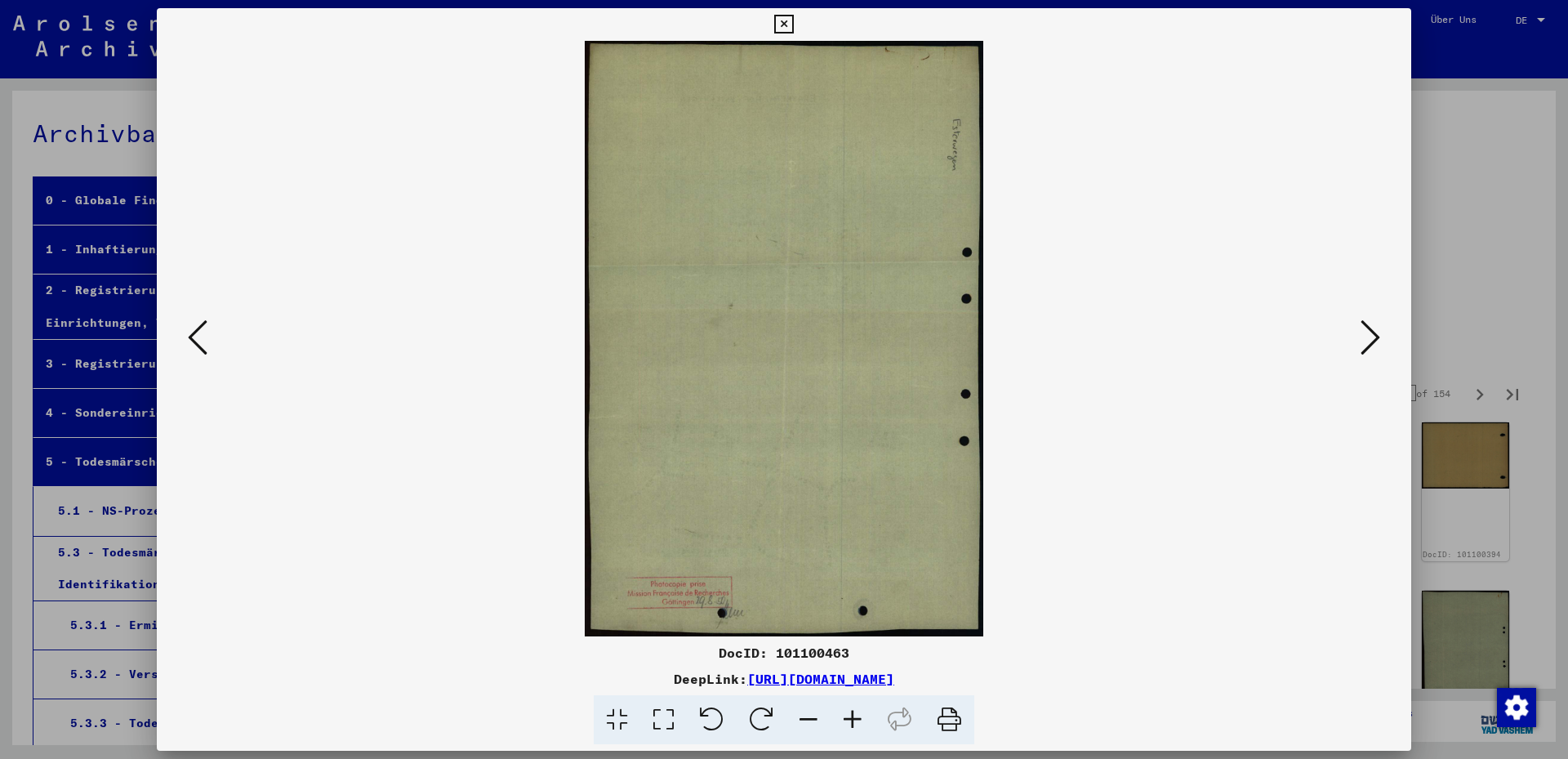
click at [1372, 339] on icon at bounding box center [1371, 337] width 20 height 39
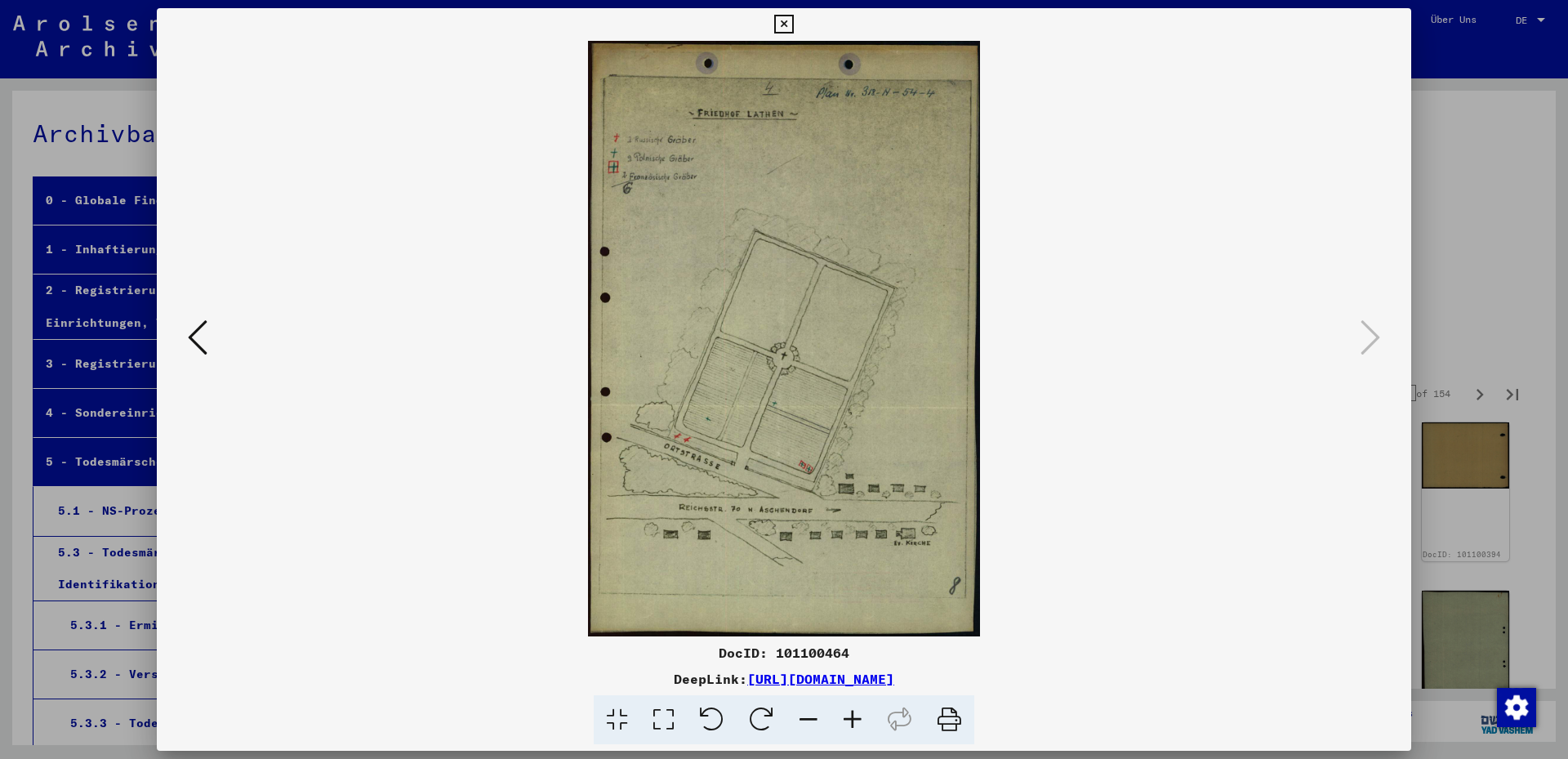
click at [793, 24] on icon at bounding box center [783, 25] width 19 height 20
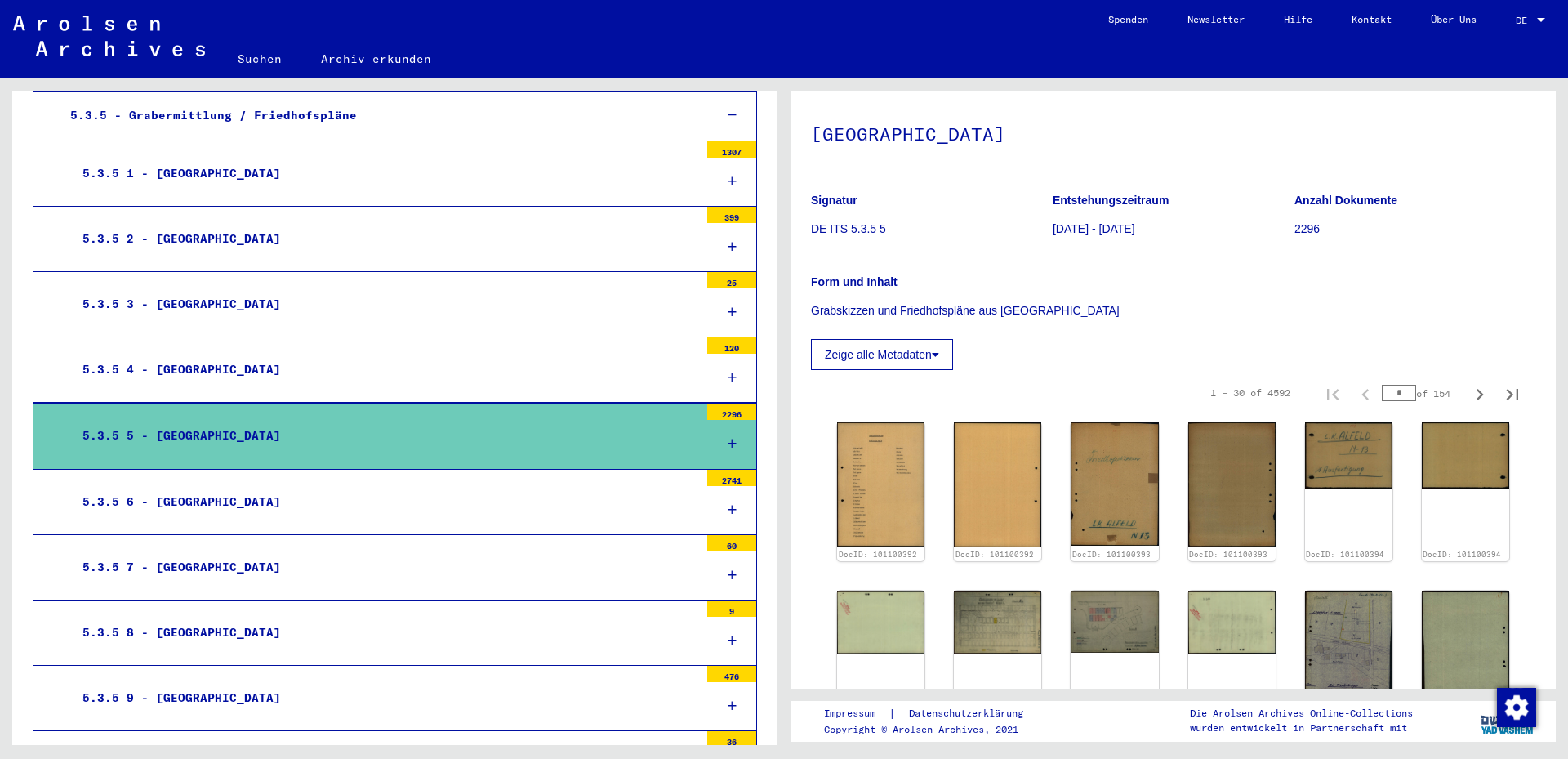
scroll to position [705, 0]
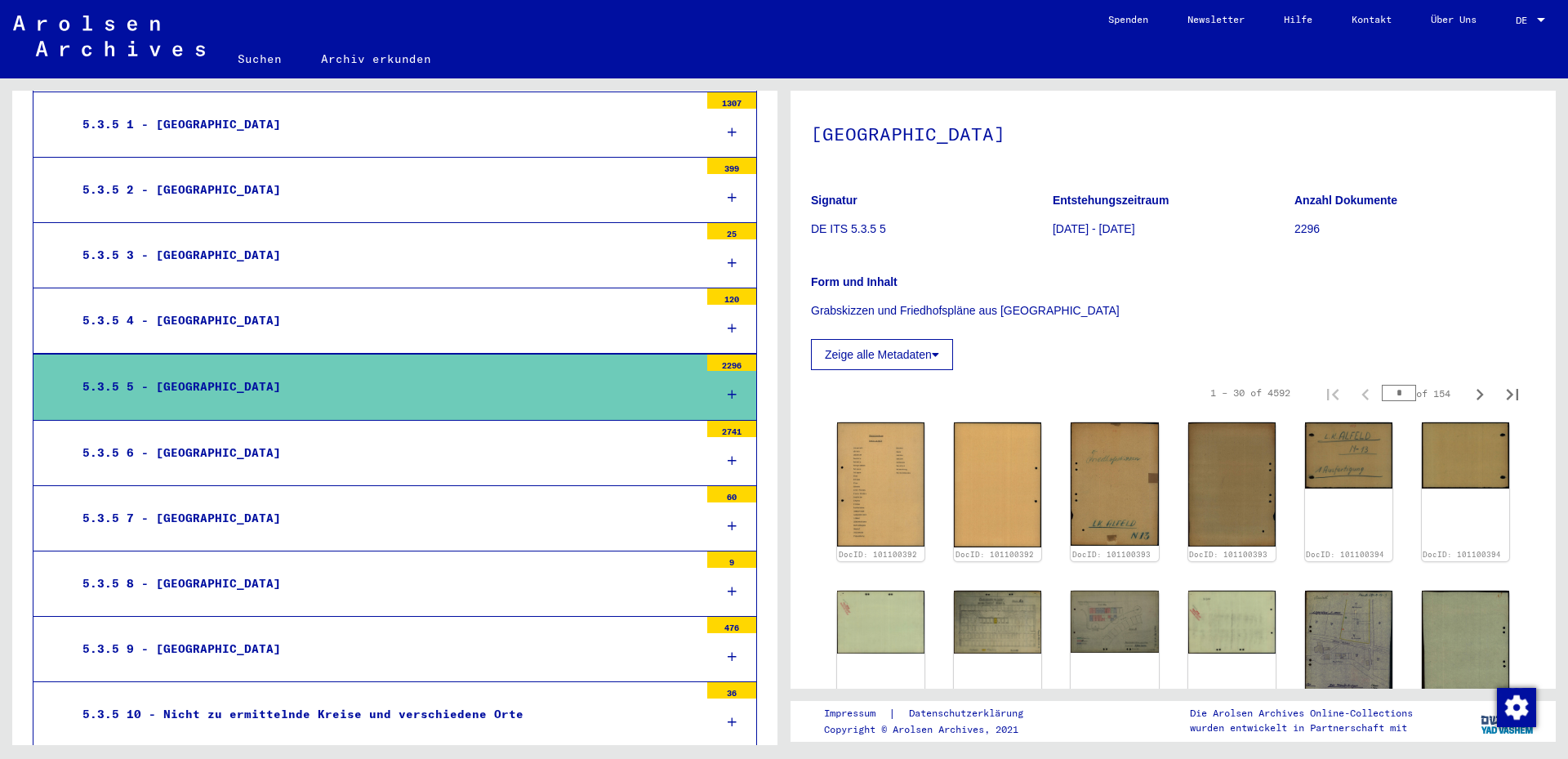
click at [543, 396] on div "5.3.5 5 - [GEOGRAPHIC_DATA]" at bounding box center [385, 386] width 629 height 32
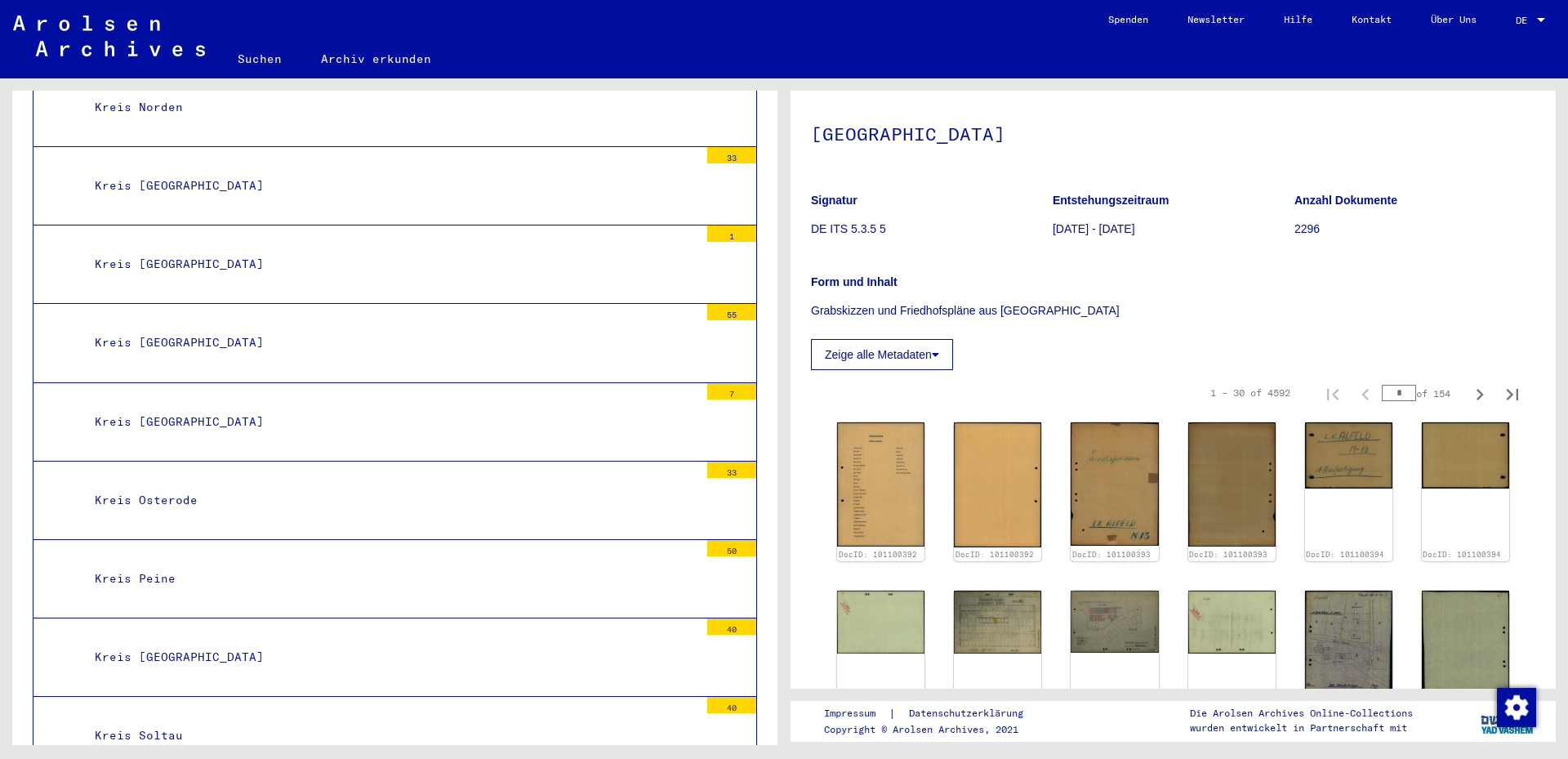
scroll to position [4498, 0]
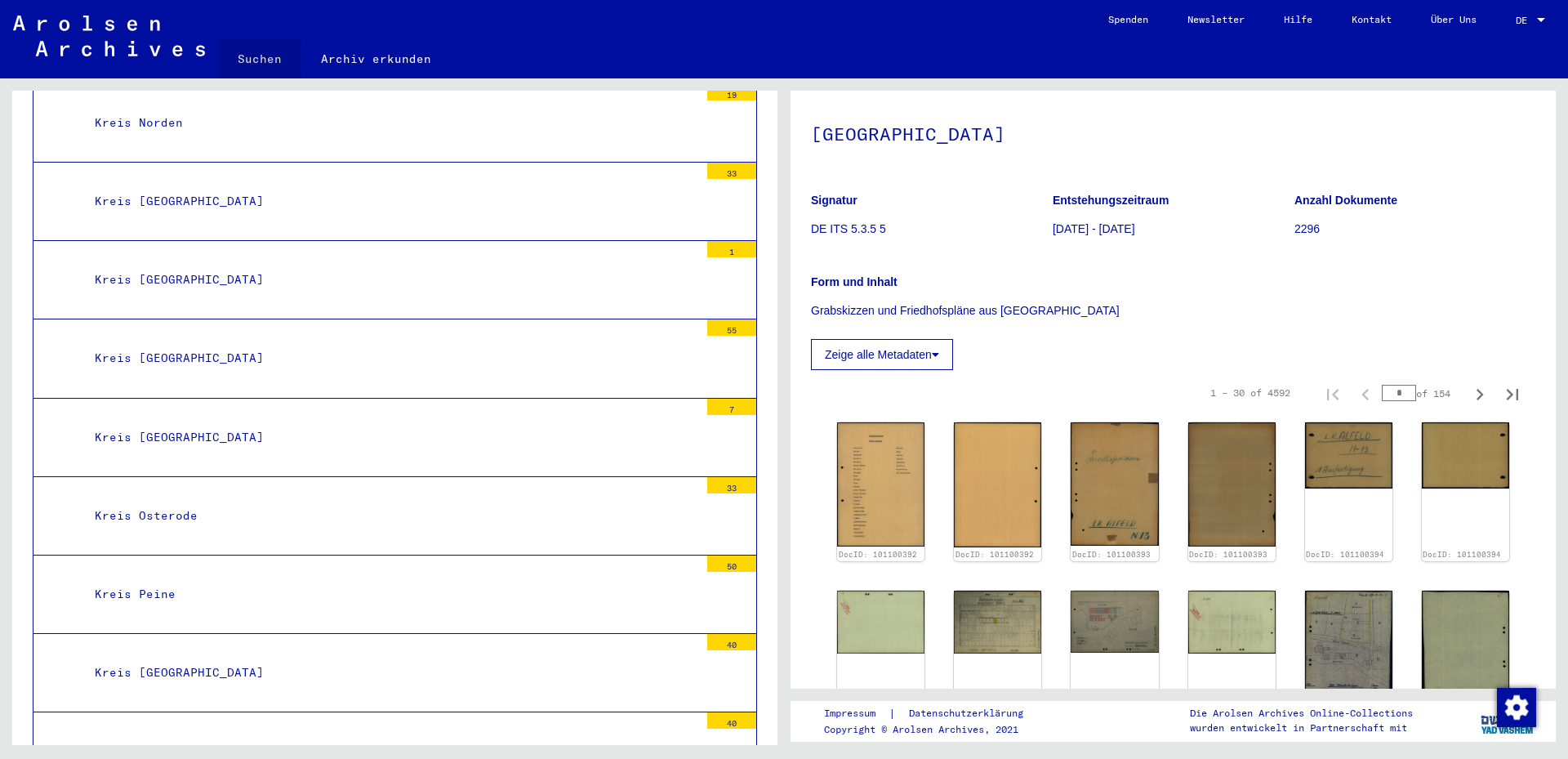
click at [255, 60] on link "Suchen" at bounding box center [260, 58] width 84 height 39
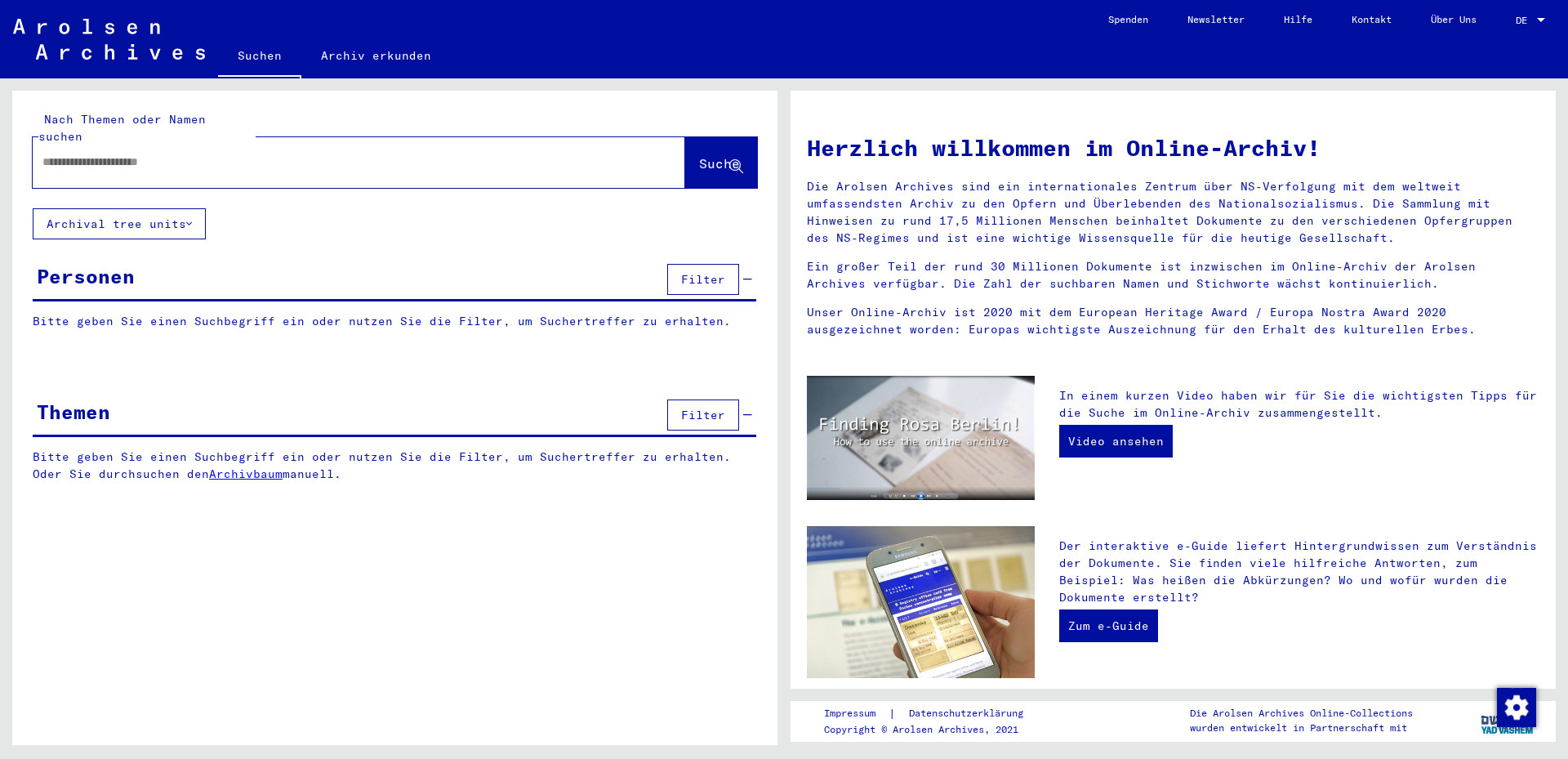
click at [96, 153] on input "text" at bounding box center [340, 161] width 594 height 17
type input "*******"
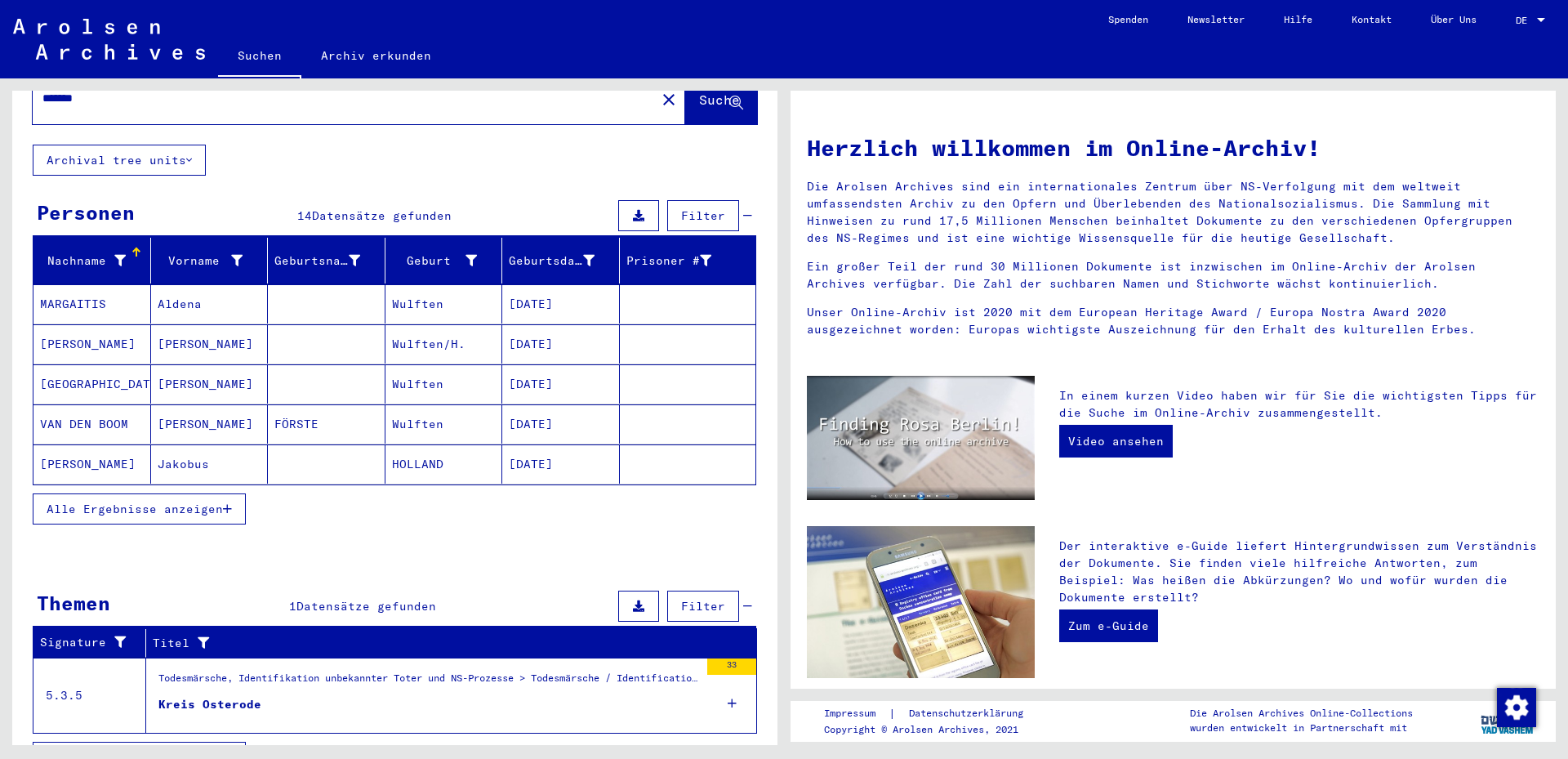
scroll to position [84, 0]
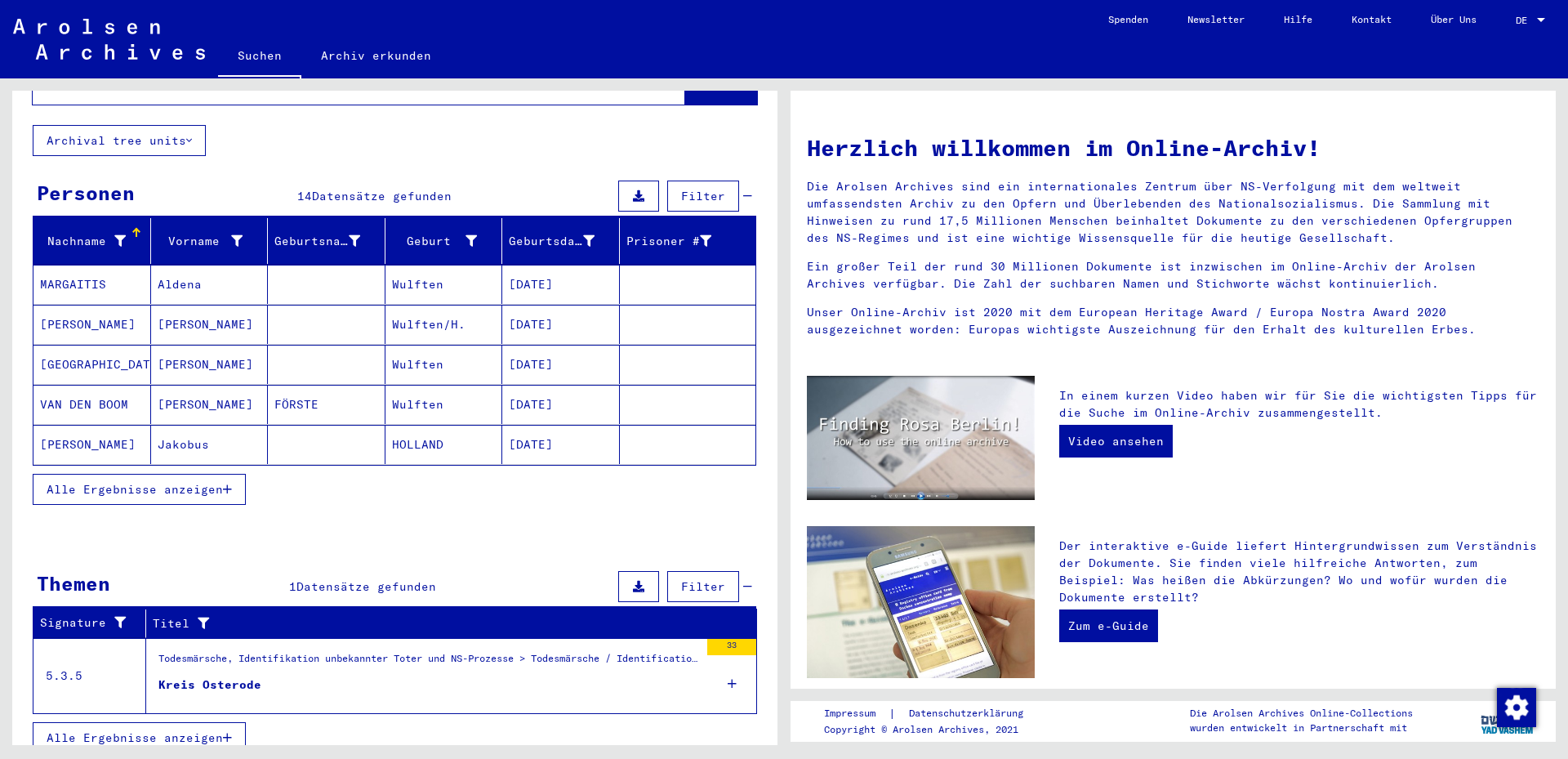
click at [215, 676] on div "Kreis Osterode" at bounding box center [209, 684] width 103 height 17
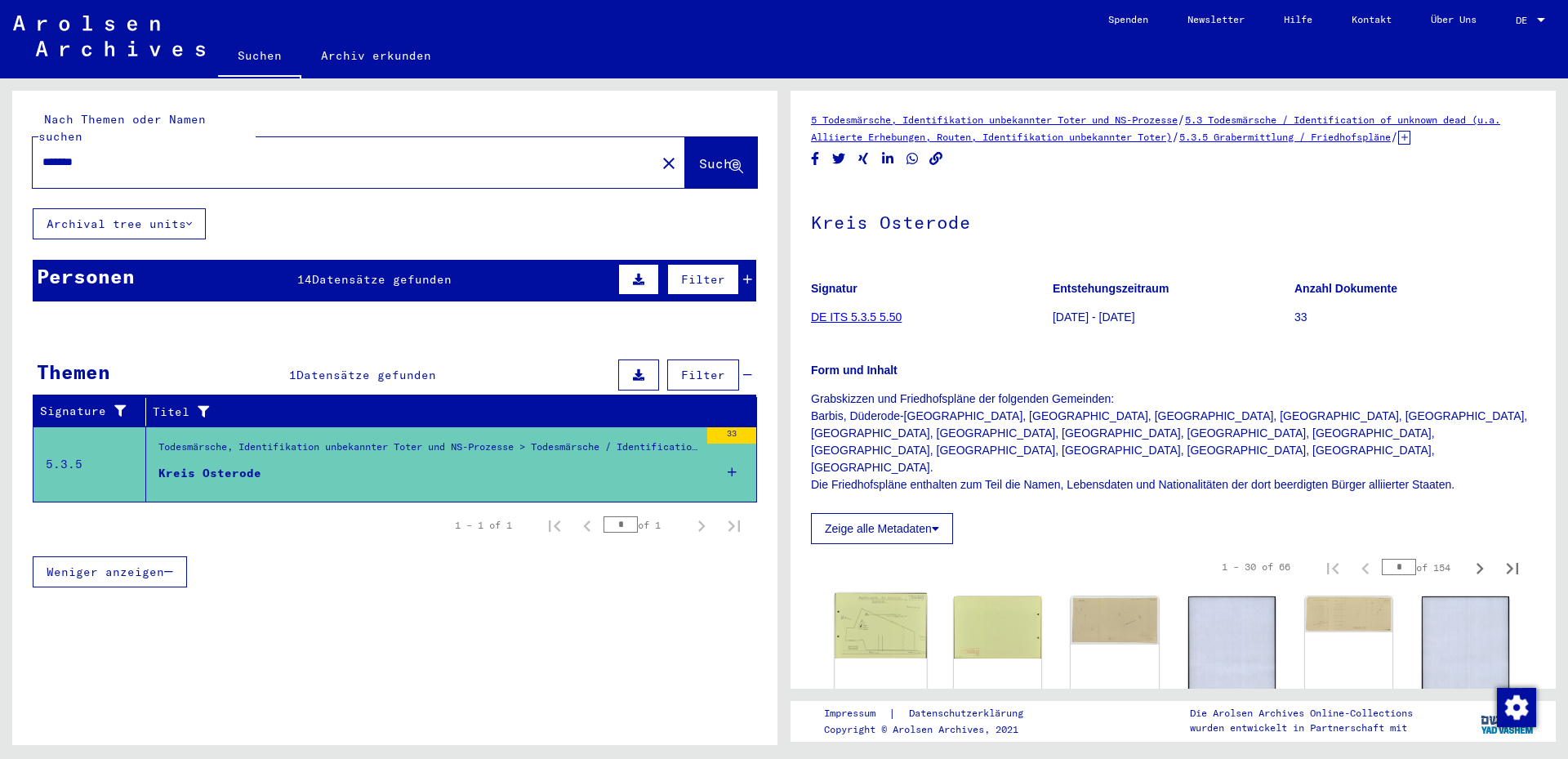
click at [869, 621] on img at bounding box center [881, 626] width 93 height 66
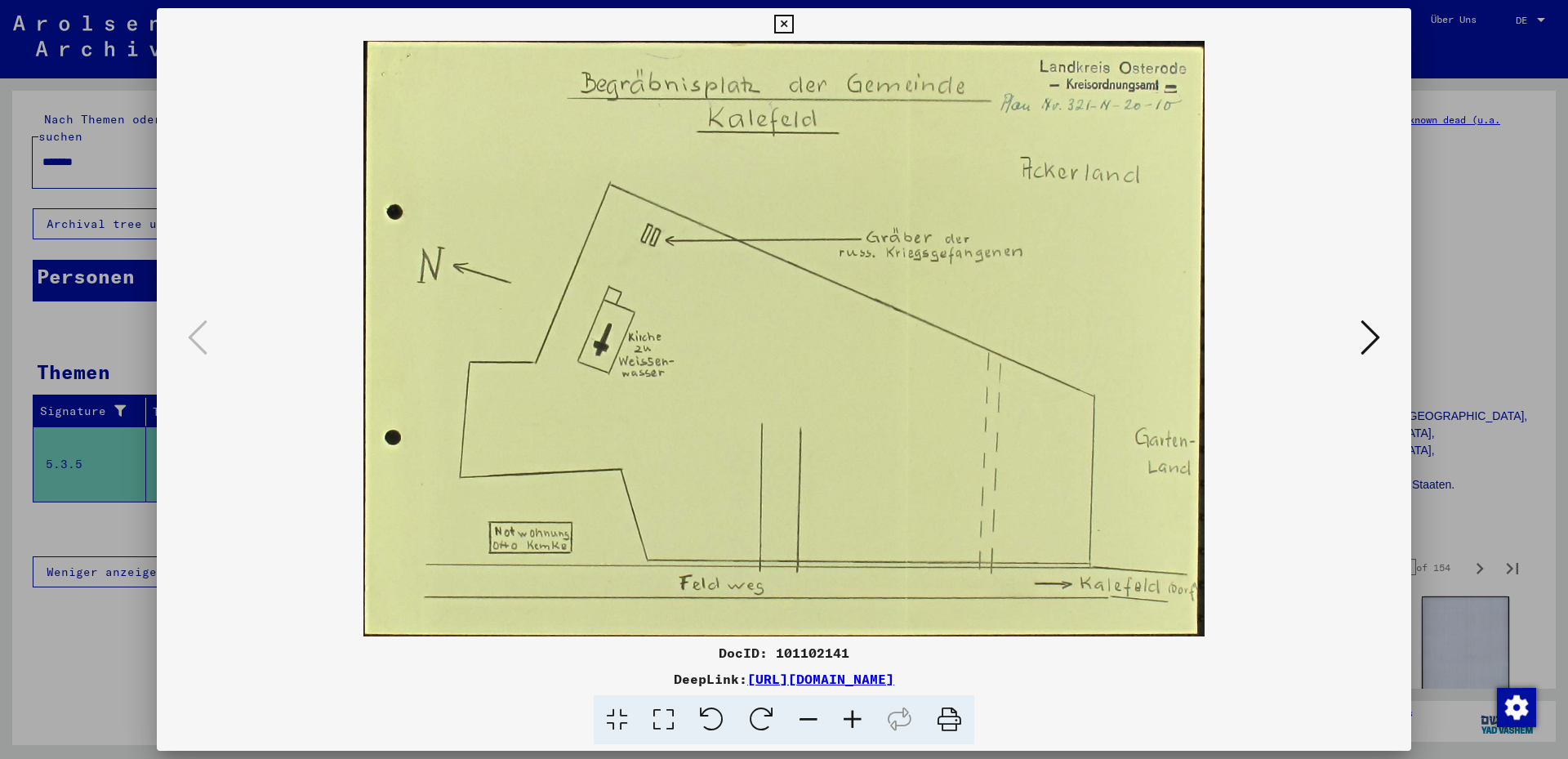
click at [1367, 343] on icon at bounding box center [1371, 337] width 20 height 39
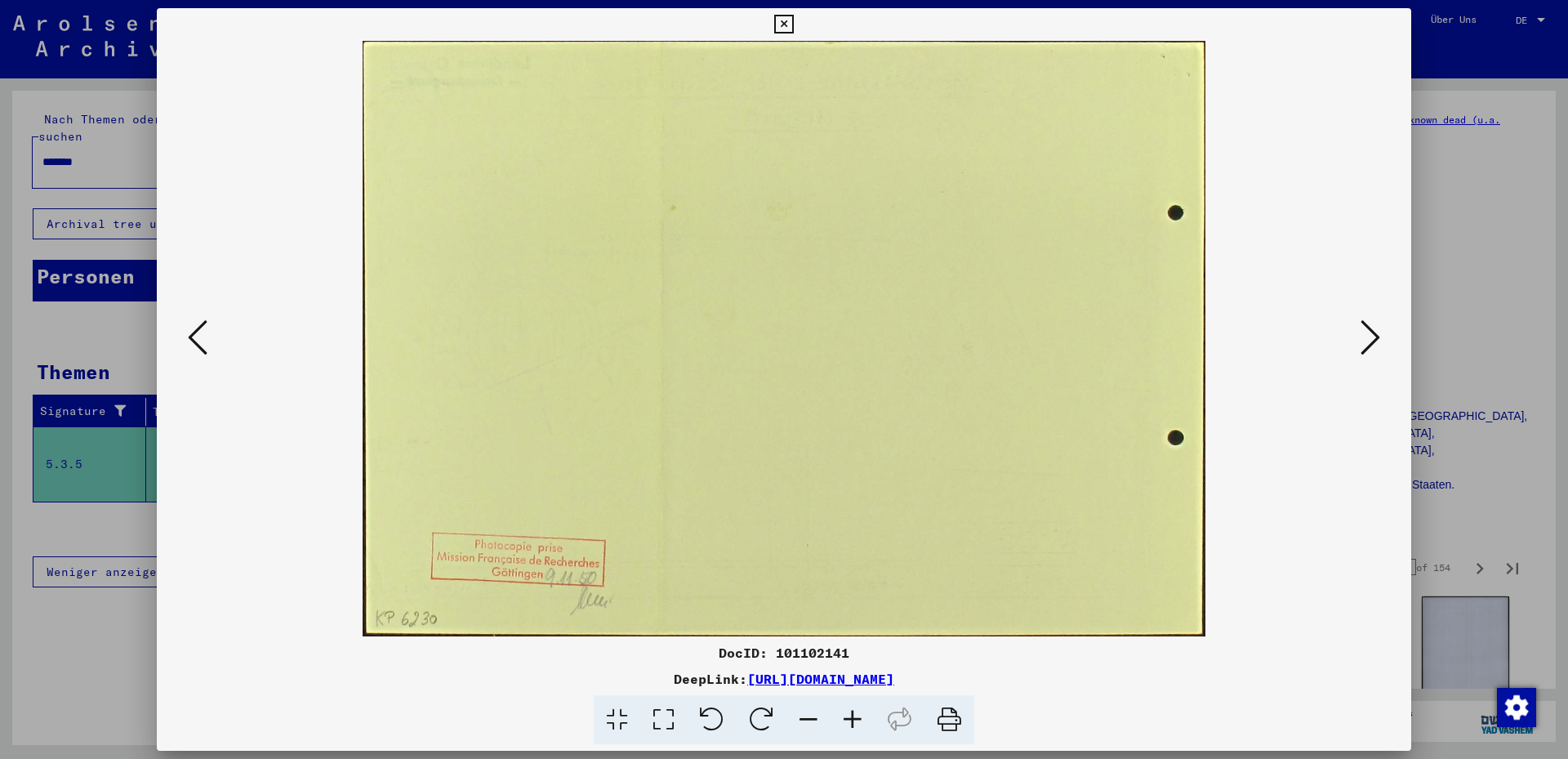
click at [1370, 341] on icon at bounding box center [1371, 337] width 20 height 39
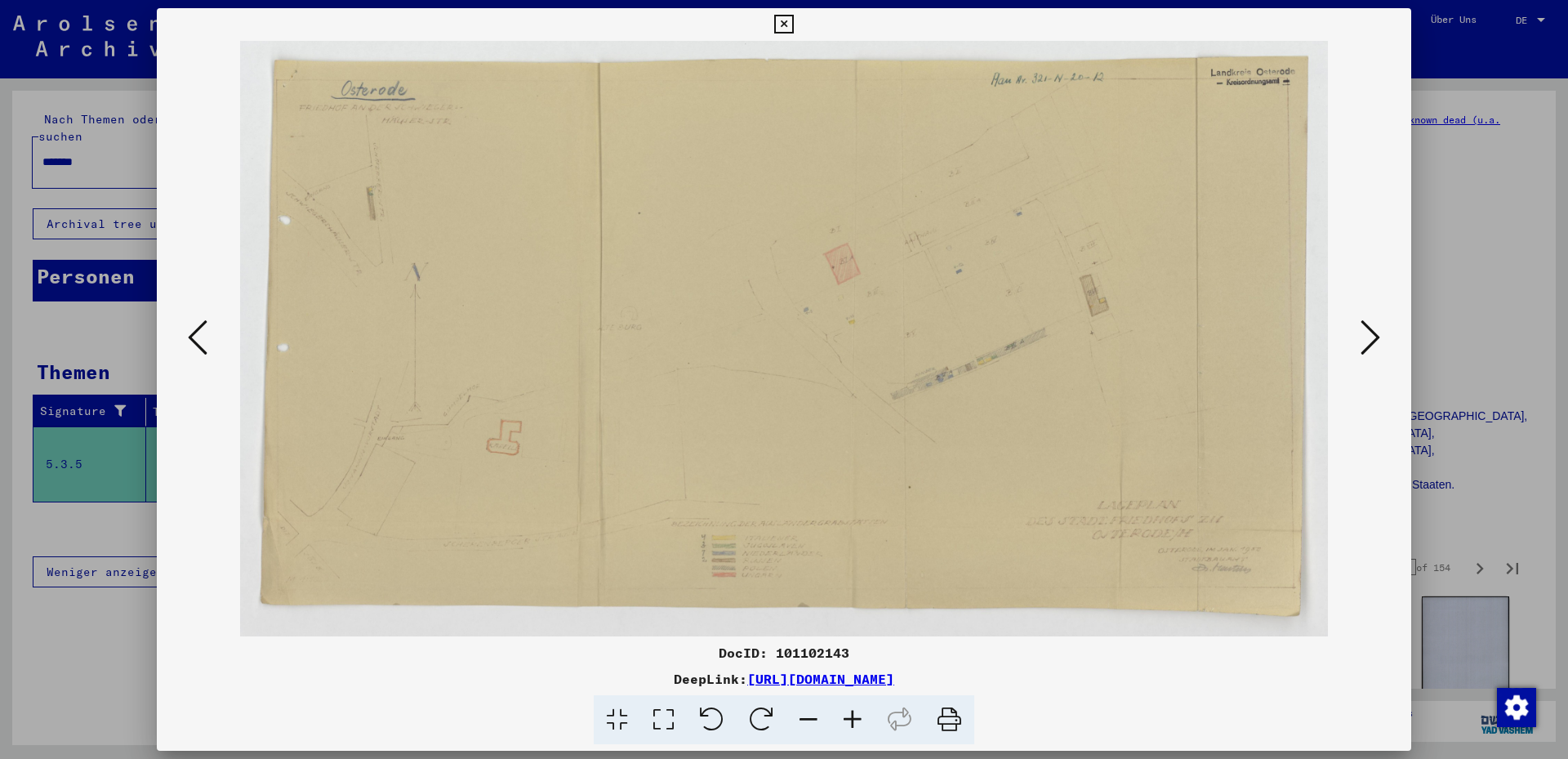
click at [1370, 341] on icon at bounding box center [1371, 337] width 20 height 39
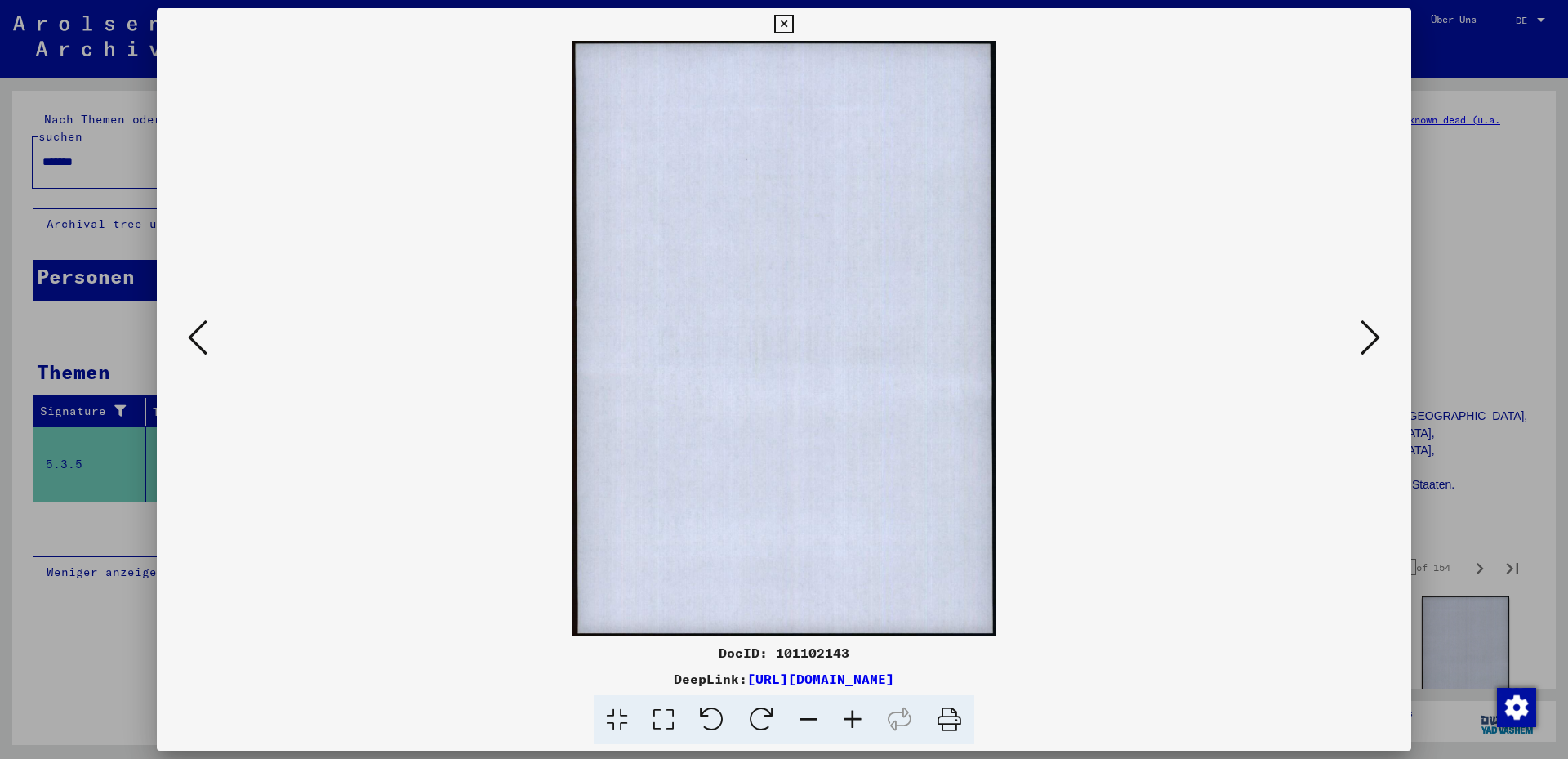
click at [1370, 342] on icon at bounding box center [1371, 337] width 20 height 39
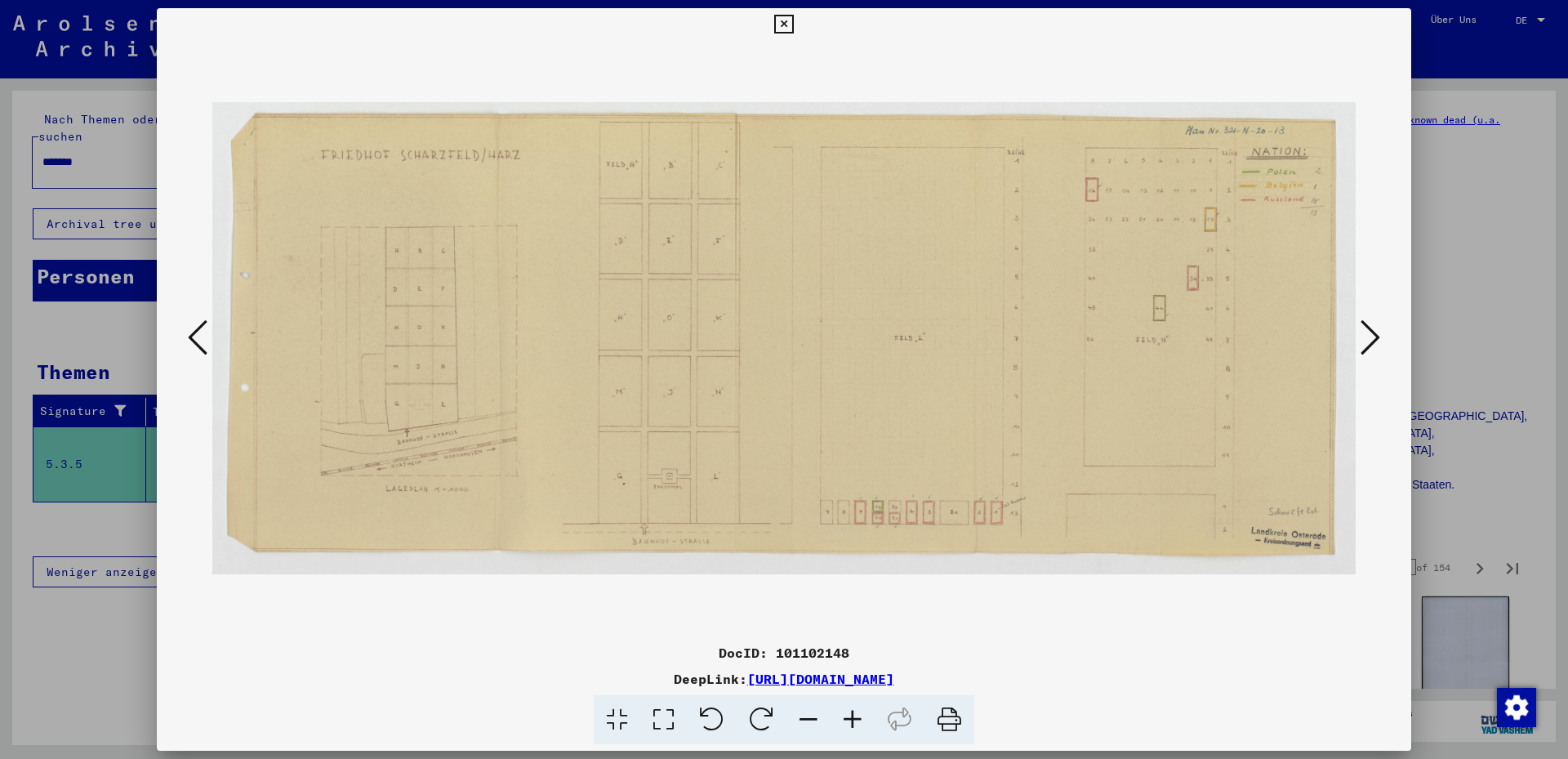
click at [1370, 342] on icon at bounding box center [1371, 337] width 20 height 39
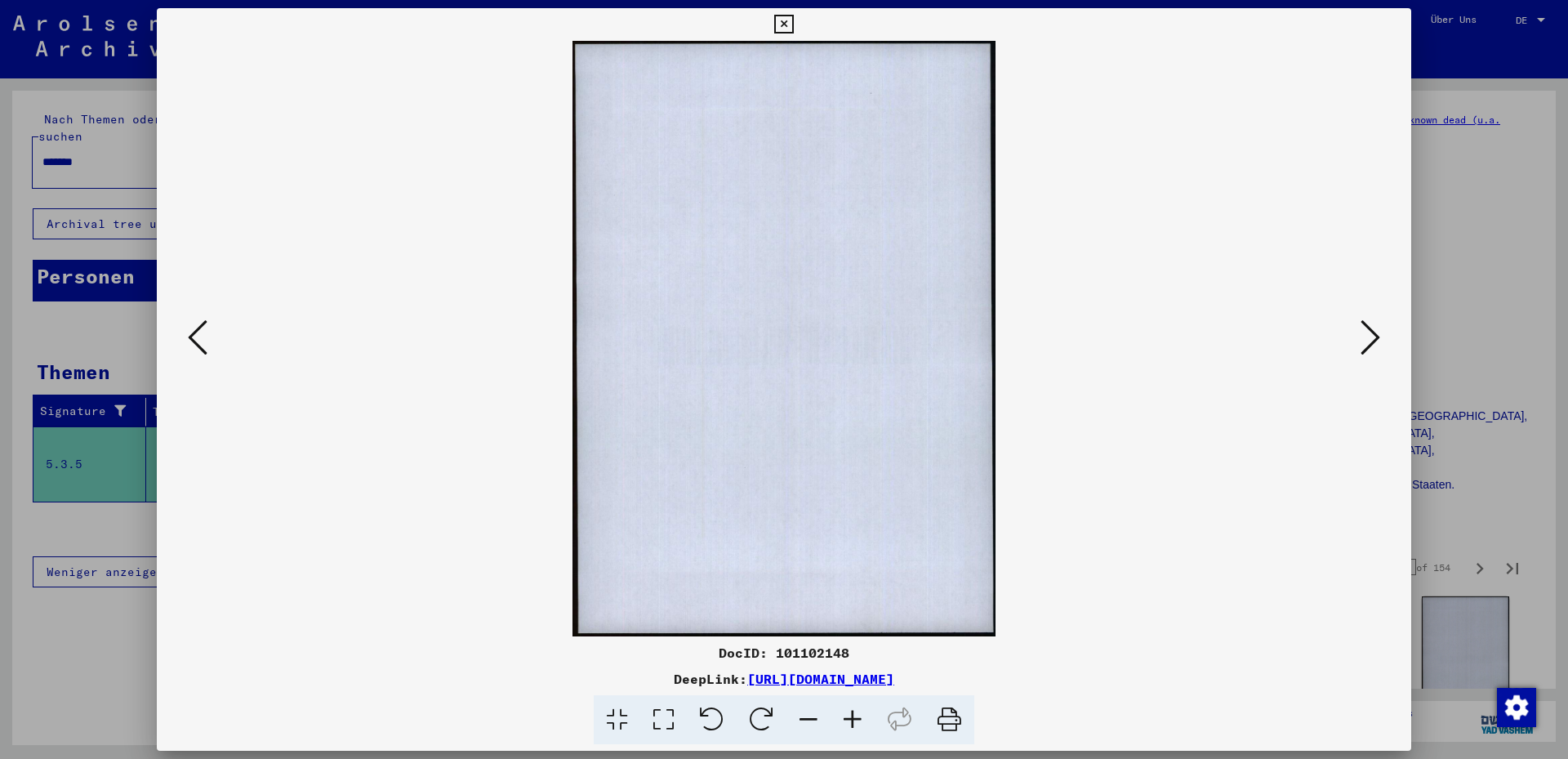
click at [1370, 342] on icon at bounding box center [1371, 337] width 20 height 39
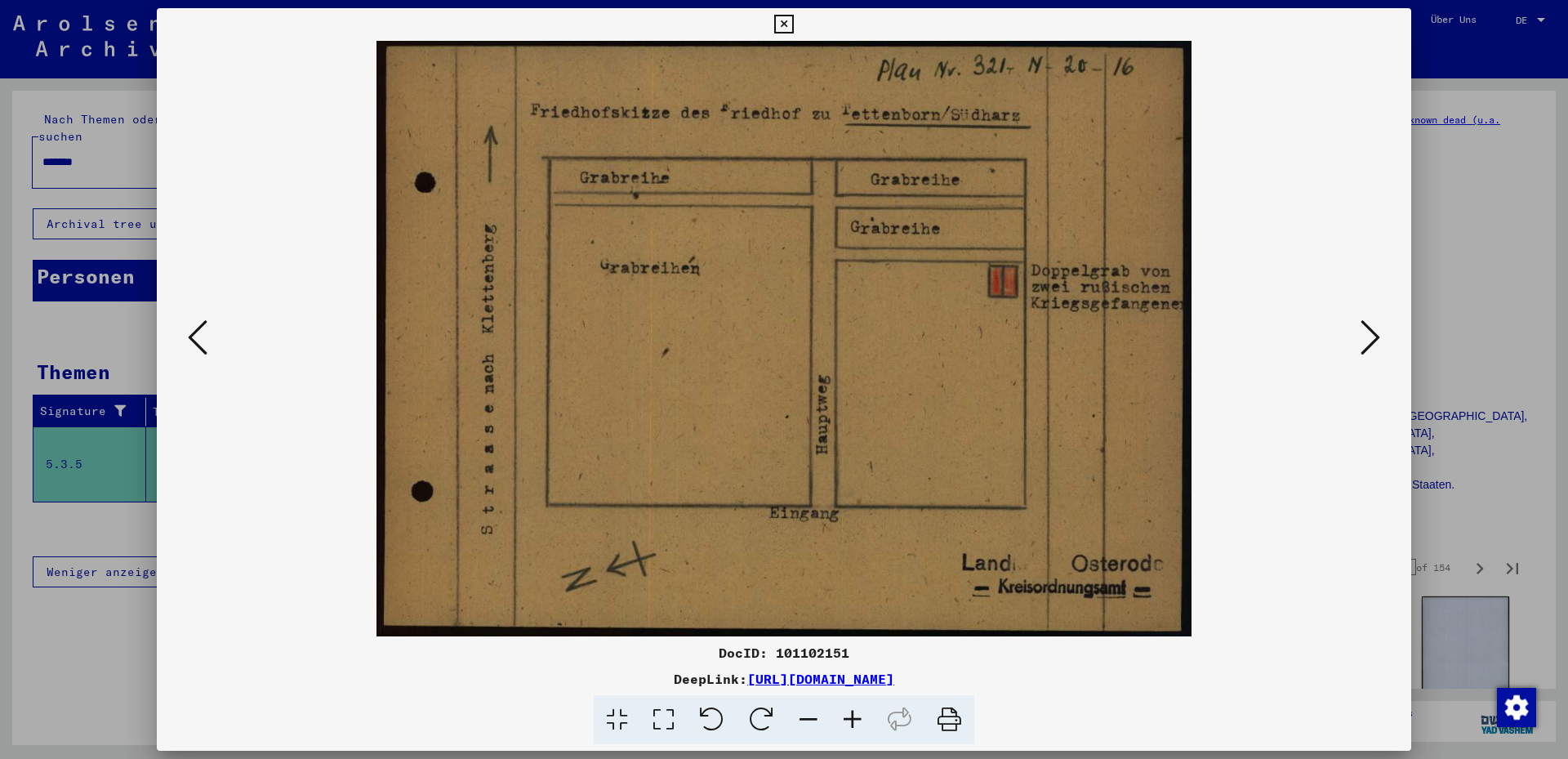
click at [1370, 342] on icon at bounding box center [1371, 337] width 20 height 39
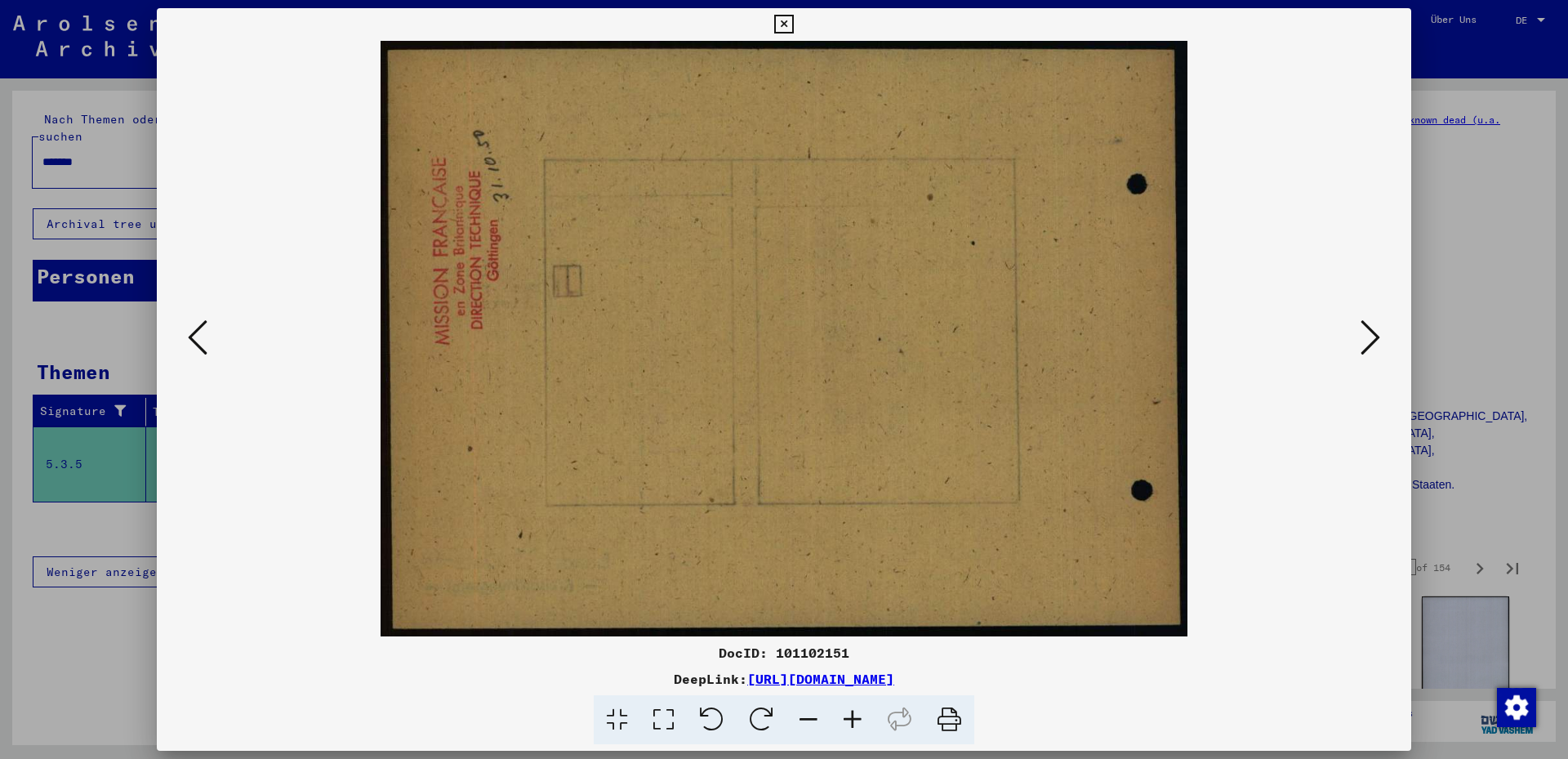
click at [1370, 342] on icon at bounding box center [1371, 337] width 20 height 39
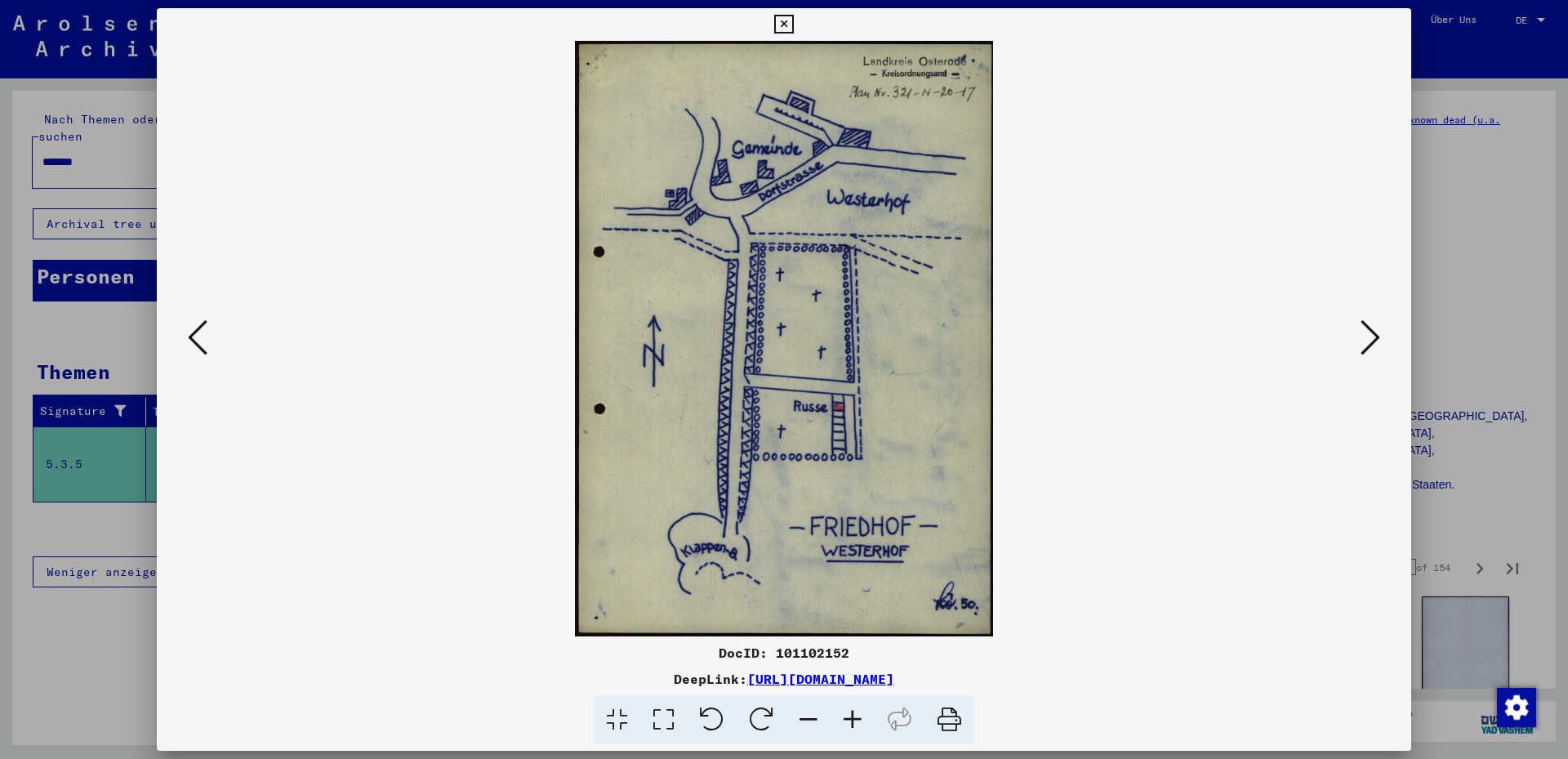
click at [1369, 343] on icon at bounding box center [1371, 337] width 20 height 39
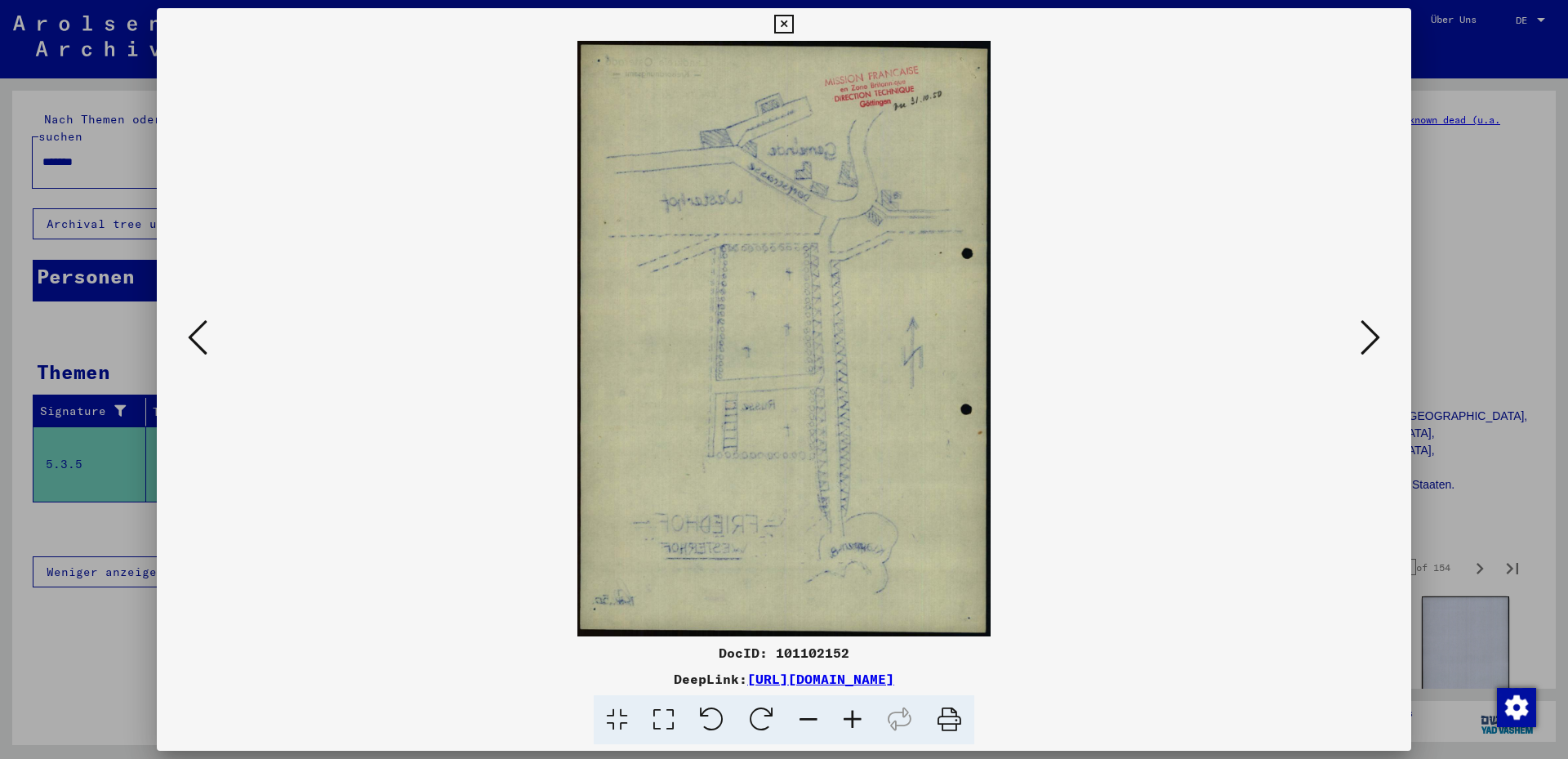
click at [1369, 343] on icon at bounding box center [1371, 337] width 20 height 39
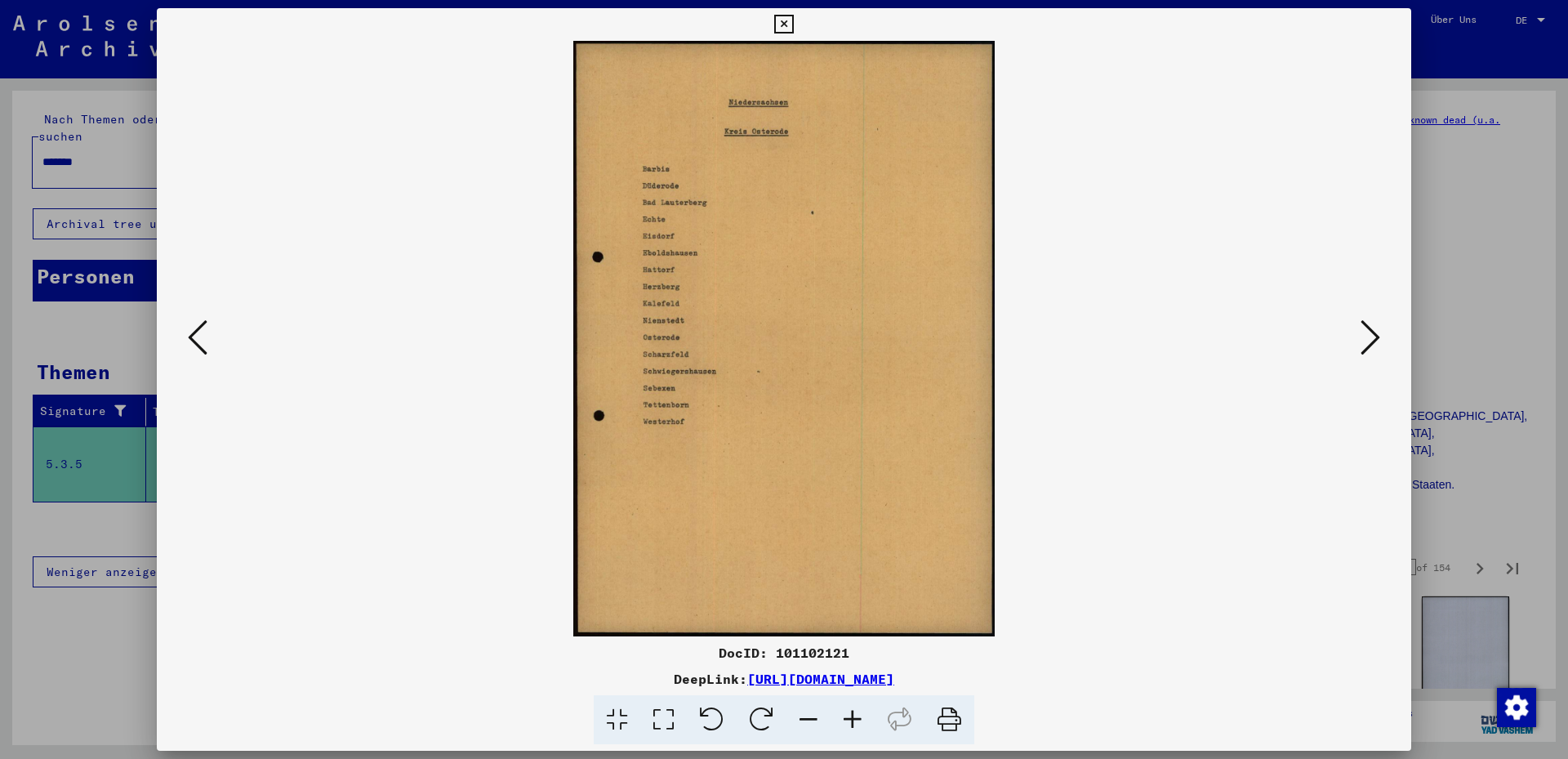
click at [1370, 343] on icon at bounding box center [1371, 337] width 20 height 39
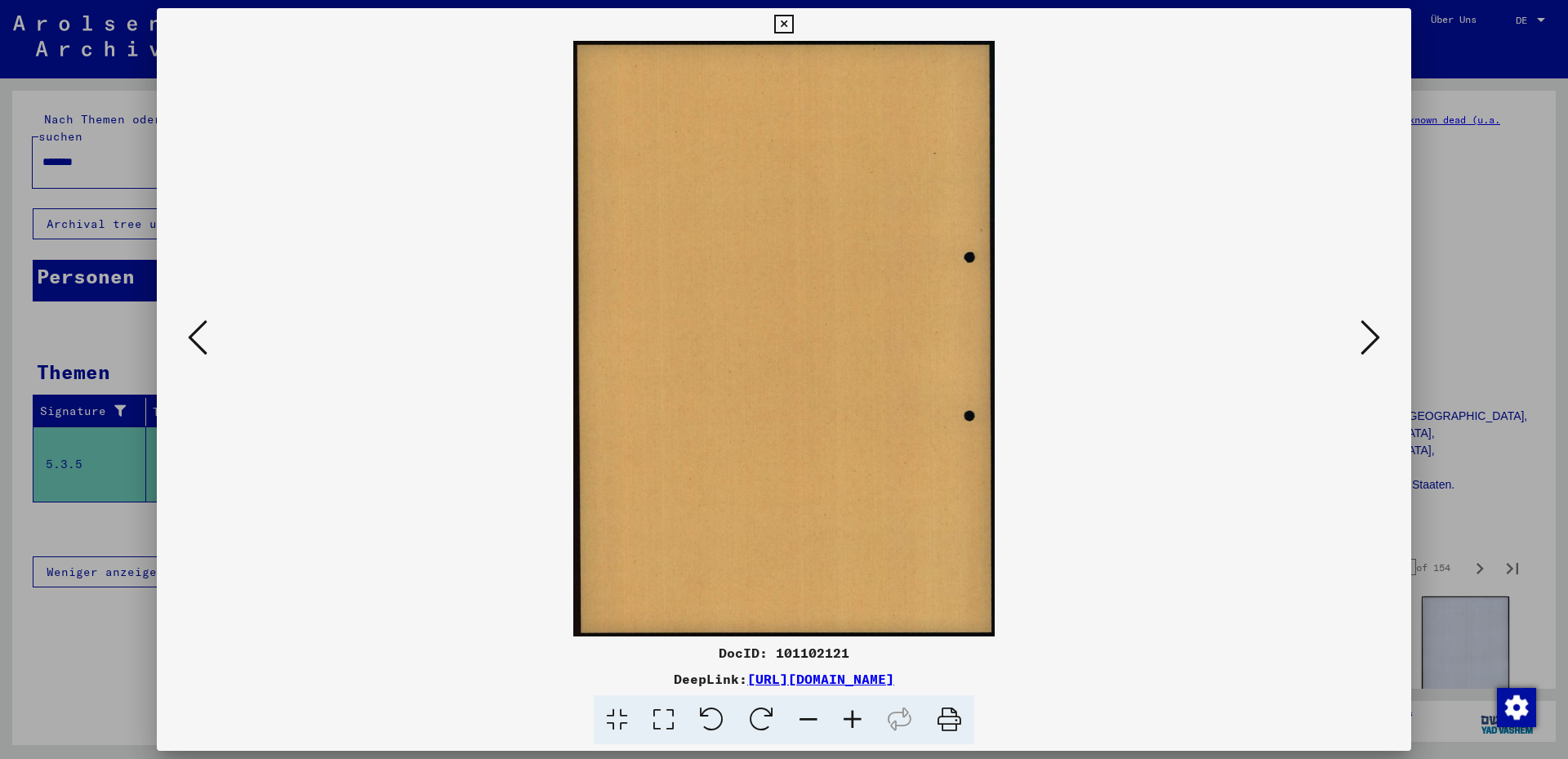
click at [1371, 343] on icon at bounding box center [1371, 337] width 20 height 39
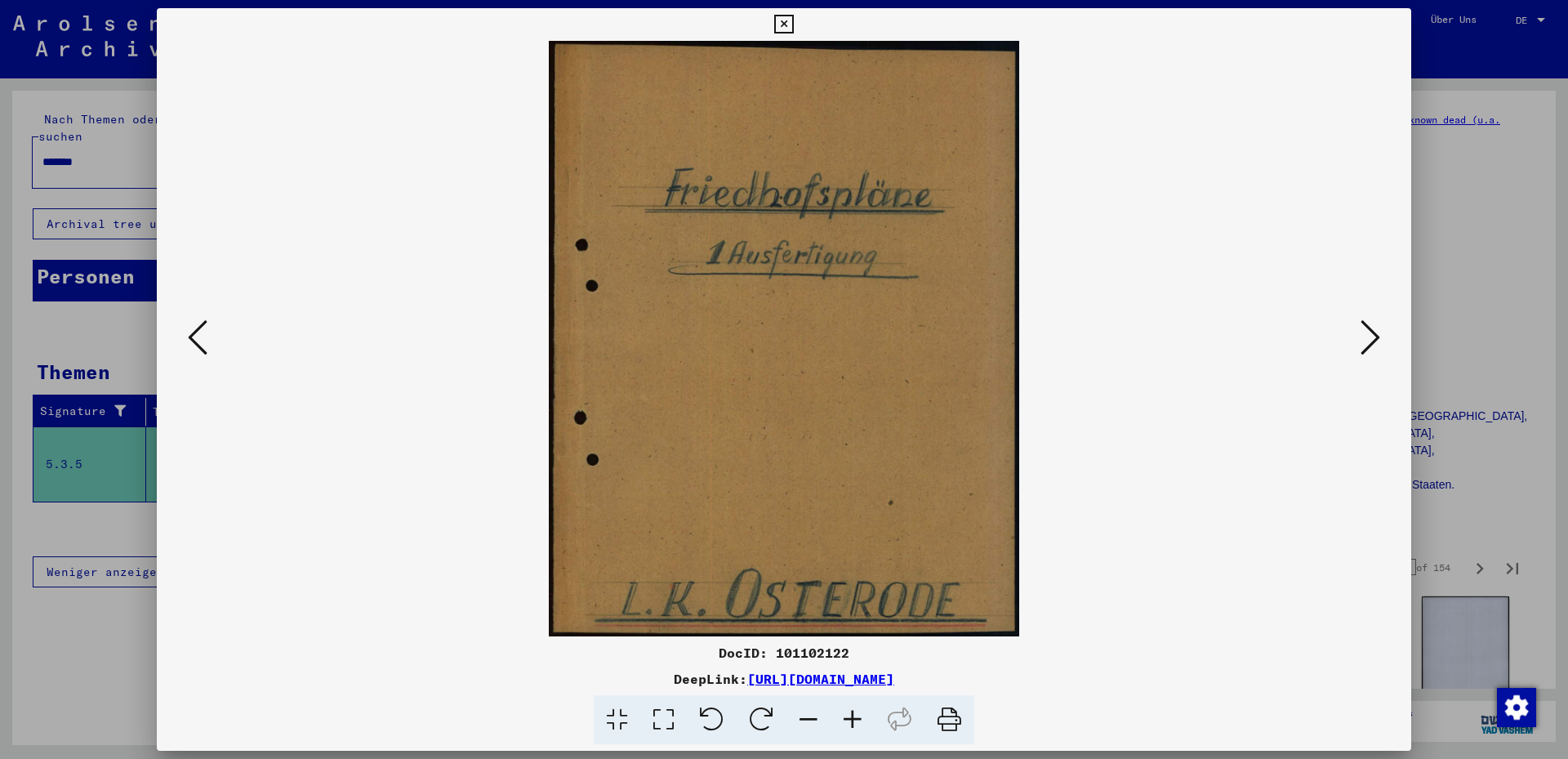
click at [1371, 343] on icon at bounding box center [1371, 337] width 20 height 39
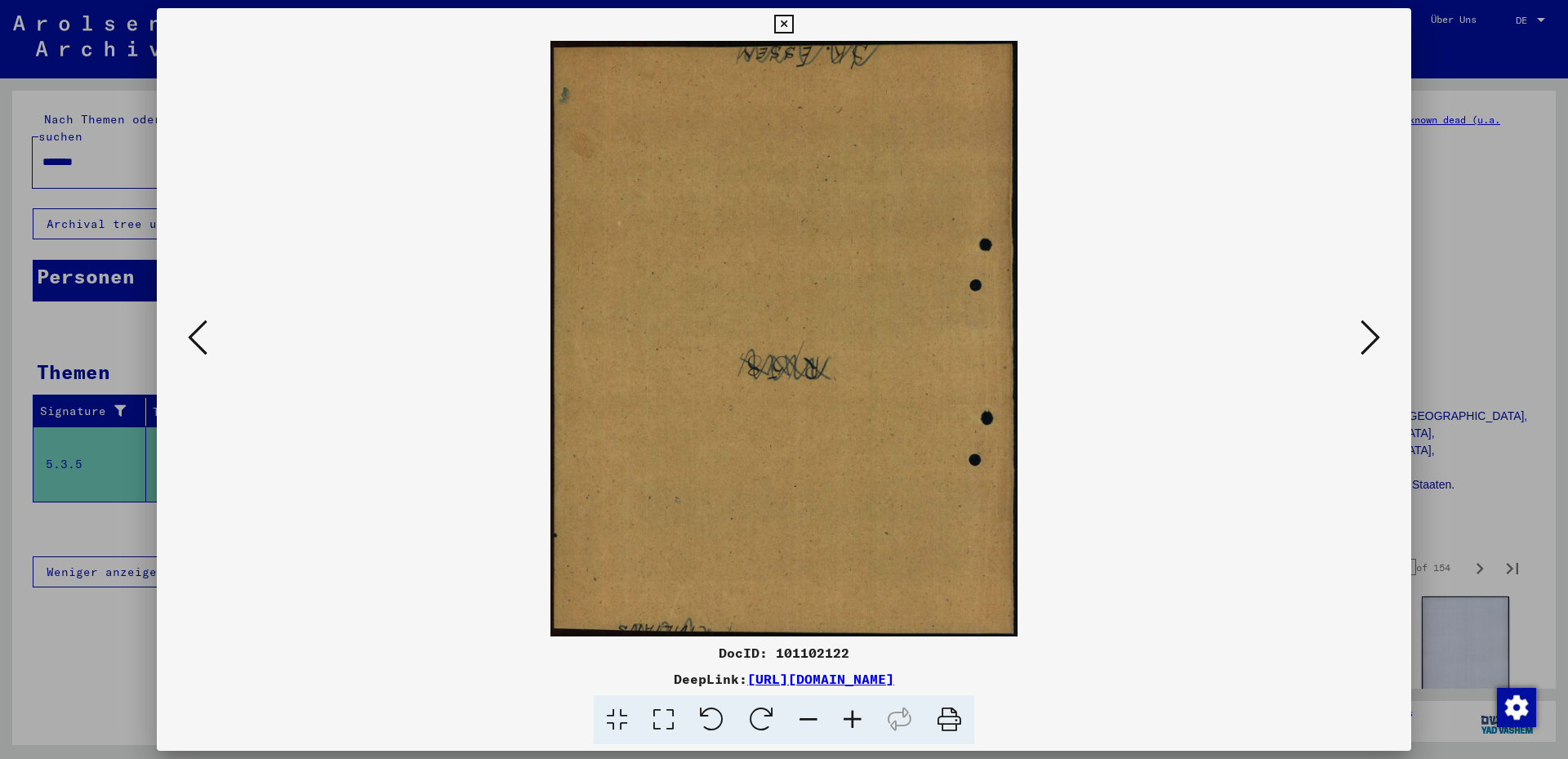
click at [1371, 343] on icon at bounding box center [1371, 337] width 20 height 39
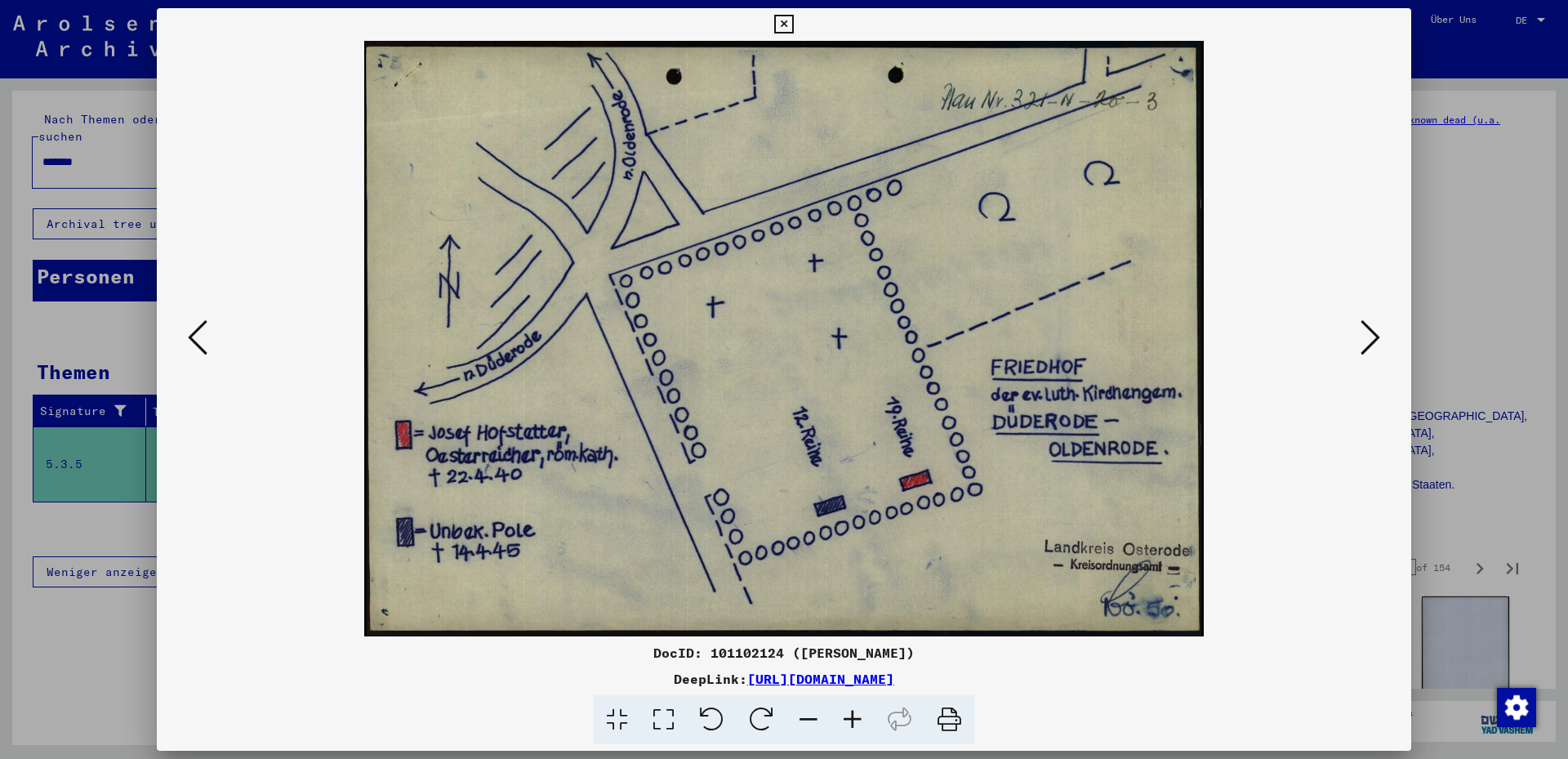
click at [1372, 343] on icon at bounding box center [1371, 337] width 20 height 39
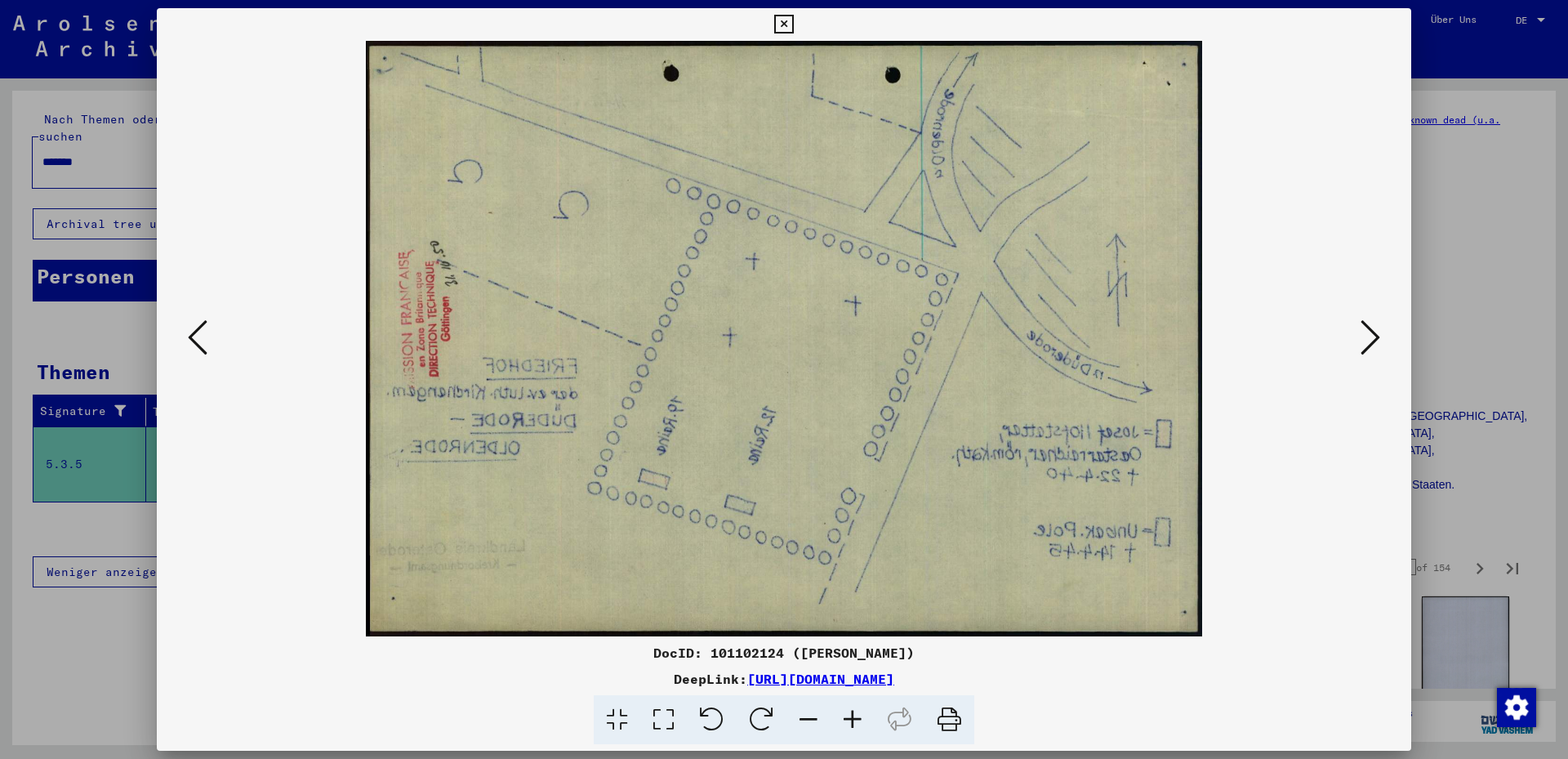
click at [1372, 342] on icon at bounding box center [1371, 337] width 20 height 39
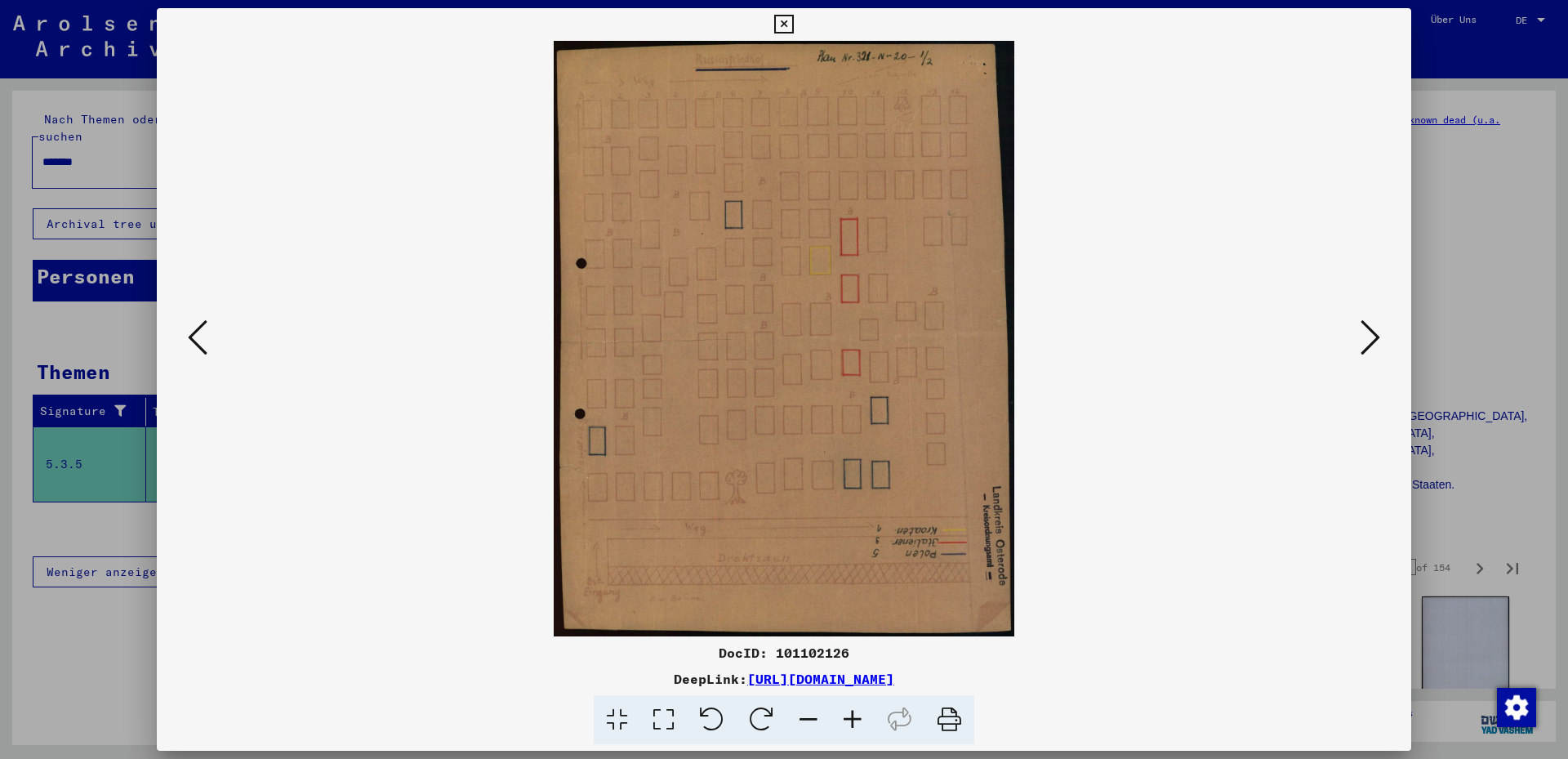
click at [1372, 342] on icon at bounding box center [1371, 337] width 20 height 39
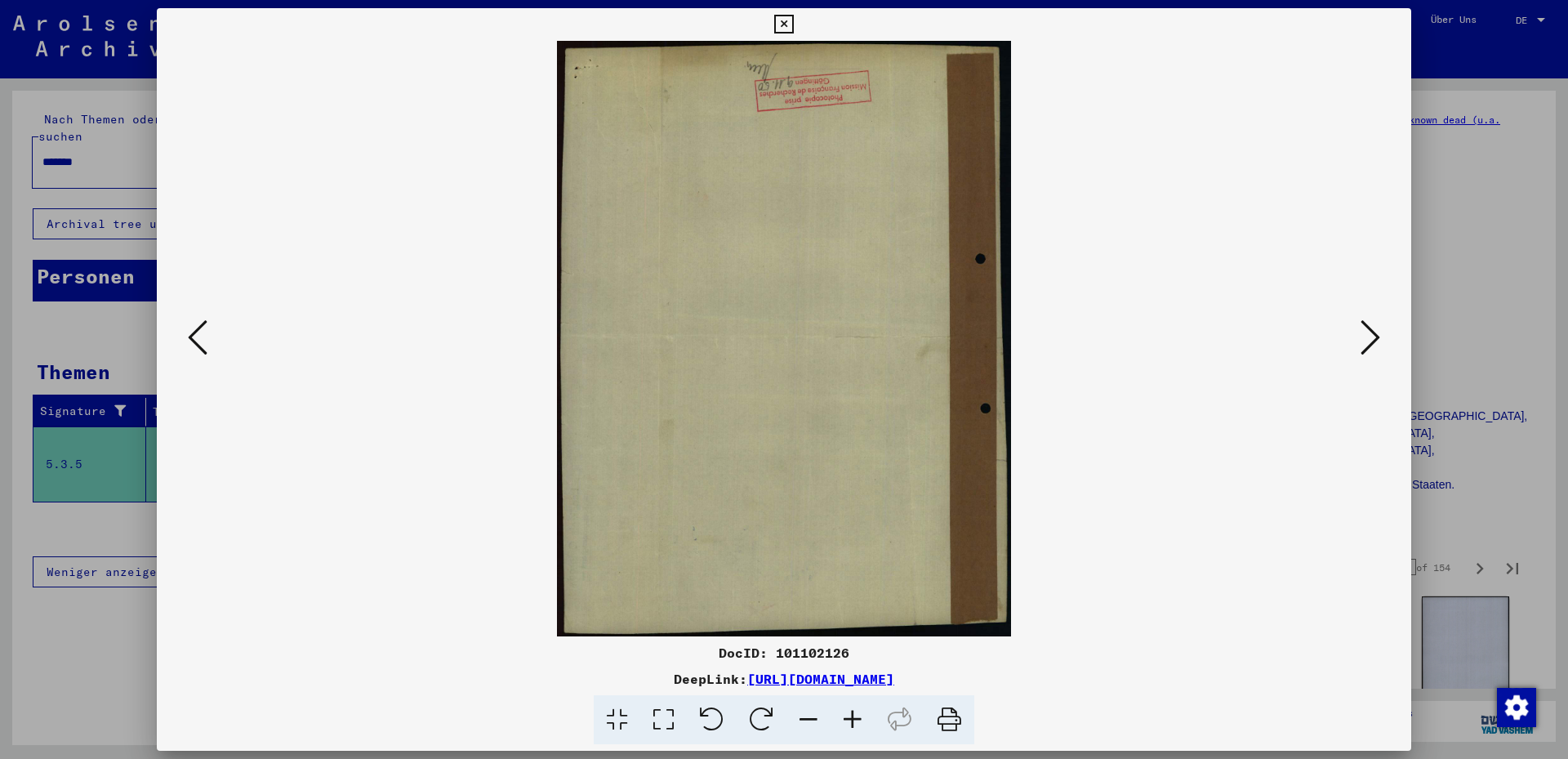
click at [1372, 342] on icon at bounding box center [1371, 337] width 20 height 39
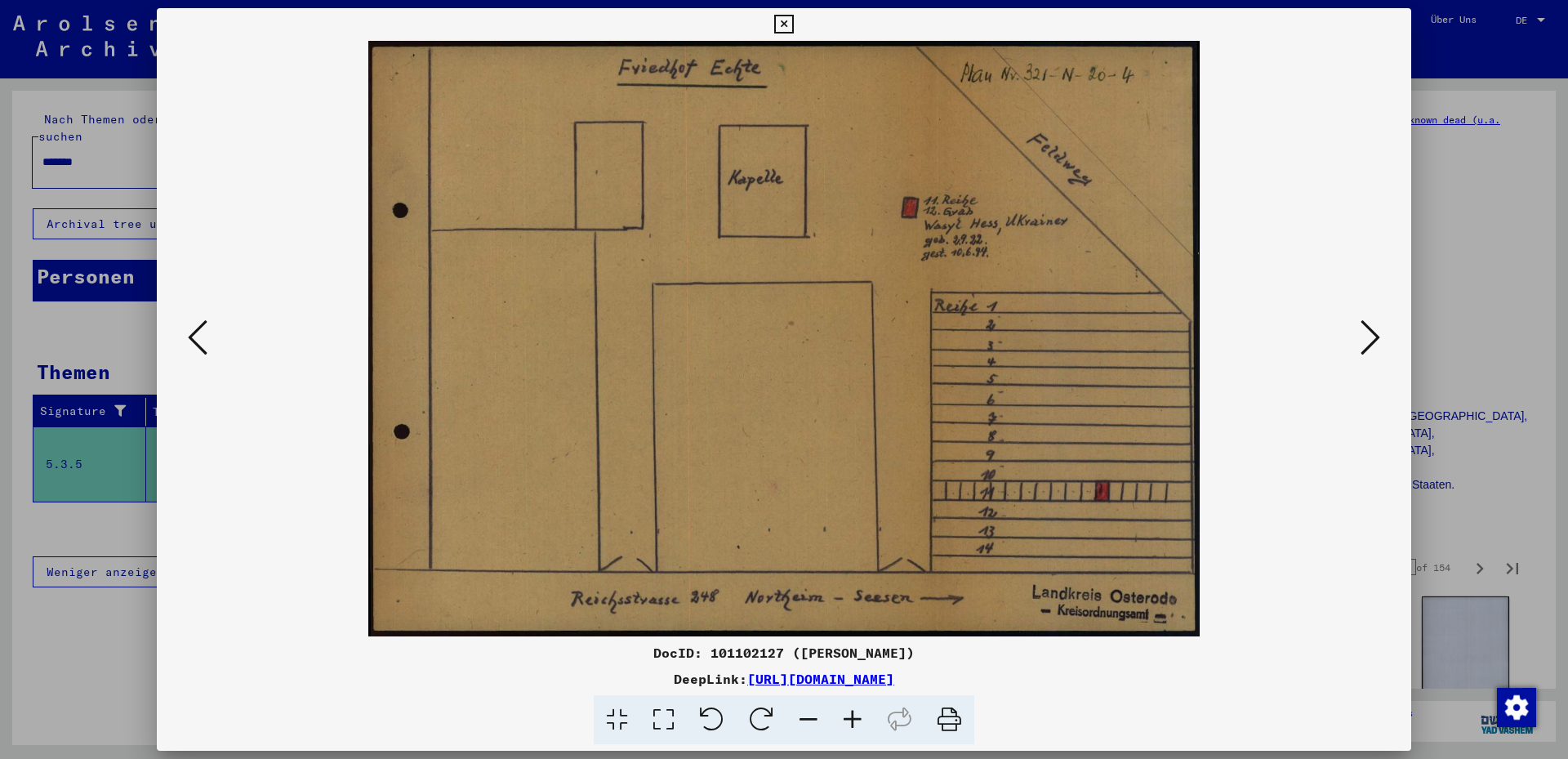
click at [1372, 342] on icon at bounding box center [1371, 337] width 20 height 39
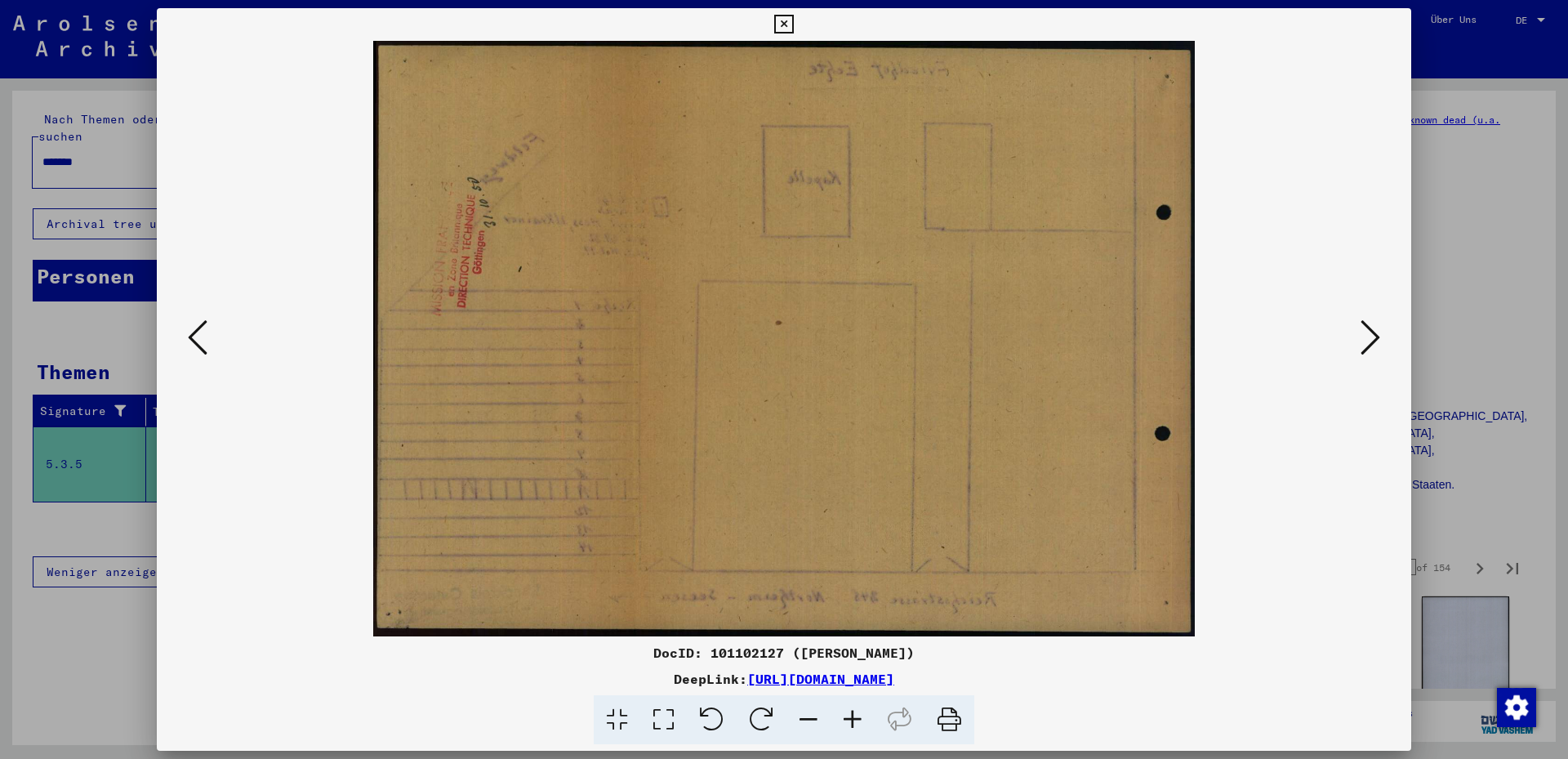
click at [1372, 342] on icon at bounding box center [1371, 337] width 20 height 39
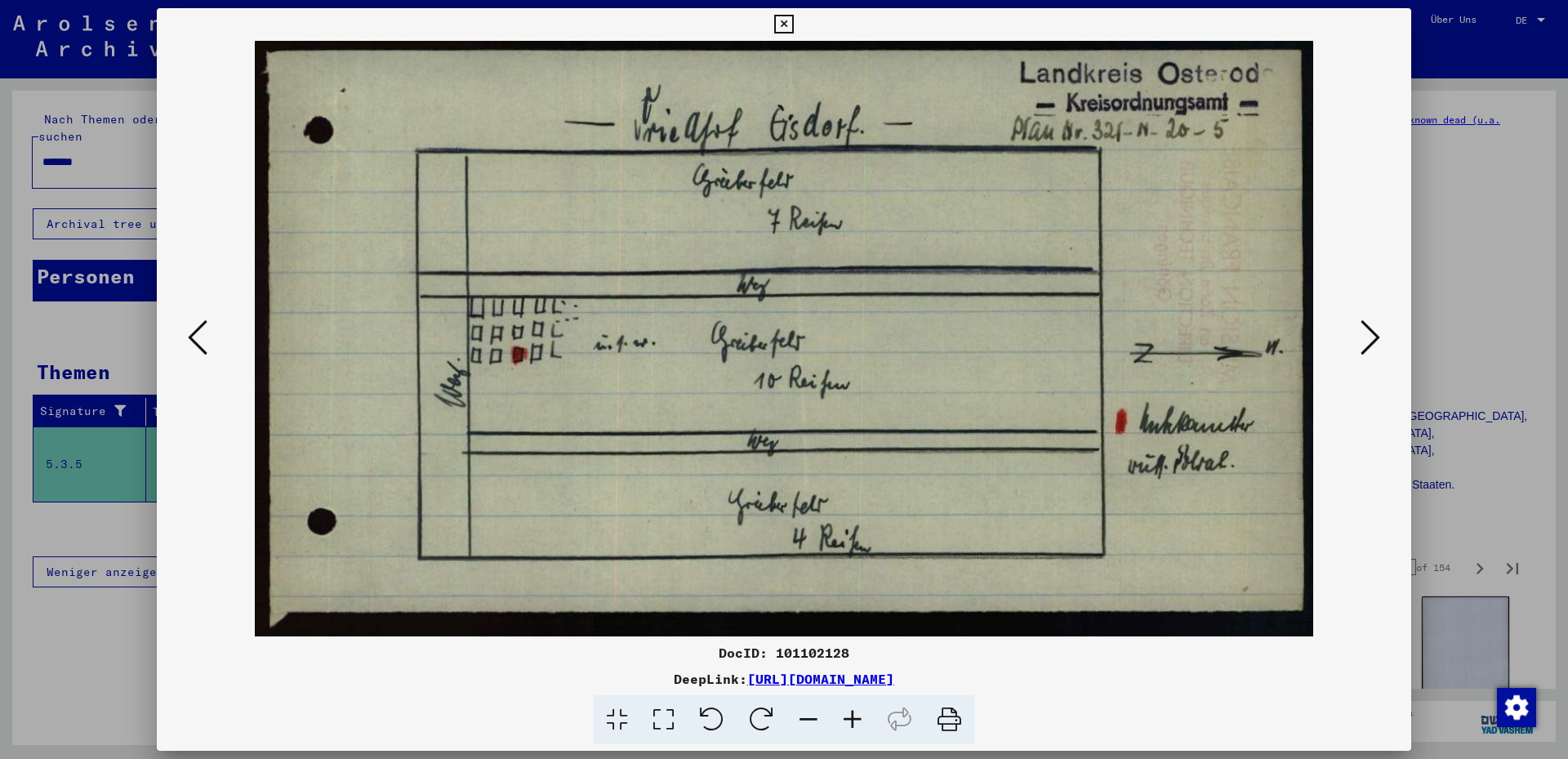
click at [1372, 342] on icon at bounding box center [1371, 337] width 20 height 39
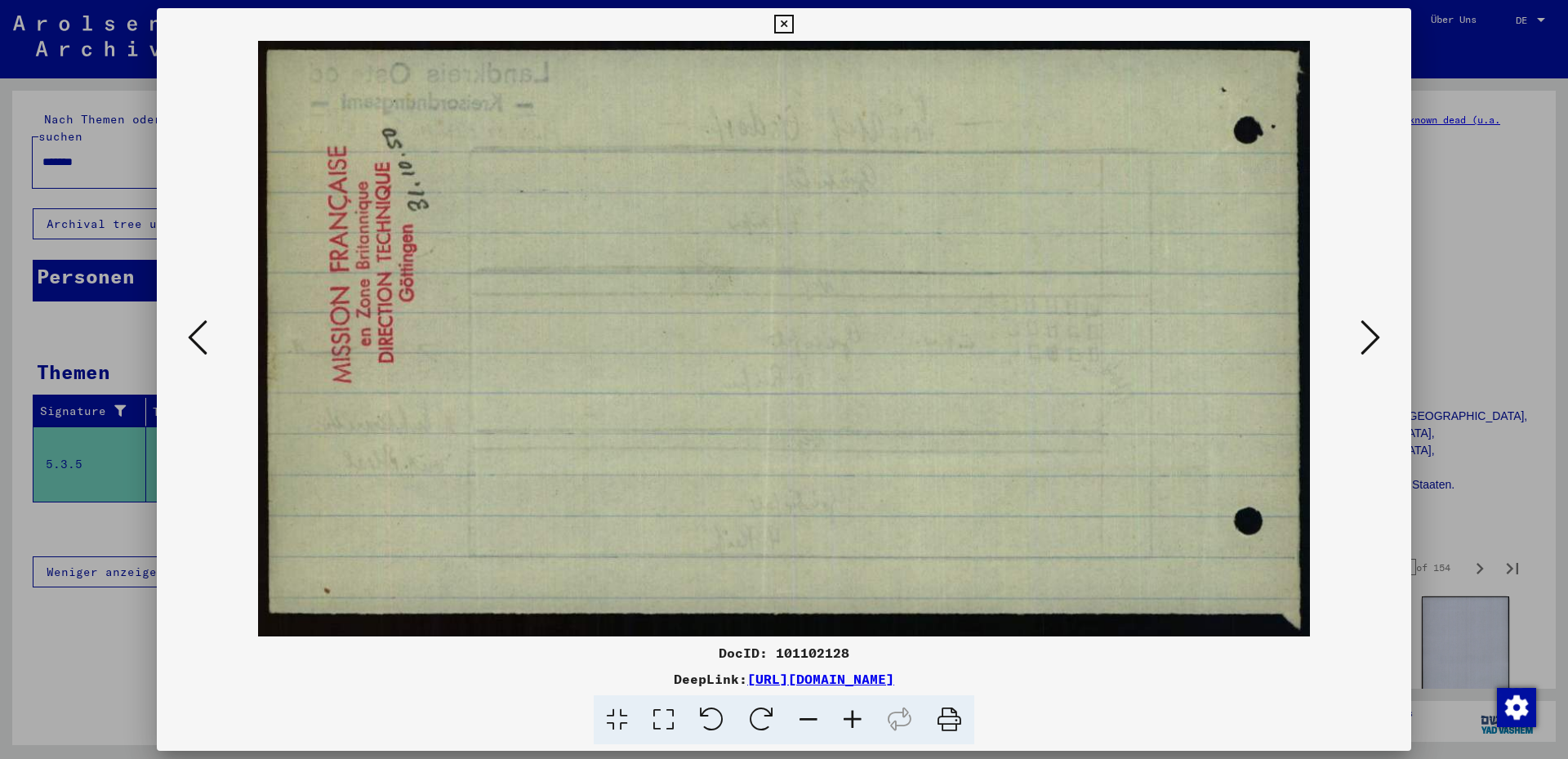
click at [1372, 342] on icon at bounding box center [1371, 337] width 20 height 39
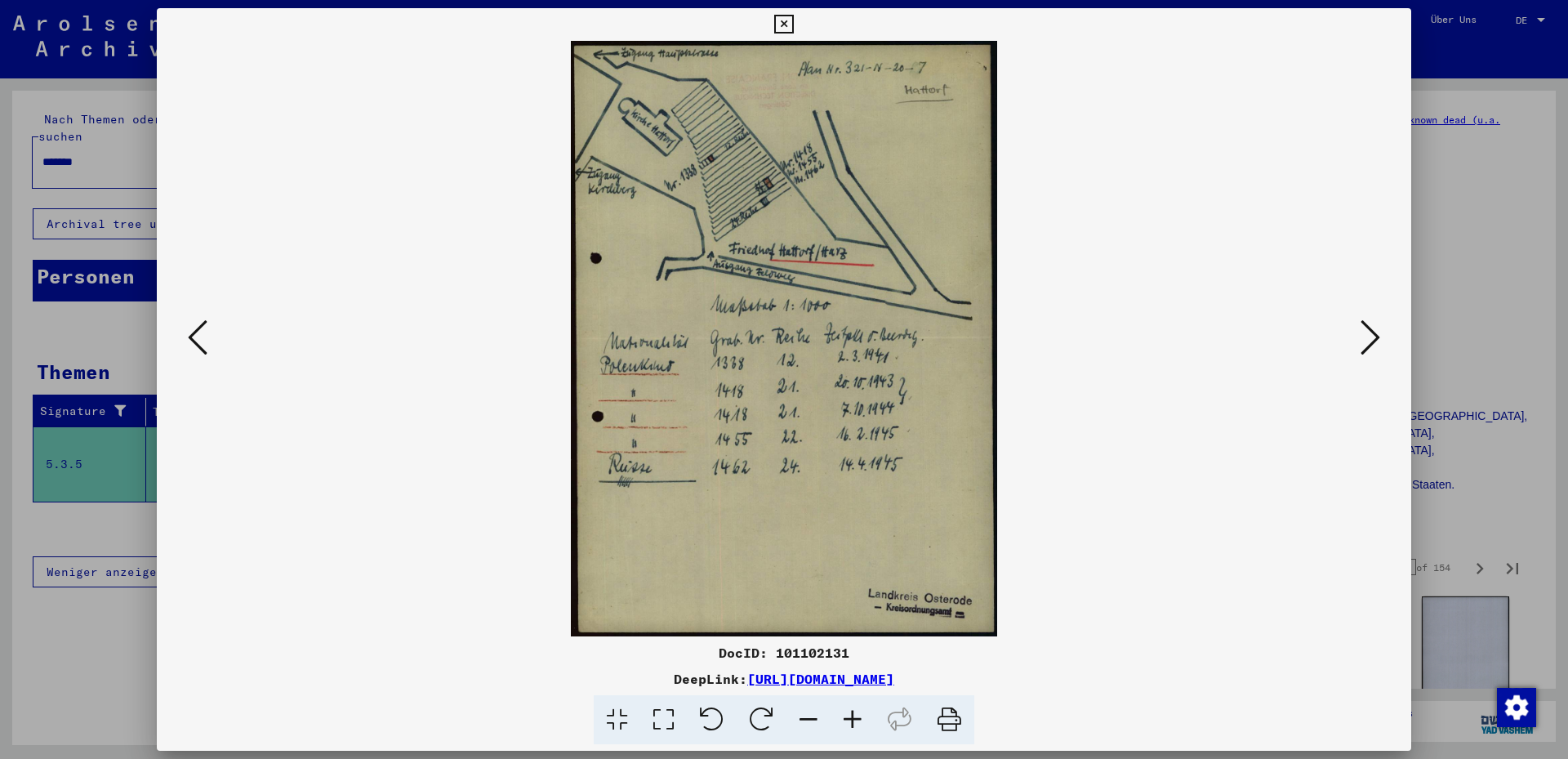
click at [1372, 342] on icon at bounding box center [1371, 337] width 20 height 39
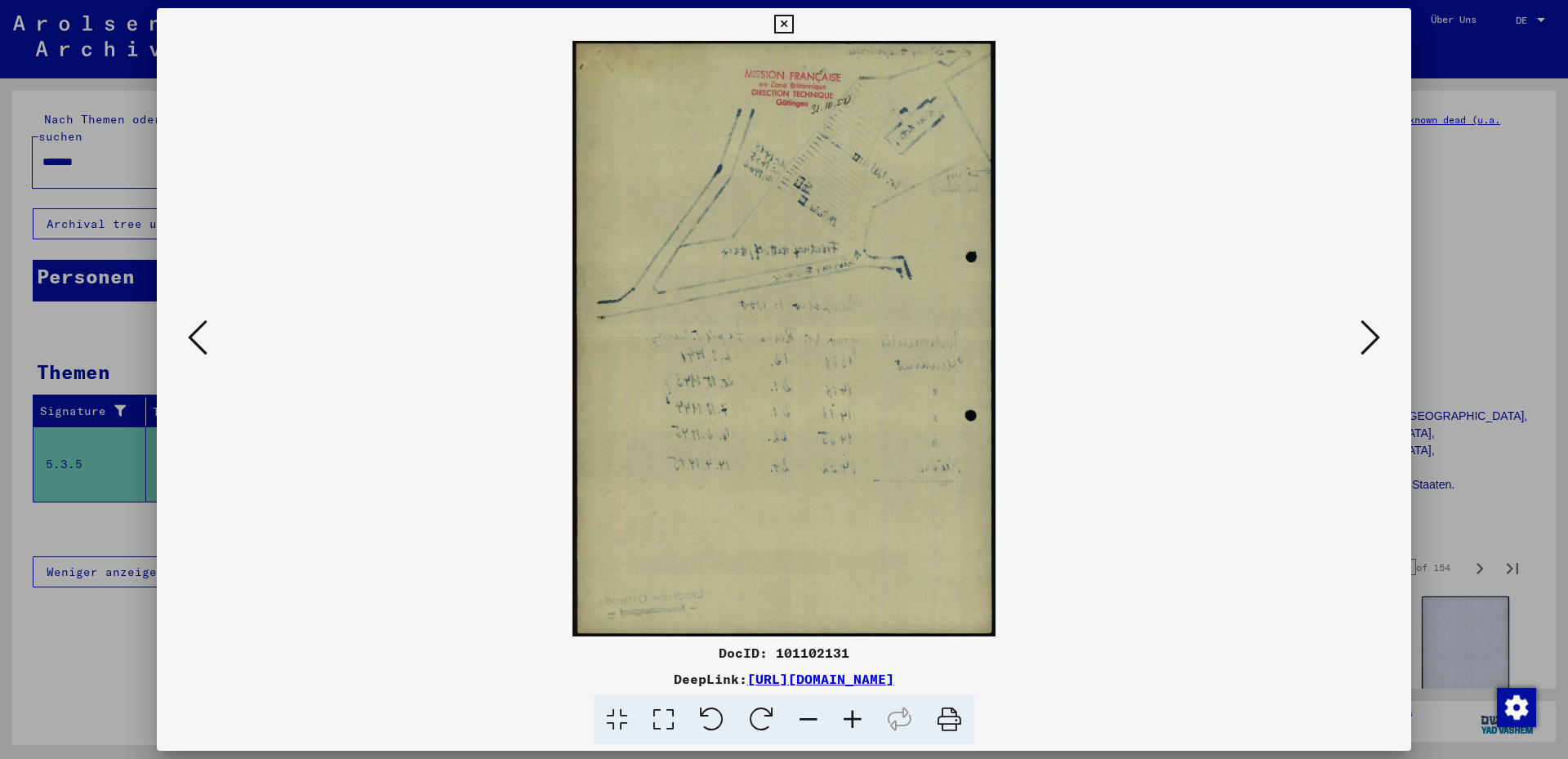
click at [1372, 342] on icon at bounding box center [1371, 337] width 20 height 39
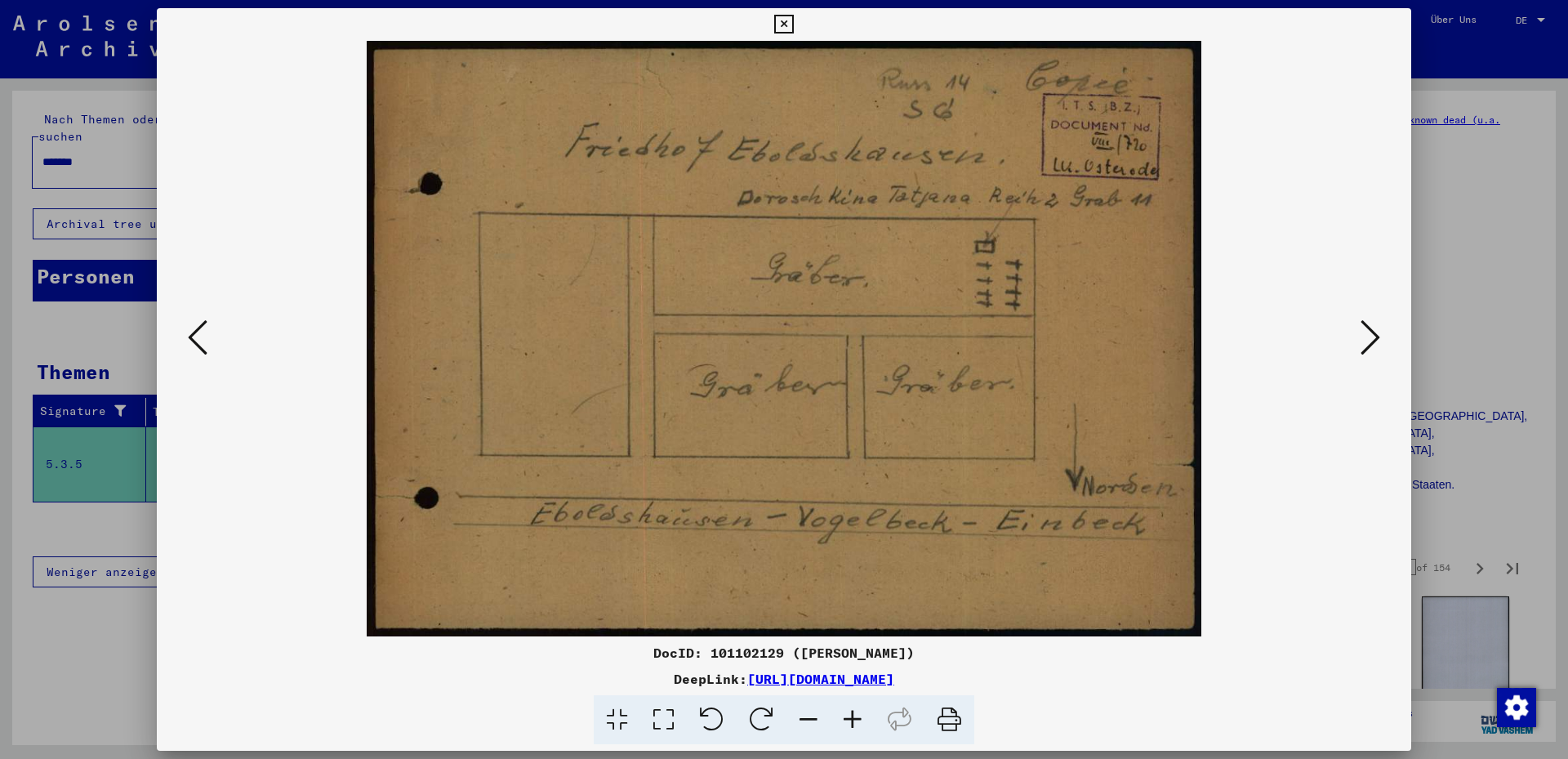
click at [1372, 342] on icon at bounding box center [1371, 337] width 20 height 39
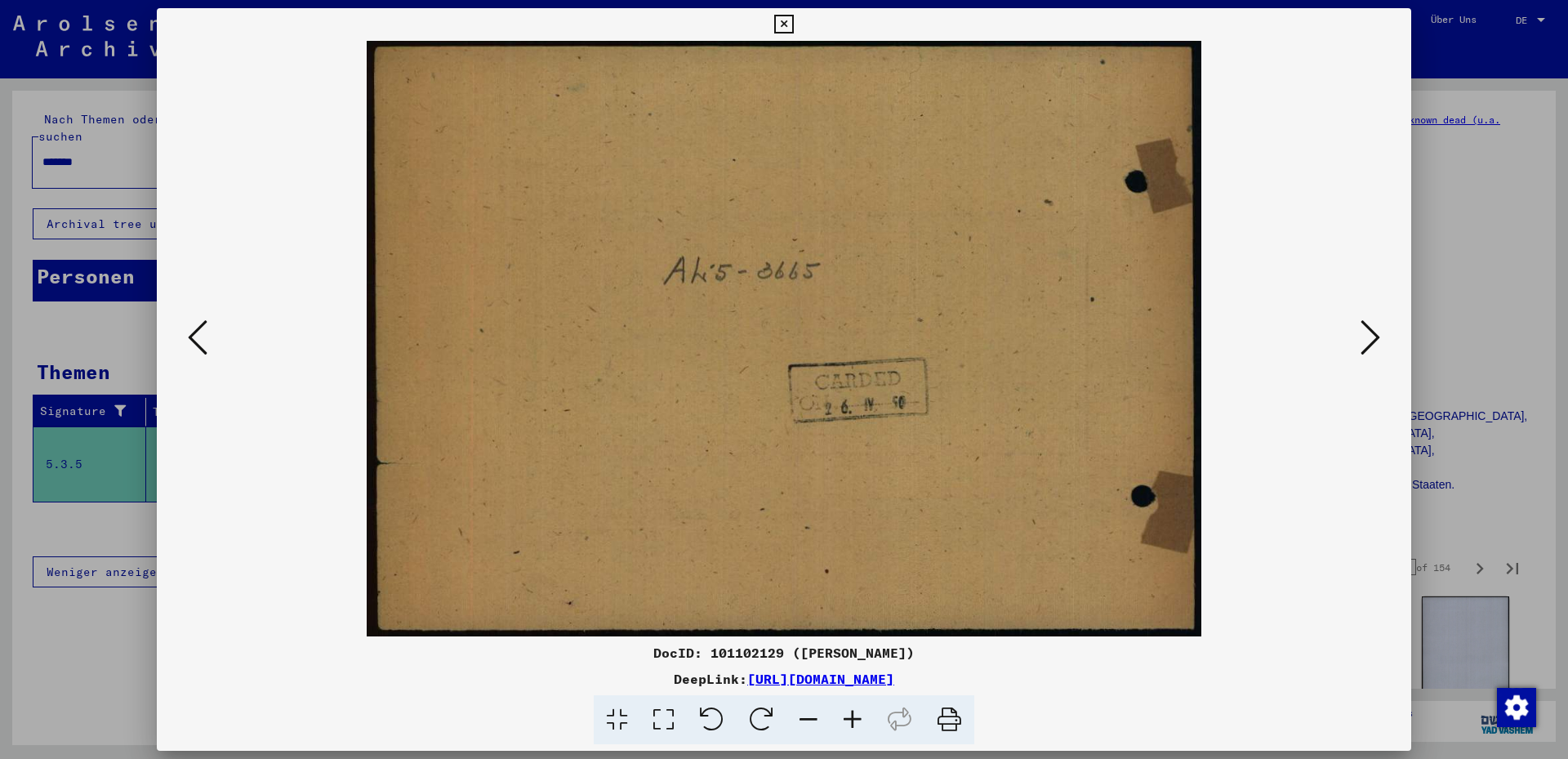
click at [1372, 342] on icon at bounding box center [1371, 337] width 20 height 39
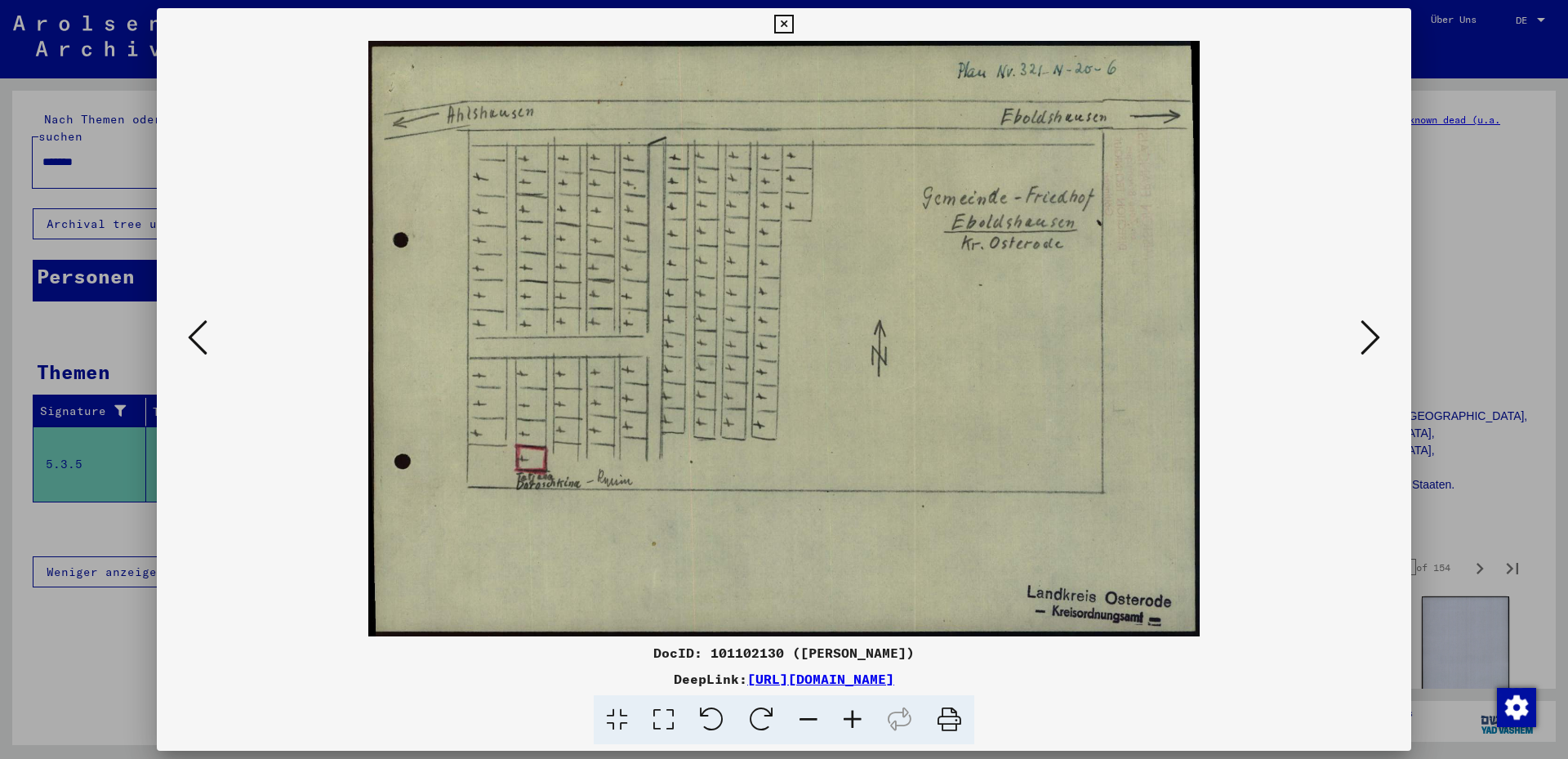
click at [1372, 342] on icon at bounding box center [1371, 337] width 20 height 39
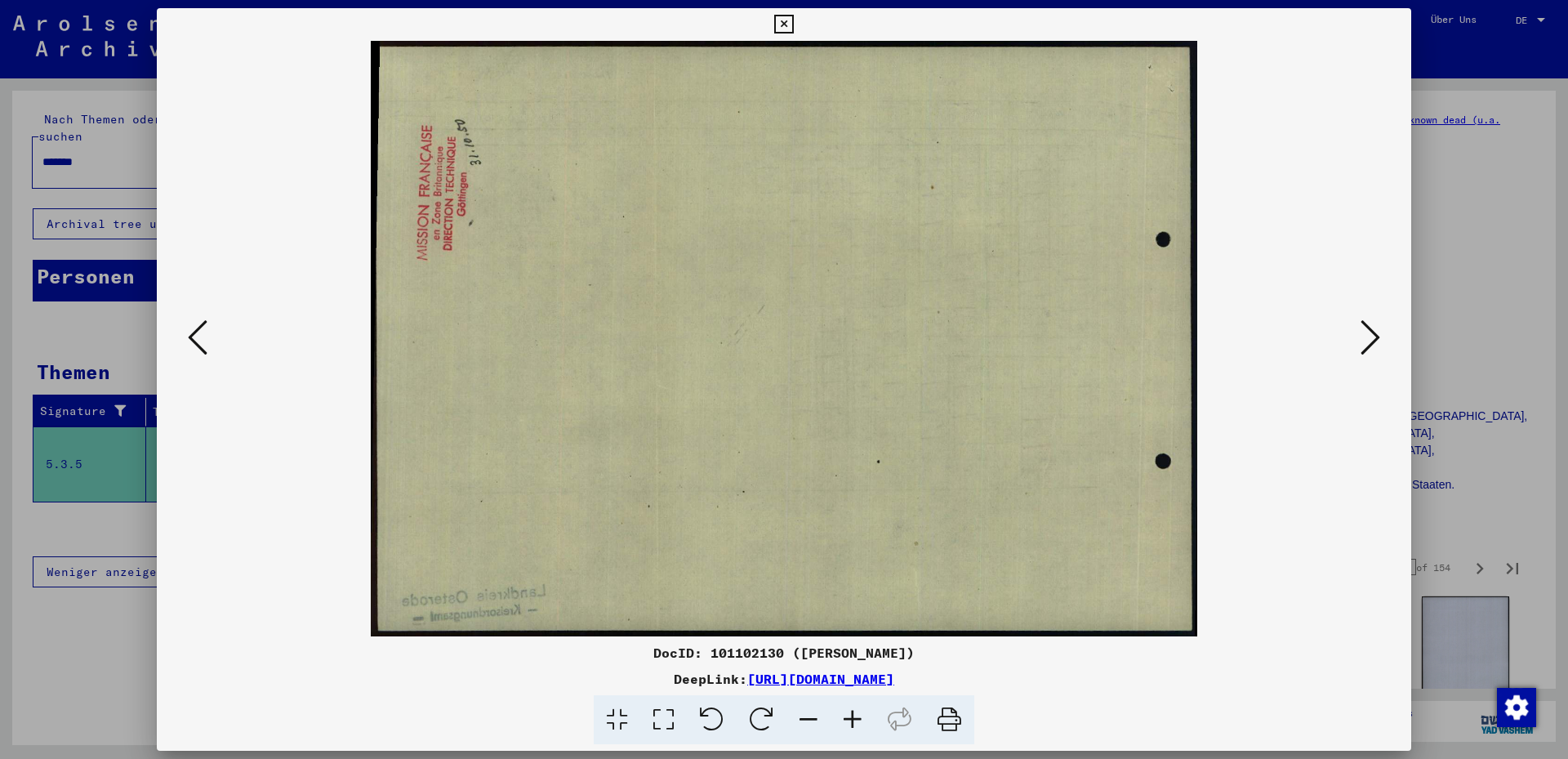
click at [1372, 342] on icon at bounding box center [1371, 337] width 20 height 39
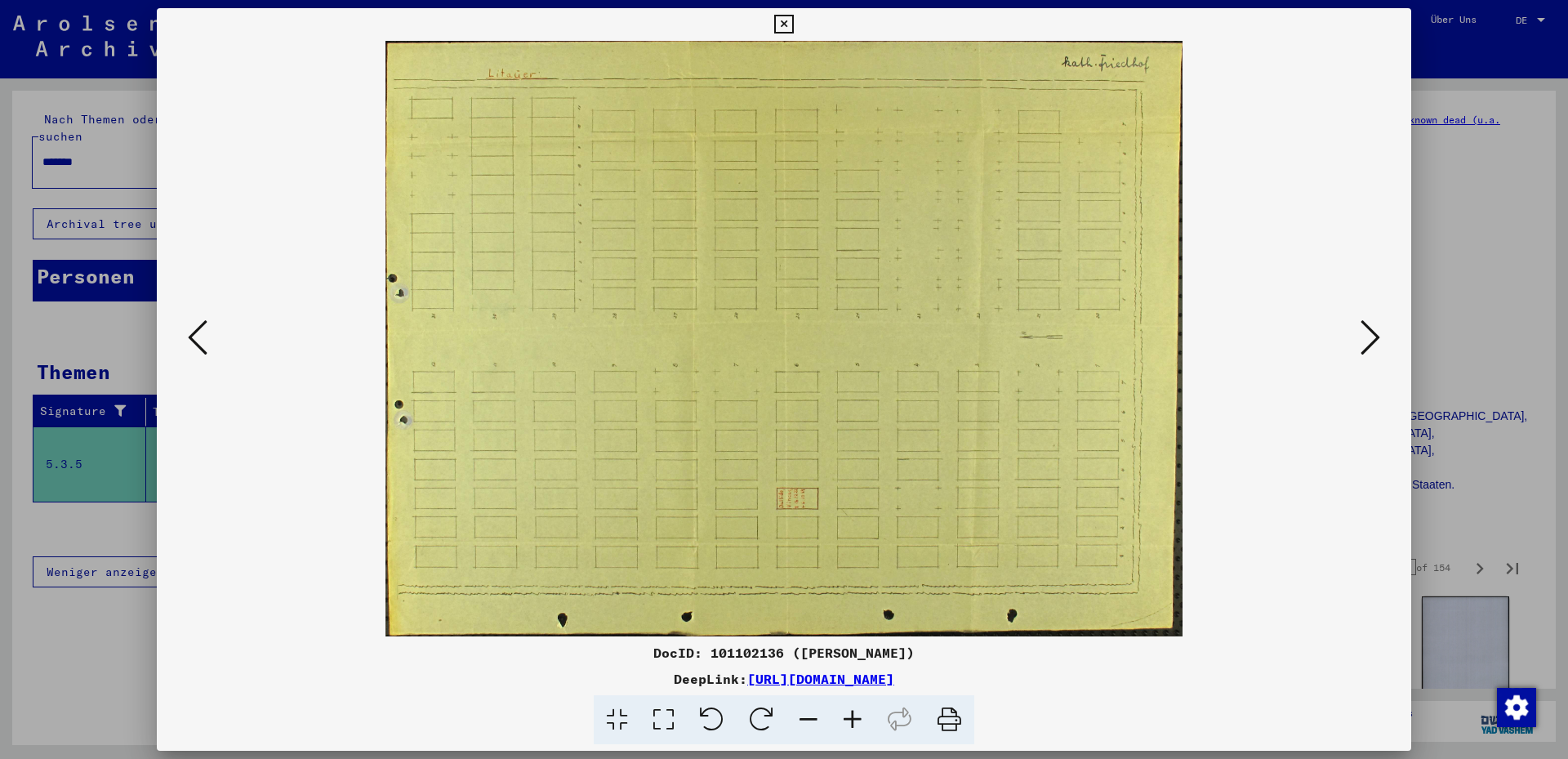
click at [1372, 342] on icon at bounding box center [1371, 337] width 20 height 39
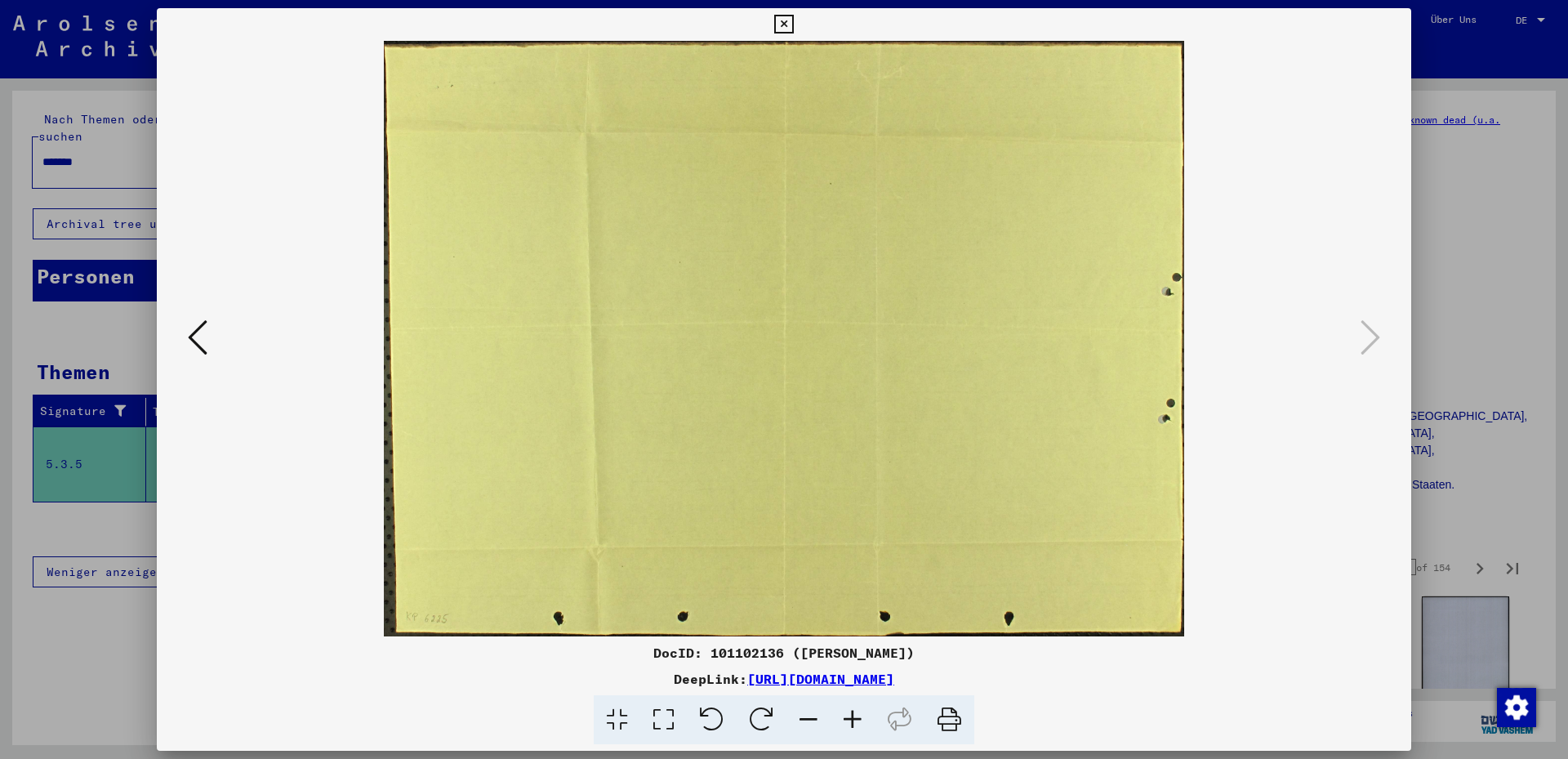
click at [793, 24] on icon at bounding box center [783, 25] width 19 height 20
